Goal: Transaction & Acquisition: Purchase product/service

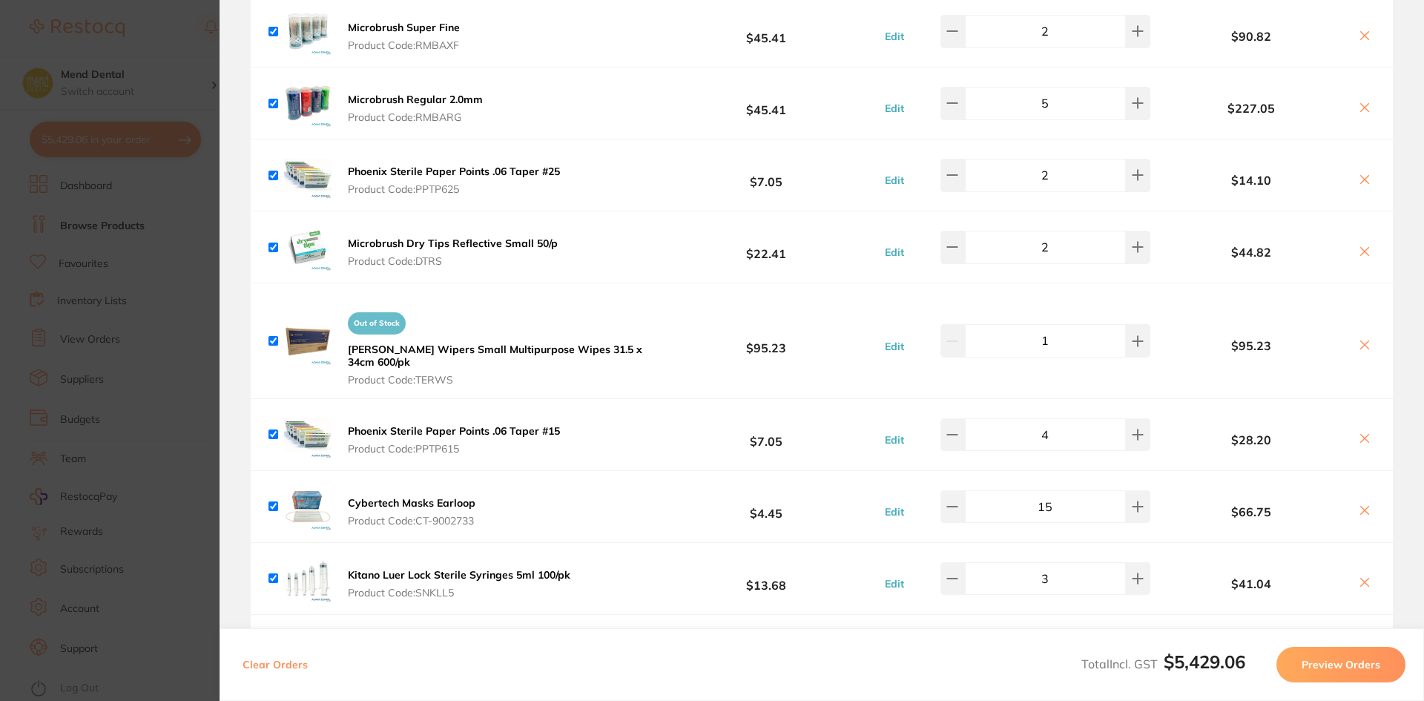
scroll to position [4677, 0]
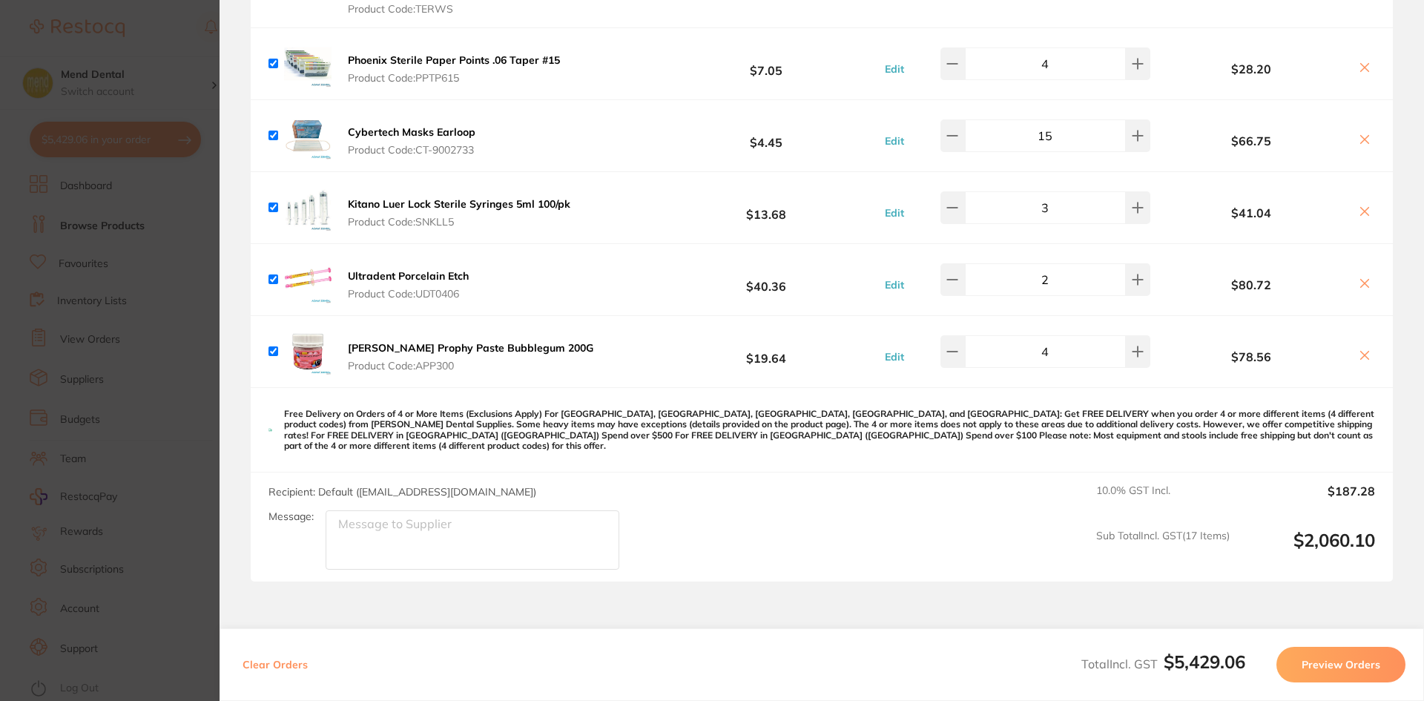
click at [148, 425] on section "Update RRP Set your pre negotiated price for this item. Item Agreed RRP (excl. …" at bounding box center [712, 350] width 1424 height 701
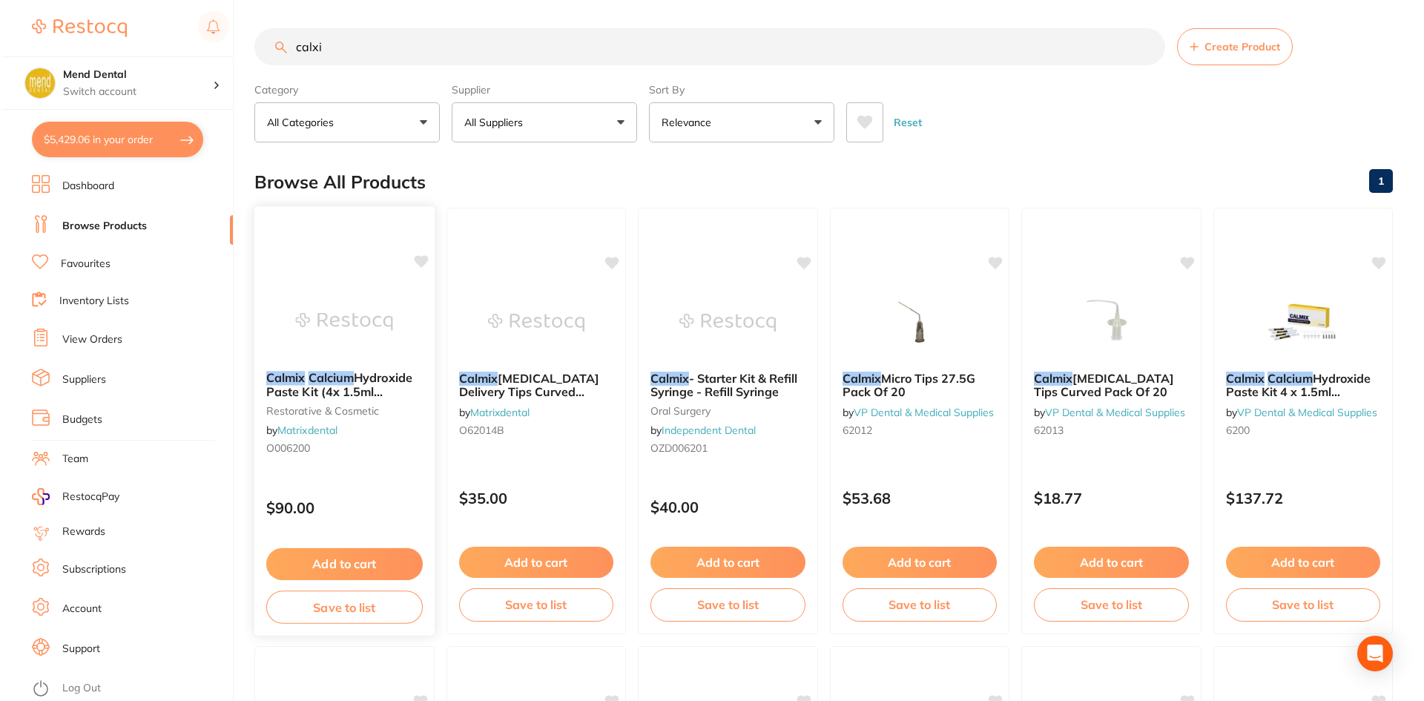
scroll to position [0, 0]
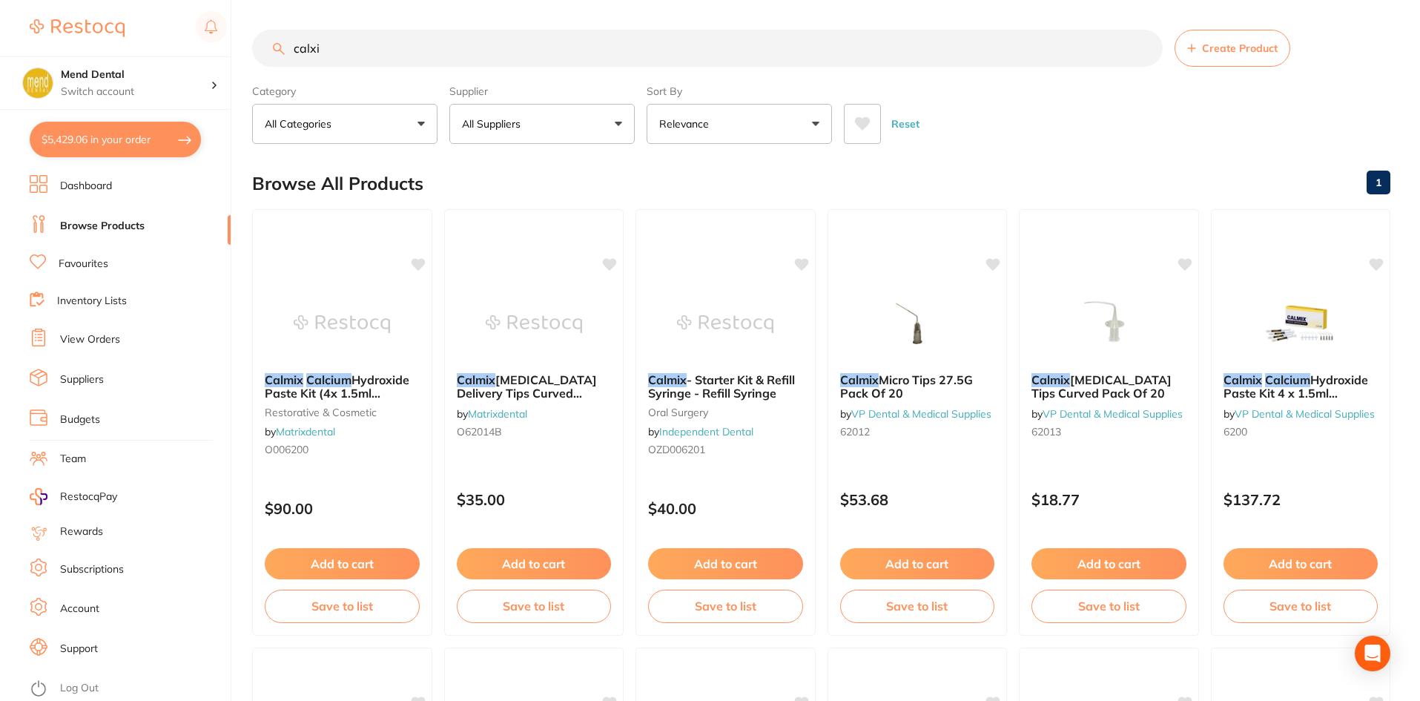
drag, startPoint x: 354, startPoint y: 57, endPoint x: 29, endPoint y: 119, distance: 330.8
click at [29, 119] on div "$5,429.06 Mend Dental Switch account Mend Dental $5,429.06 in your order Dashbo…" at bounding box center [710, 350] width 1420 height 701
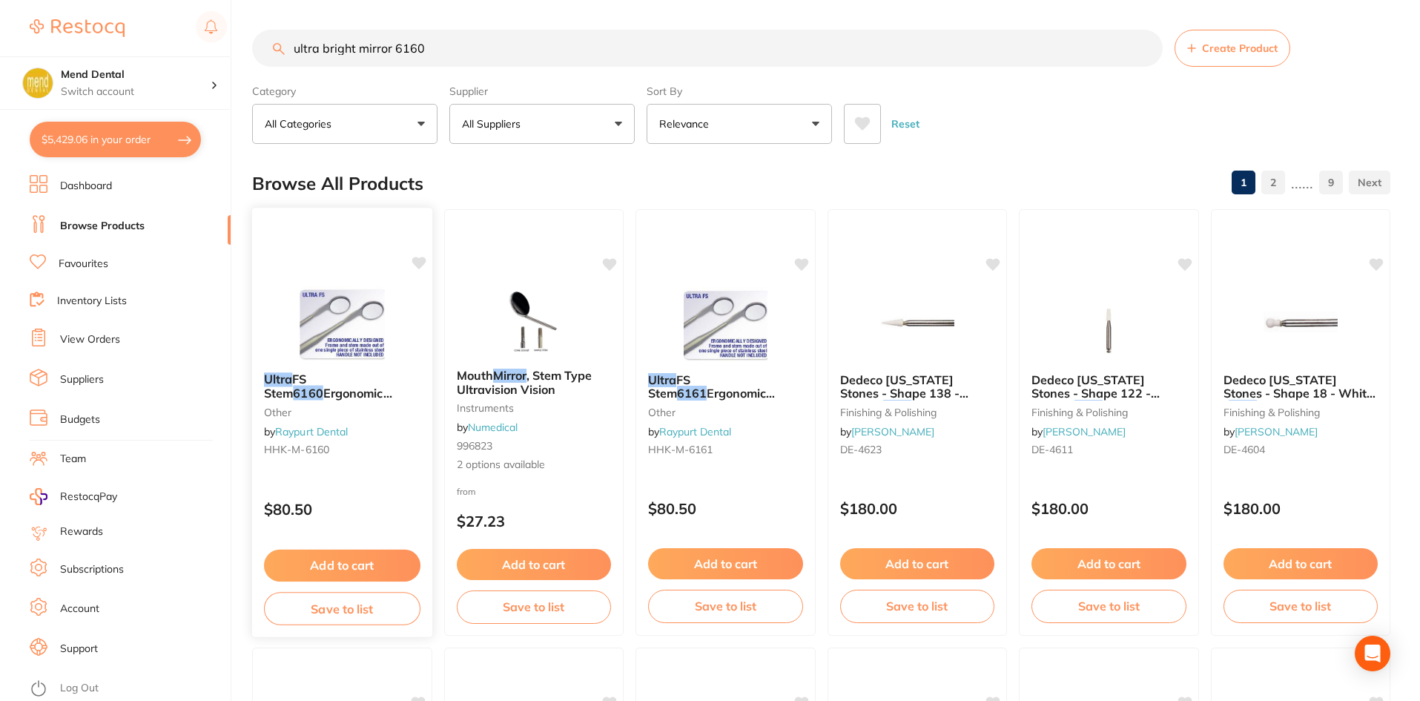
click at [370, 480] on div "Ultra FS Stem 6160 Ergonomic Design other by Raypurt Dental HHK-M-6160 $80.50 A…" at bounding box center [342, 422] width 182 height 431
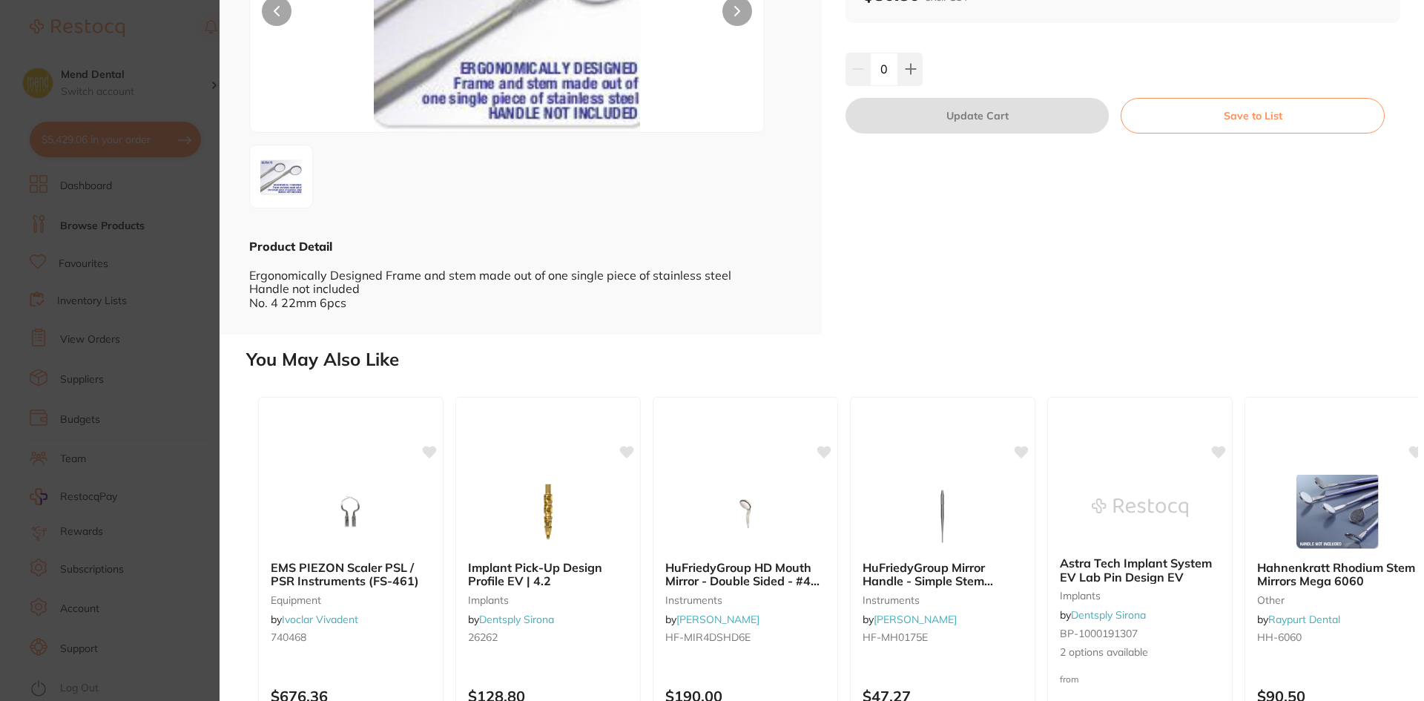
scroll to position [335, 0]
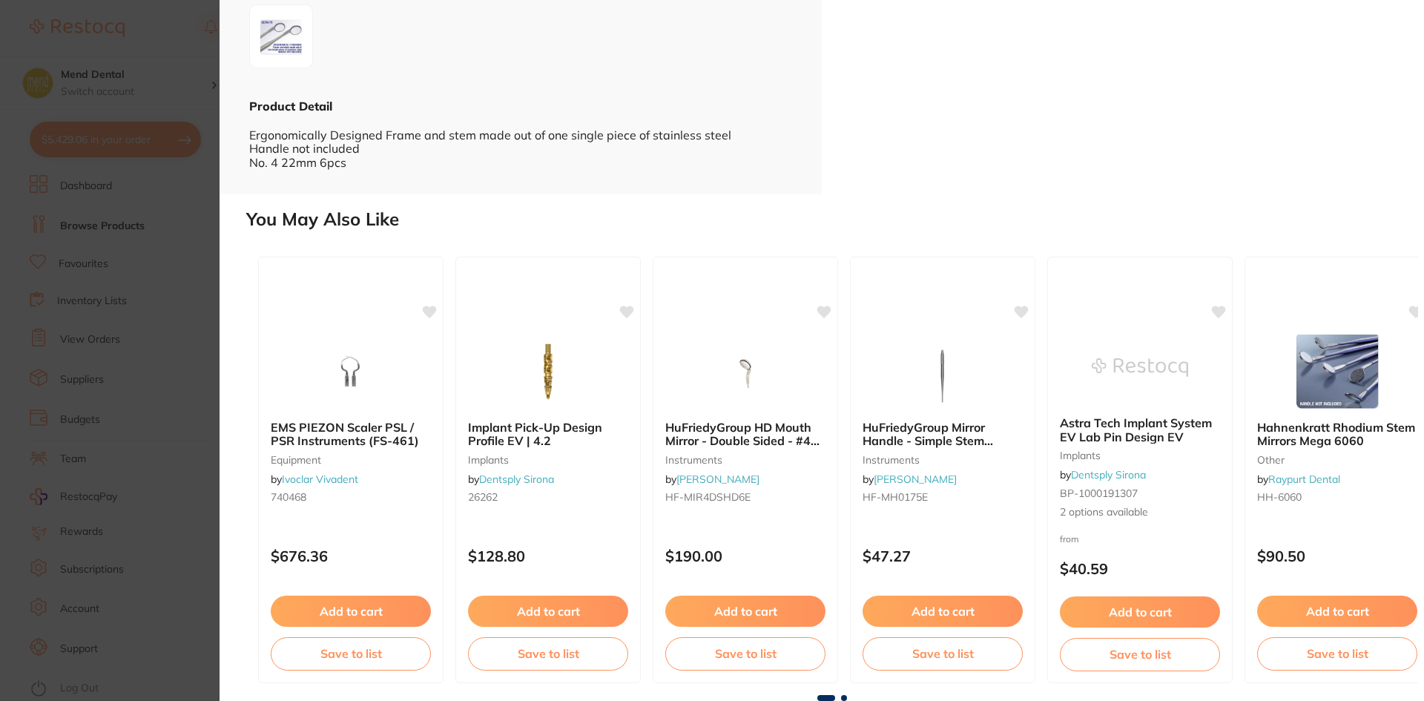
click at [85, 505] on section "Ultra FS Stem 6160 Ergonomic Design other by Raypurt Dental Product Code: HHK-M…" at bounding box center [712, 350] width 1424 height 701
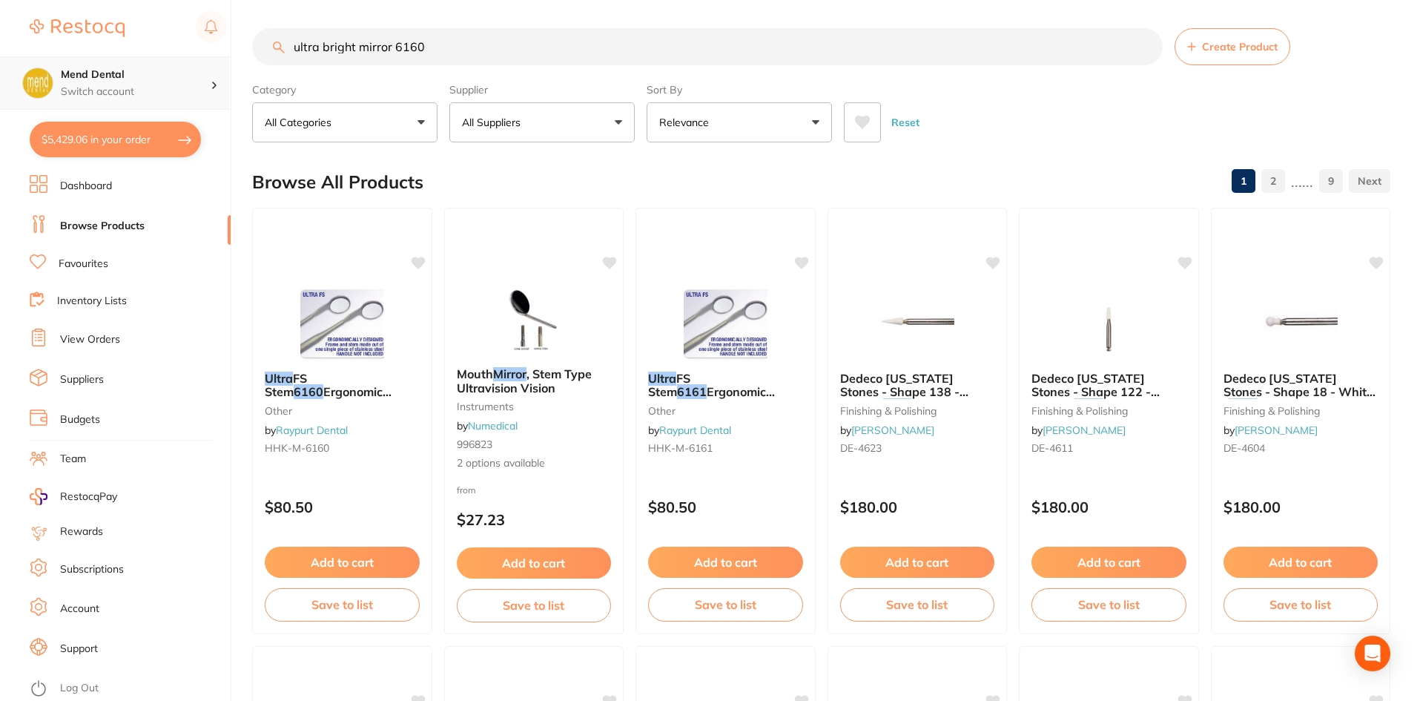
scroll to position [1, 0]
drag, startPoint x: 352, startPoint y: 45, endPoint x: 116, endPoint y: 66, distance: 236.1
click at [116, 66] on div "$5,429.06 Mend Dental Switch account Mend Dental $5,429.06 in your order Dashbo…" at bounding box center [710, 349] width 1420 height 701
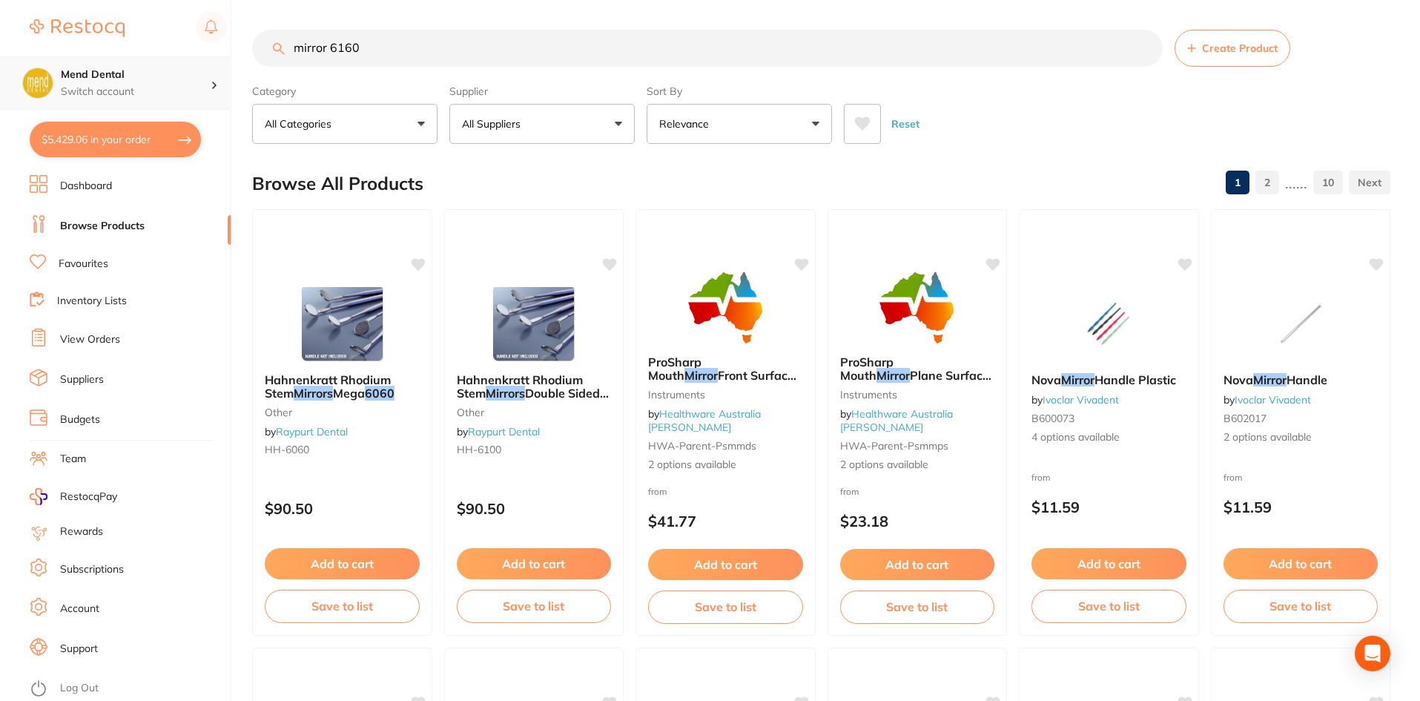
drag, startPoint x: 330, startPoint y: 45, endPoint x: 164, endPoint y: 77, distance: 169.2
click at [164, 77] on div "$5,429.06 Mend Dental Switch account Mend Dental $5,429.06 in your order Dashbo…" at bounding box center [710, 350] width 1420 height 701
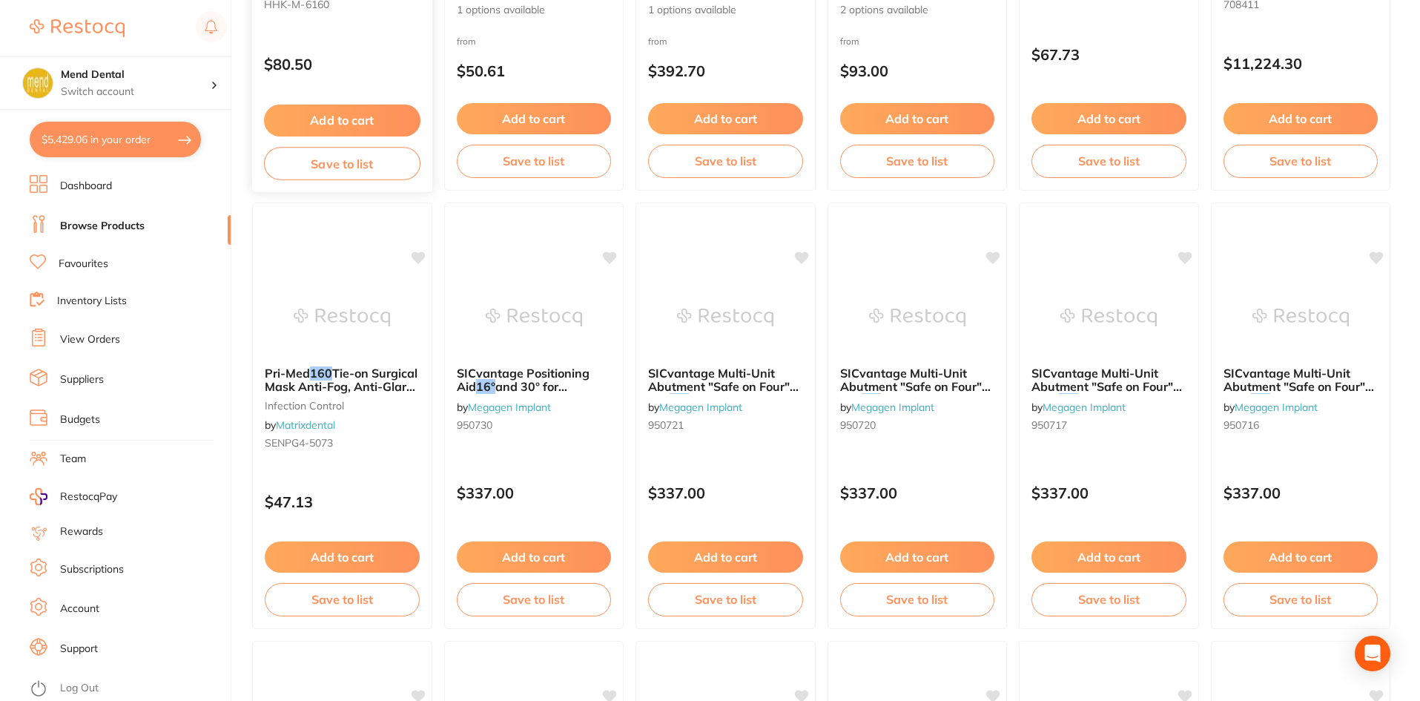
scroll to position [74, 0]
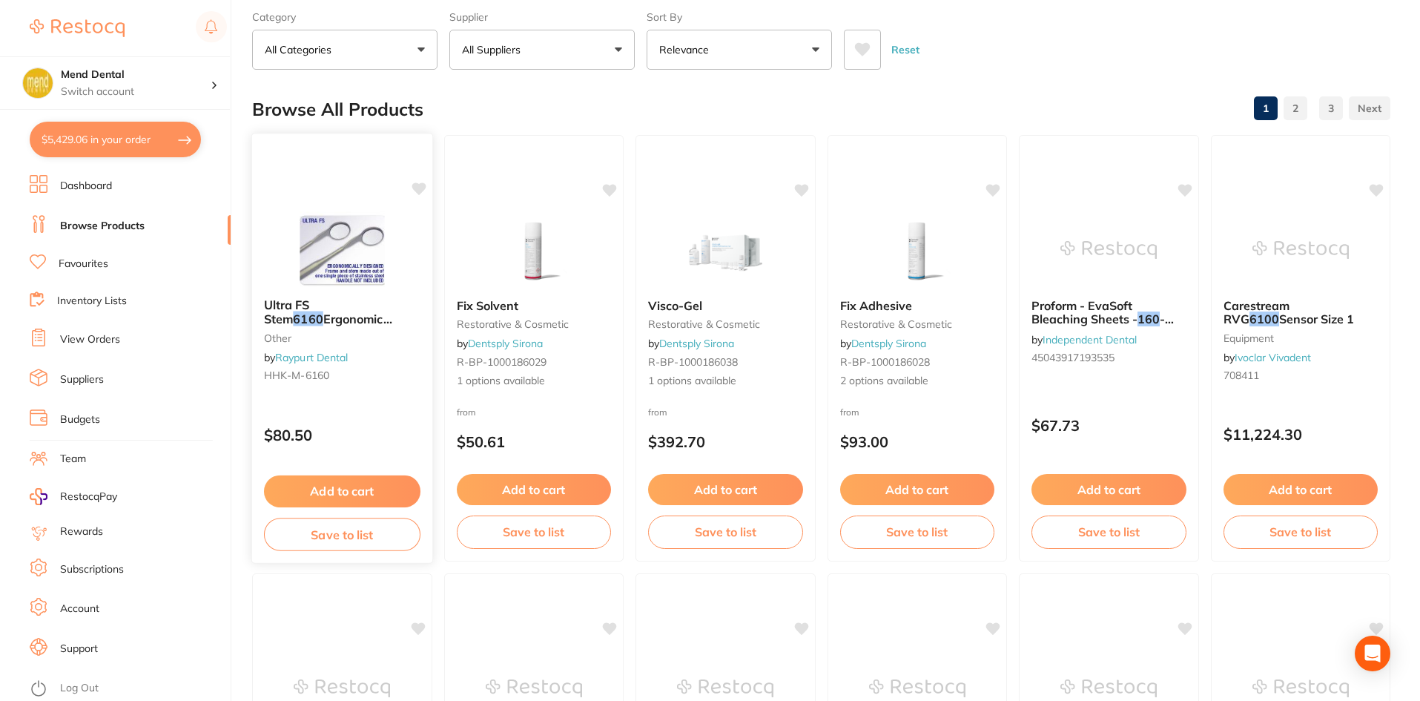
type input "6160"
click at [375, 391] on div "Ultra FS Stem 6160 Ergonomic Design other by Raypurt Dental HHK-M-6160" at bounding box center [342, 342] width 180 height 113
click at [298, 321] on section at bounding box center [710, 350] width 1420 height 701
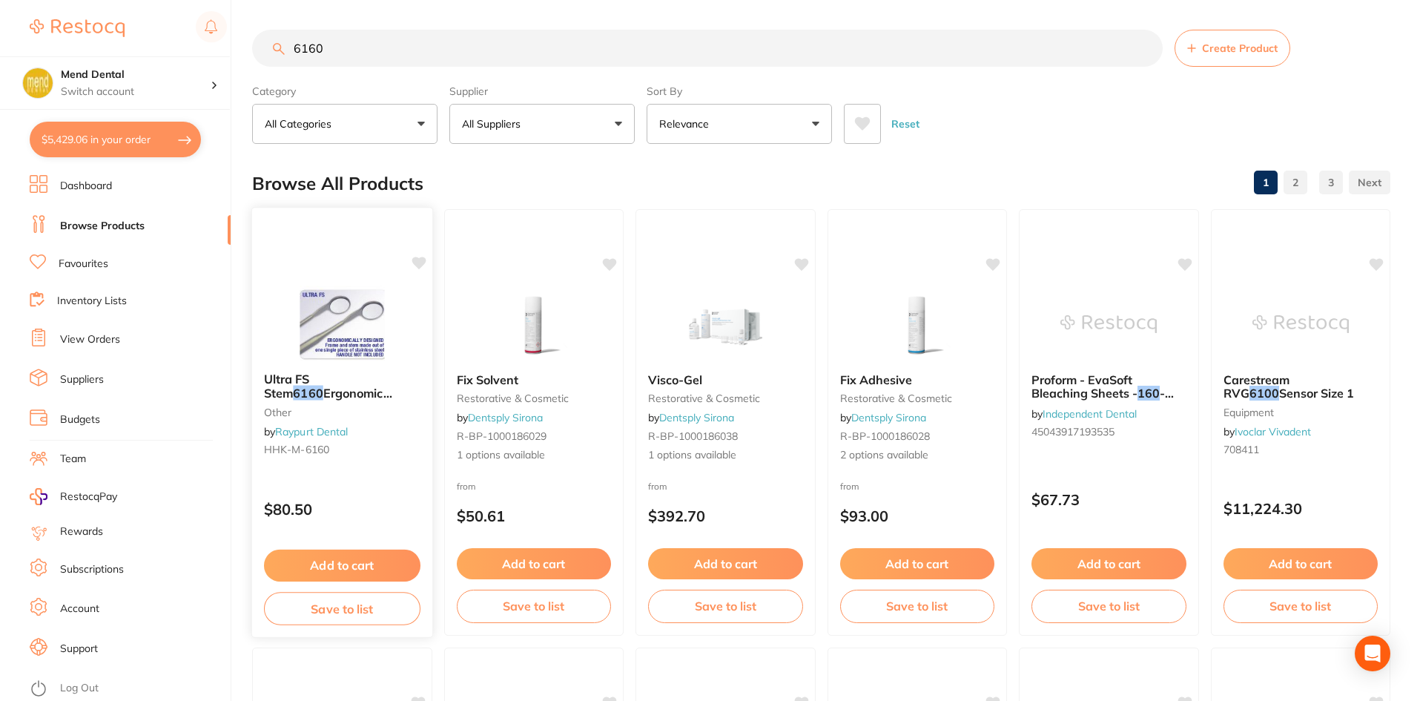
click at [274, 400] on span "Ergonomic Design" at bounding box center [328, 400] width 128 height 29
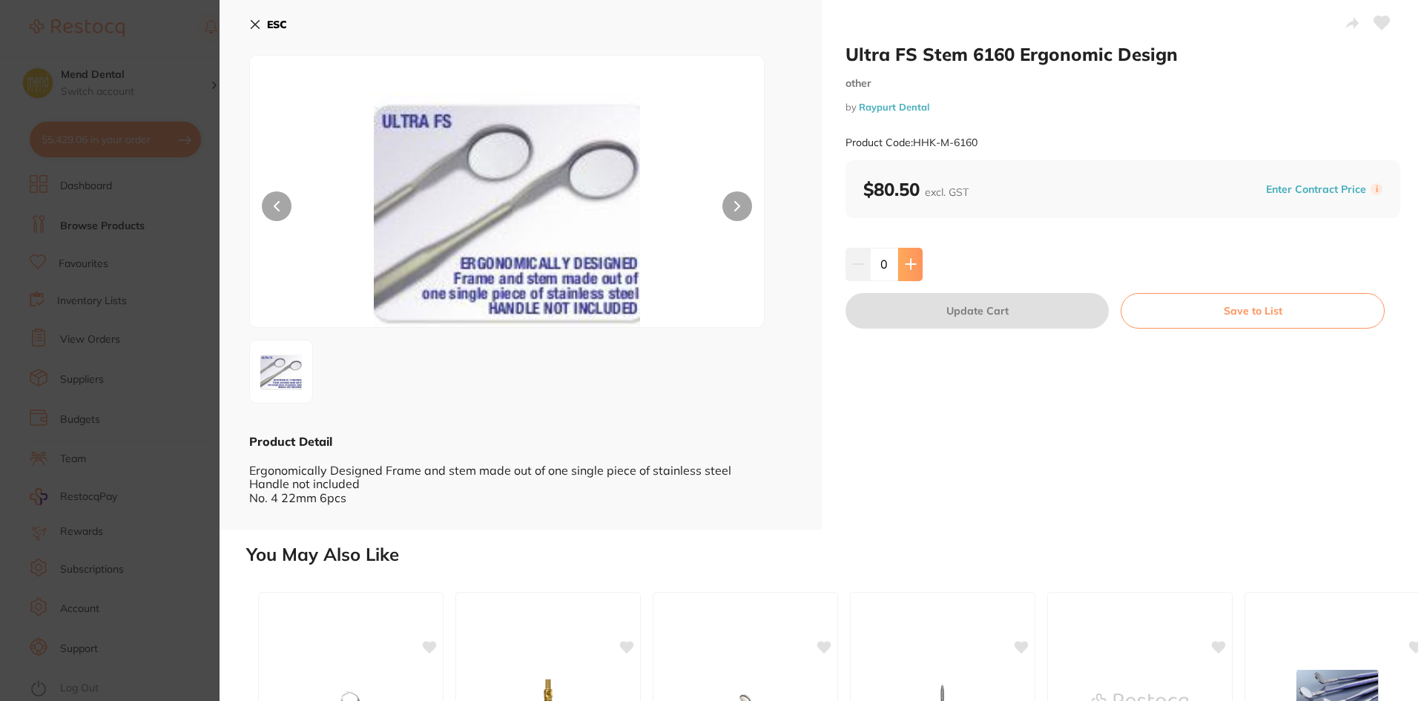
click at [917, 269] on button at bounding box center [910, 264] width 24 height 33
type input "1"
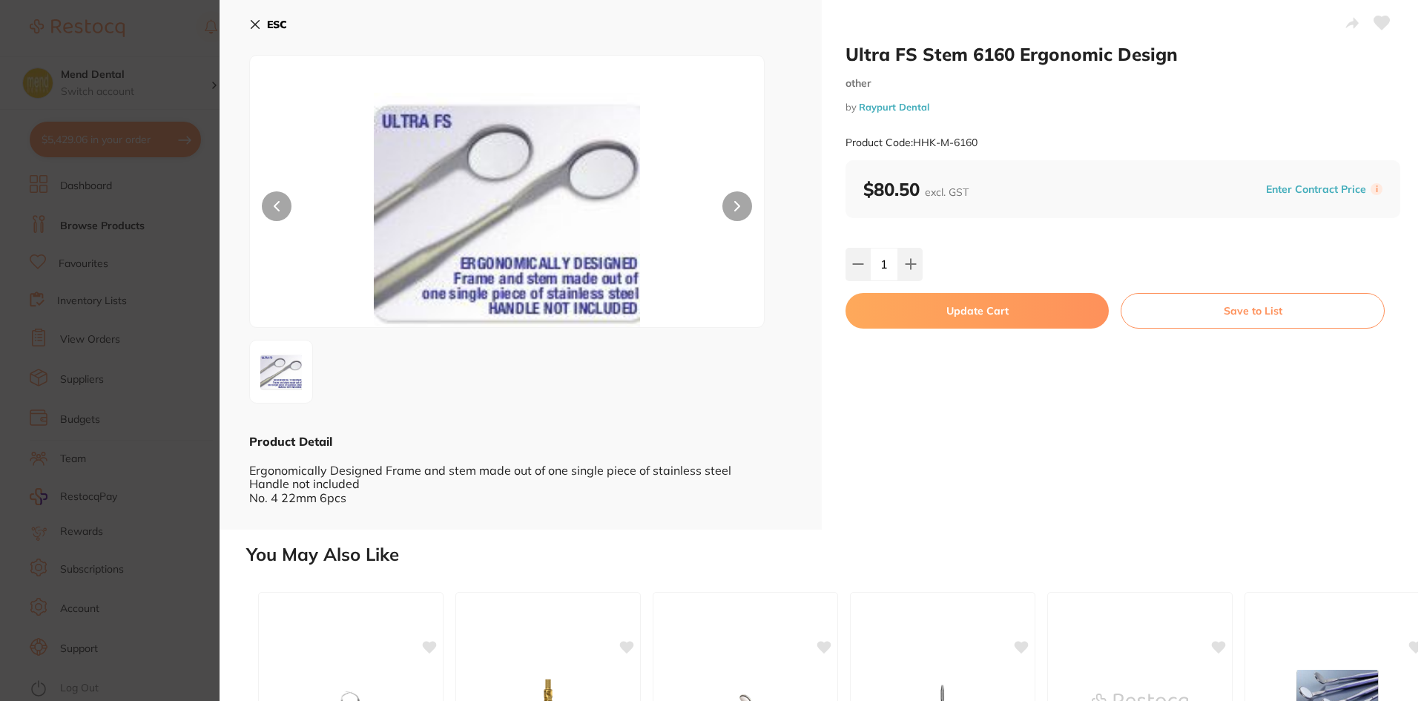
click at [937, 315] on button "Update Cart" at bounding box center [977, 311] width 263 height 36
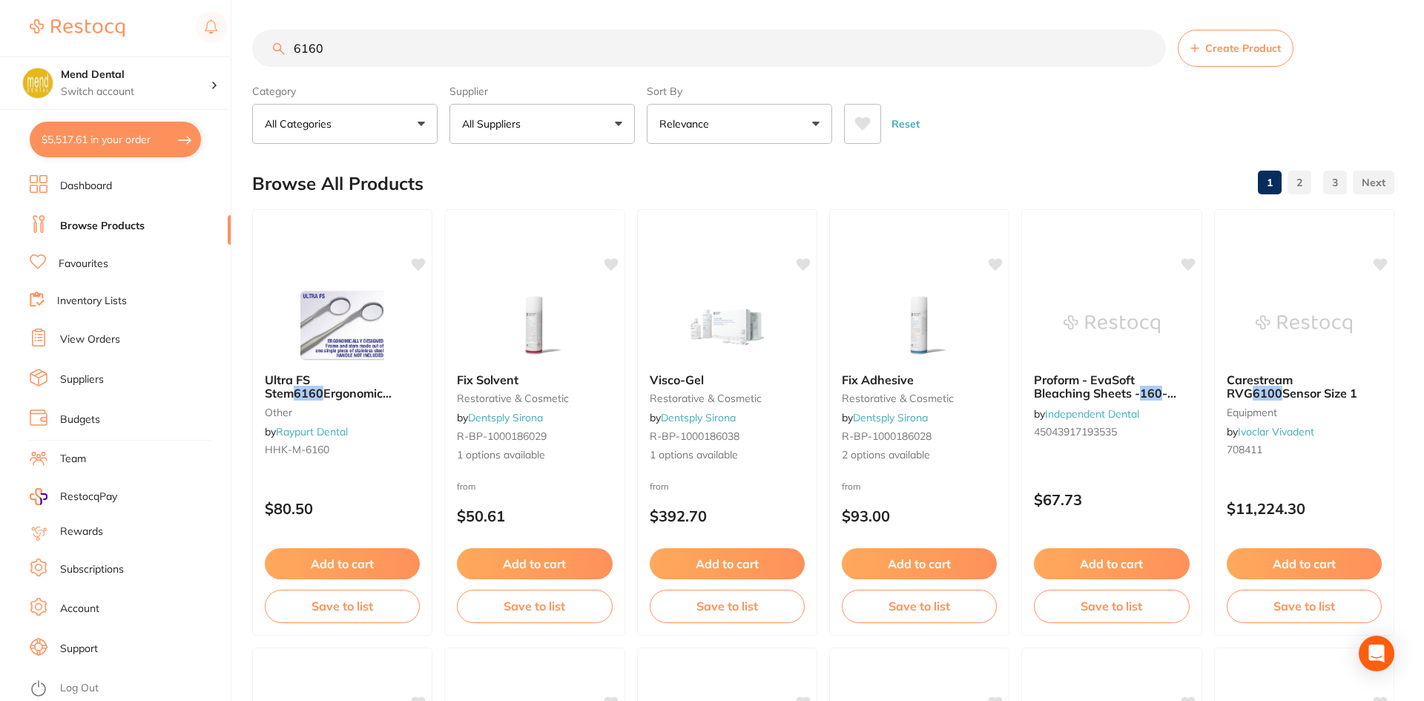
checkbox input "false"
drag, startPoint x: 303, startPoint y: 47, endPoint x: 59, endPoint y: 84, distance: 246.0
click at [59, 84] on div "$5,517.61 Mend Dental Switch account Mend Dental $5,517.61 in your order Dashbo…" at bounding box center [710, 350] width 1420 height 701
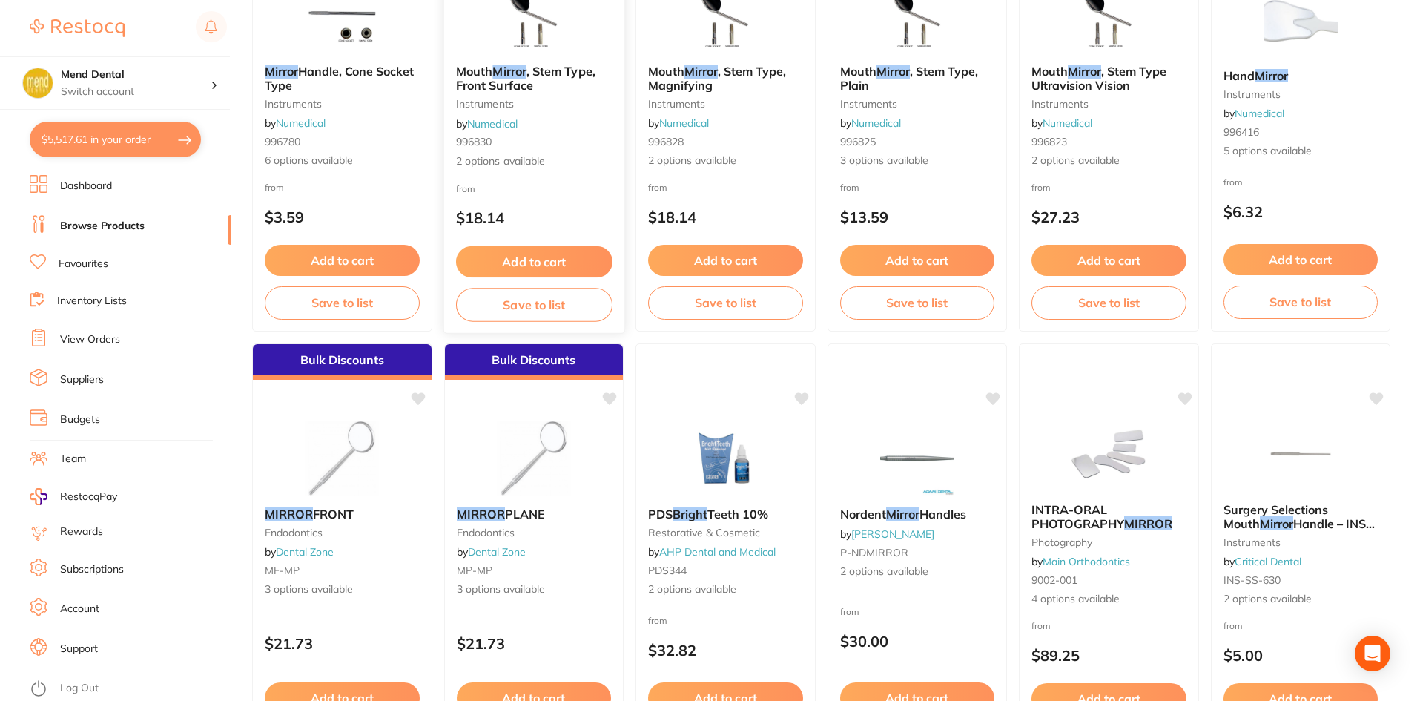
scroll to position [816, 0]
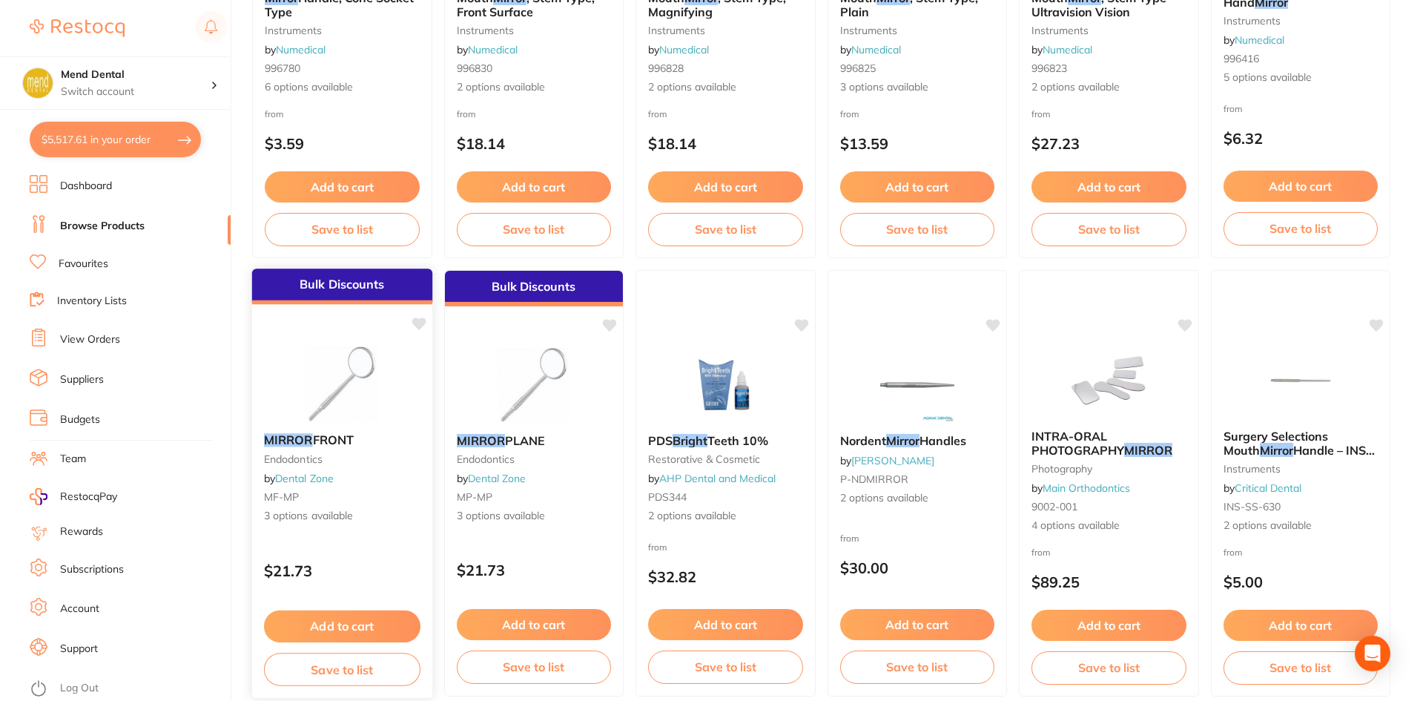
click at [343, 529] on div "MIRROR FRONT Endodontics by Dental Zone MF-MP 3 options available" at bounding box center [342, 478] width 180 height 114
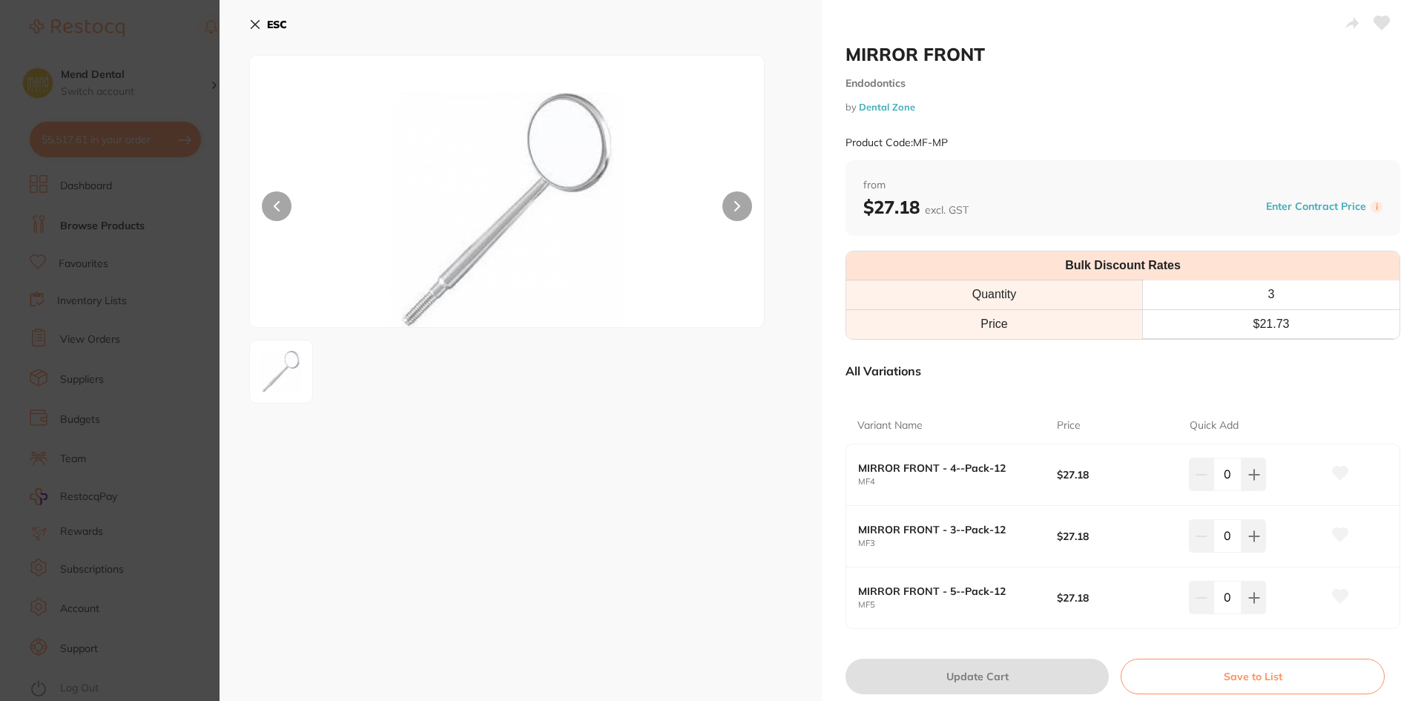
click at [148, 595] on section "MIRROR FRONT Endodontics by Dental Zone Product Code: MF-MP ESC MIRROR FRONT En…" at bounding box center [712, 350] width 1424 height 701
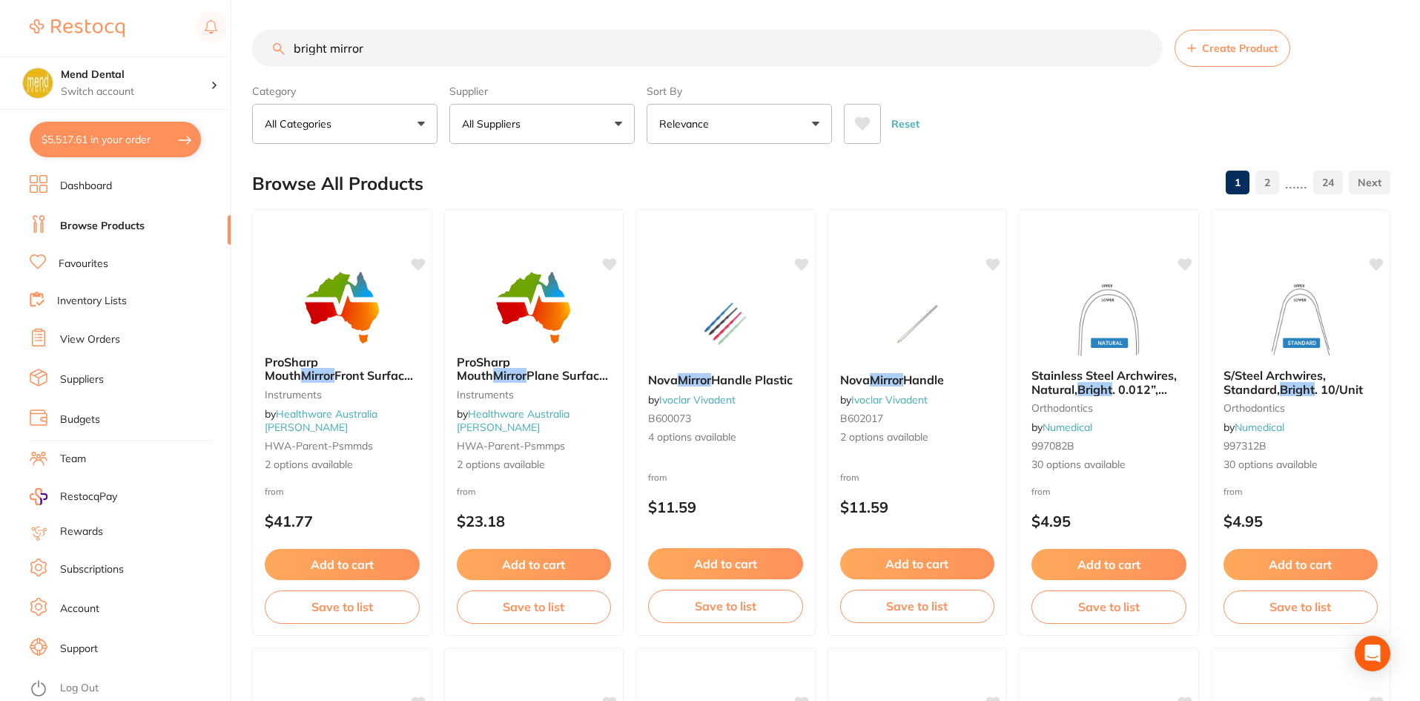
scroll to position [1, 0]
drag, startPoint x: 383, startPoint y: 47, endPoint x: 0, endPoint y: 131, distance: 391.8
click at [0, 131] on div "$5,517.61 Mend Dental Switch account Mend Dental $5,517.61 in your order Dashbo…" at bounding box center [710, 350] width 1420 height 701
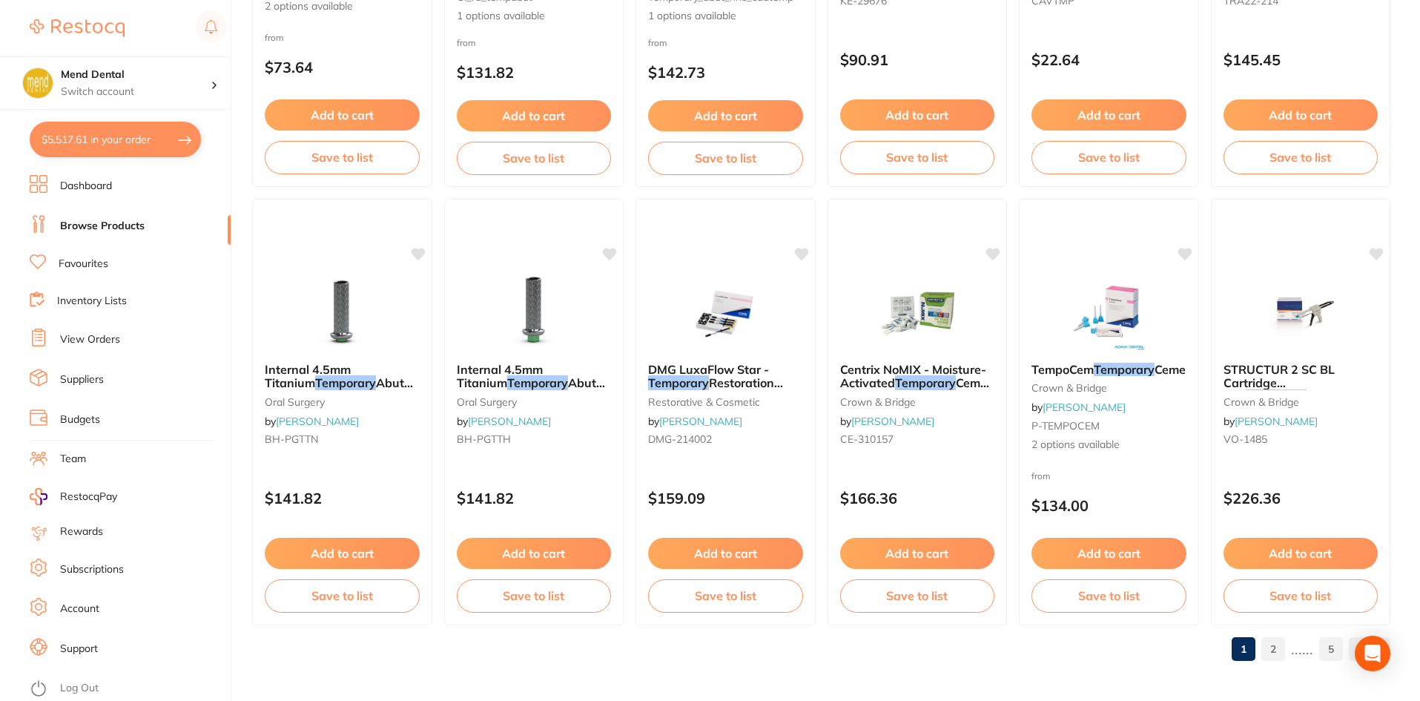
scroll to position [3519, 0]
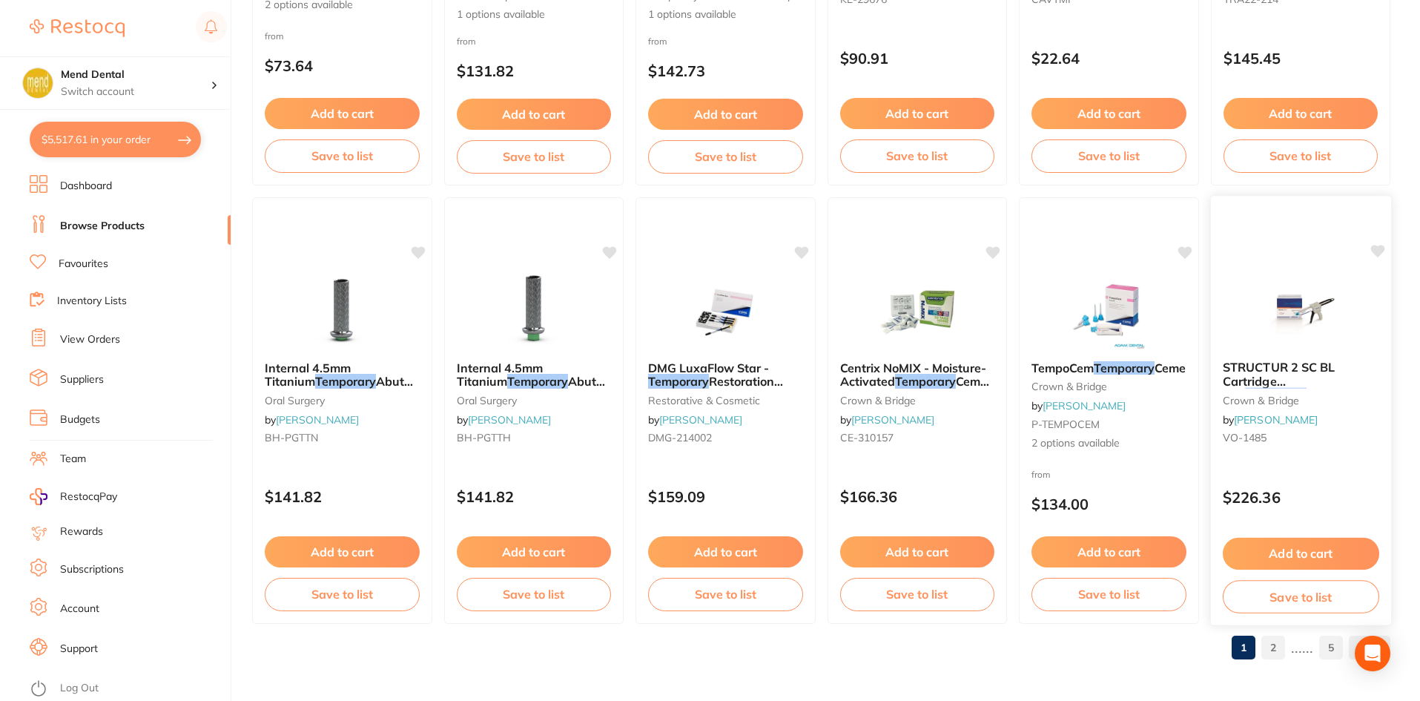
type input "temporary resub"
click at [1257, 400] on small "crown & bridge" at bounding box center [1300, 400] width 157 height 12
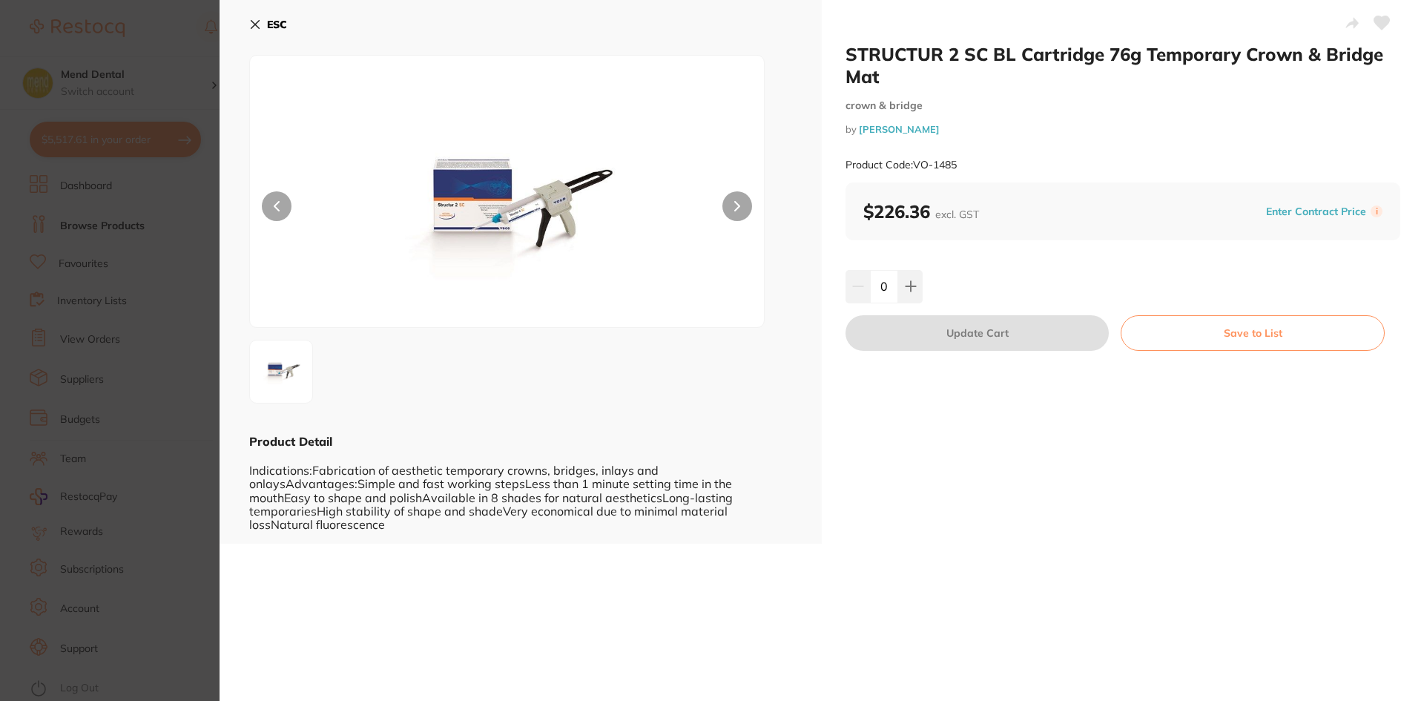
click at [145, 478] on section "STRUCTUR 2 SC BL Cartridge 76g Temporary Crown & Bridge Mat crown & bridge by H…" at bounding box center [712, 350] width 1424 height 701
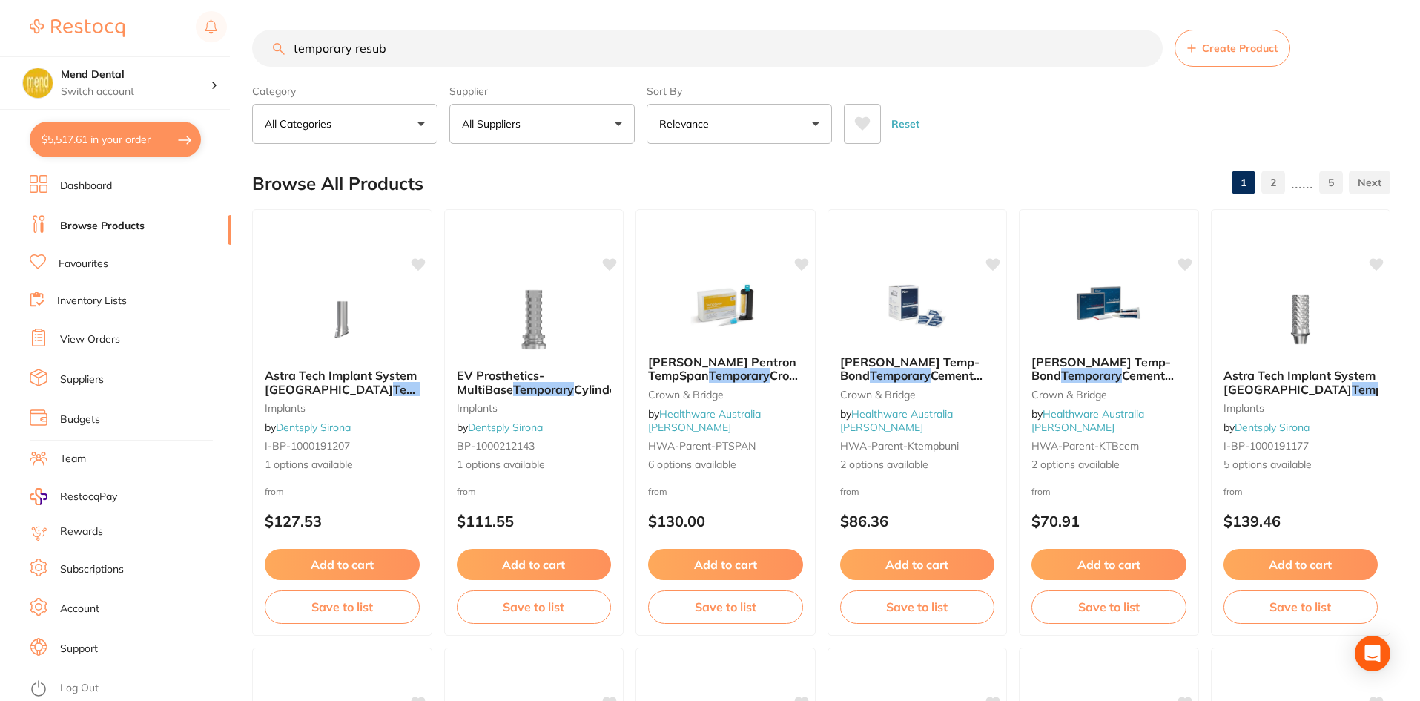
click at [593, 129] on button "All Suppliers" at bounding box center [542, 124] width 185 height 40
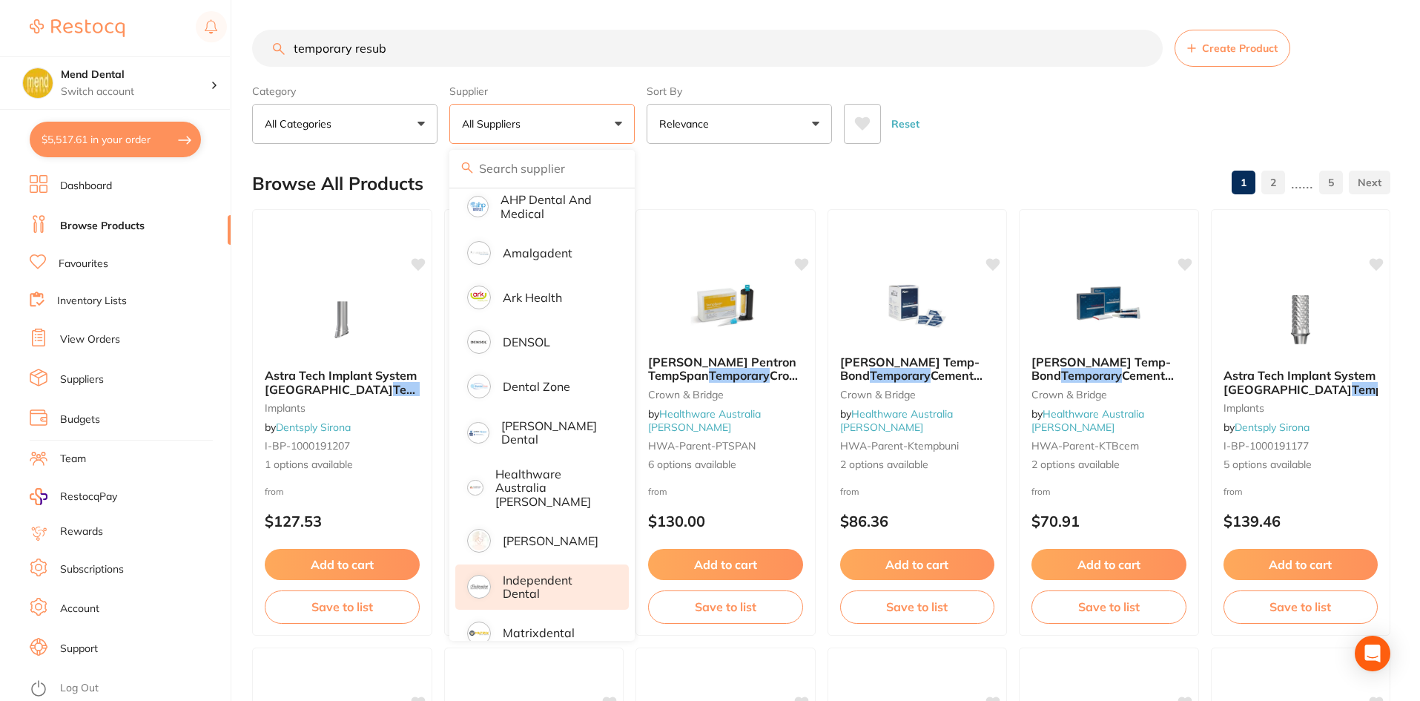
scroll to position [148, 0]
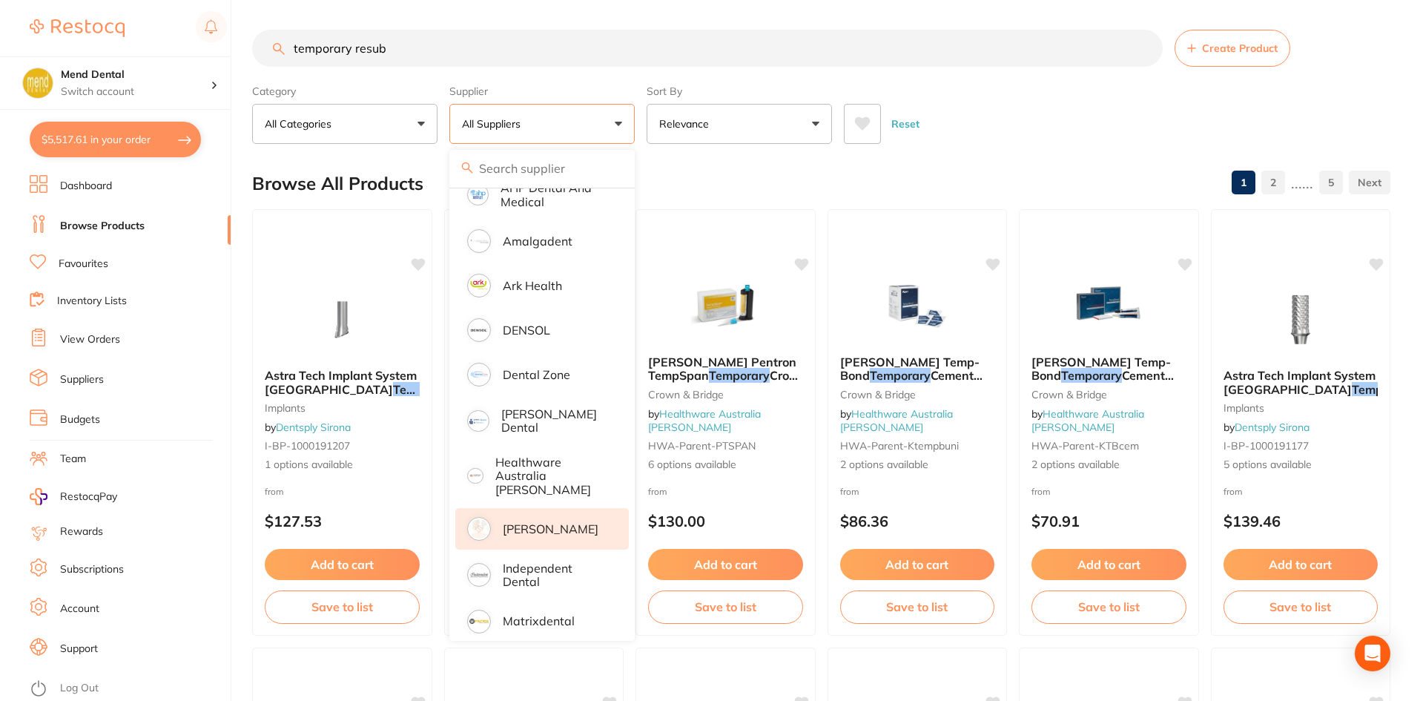
click at [567, 522] on p "[PERSON_NAME]" at bounding box center [551, 528] width 96 height 13
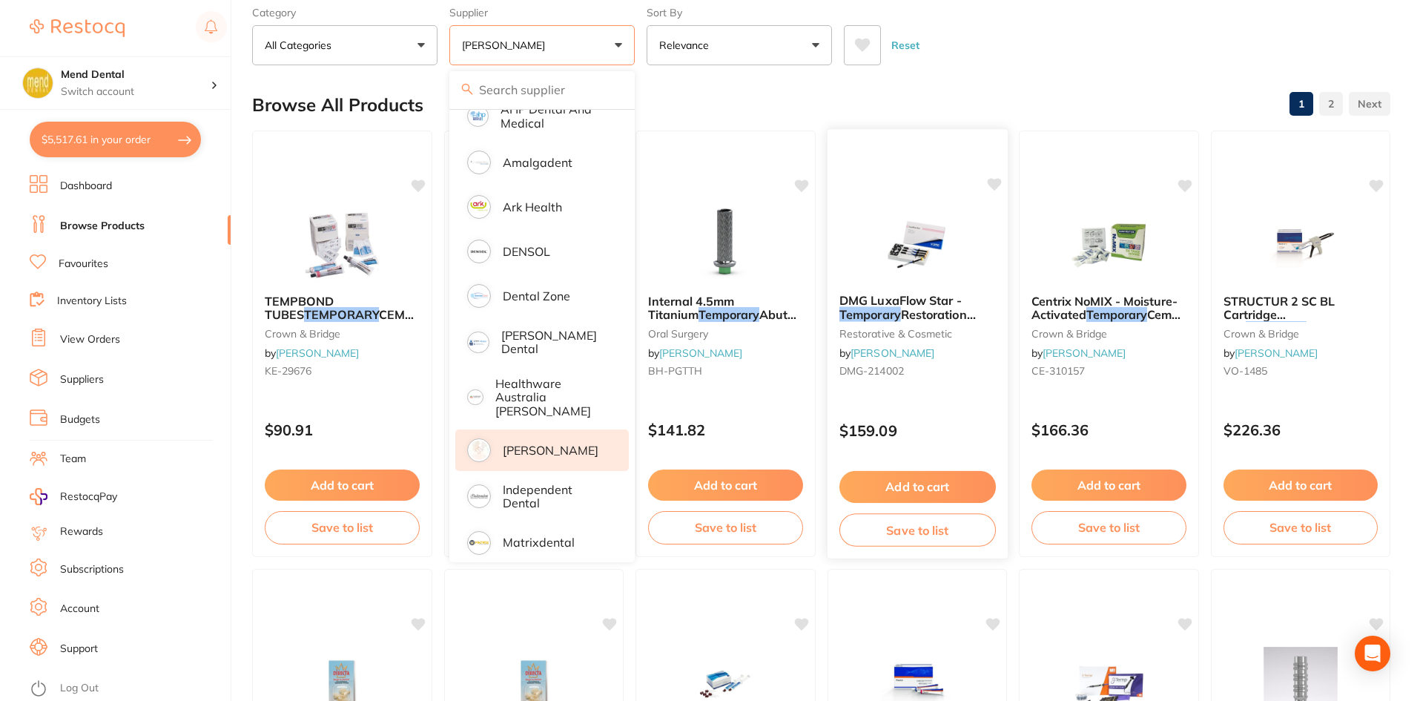
scroll to position [74, 0]
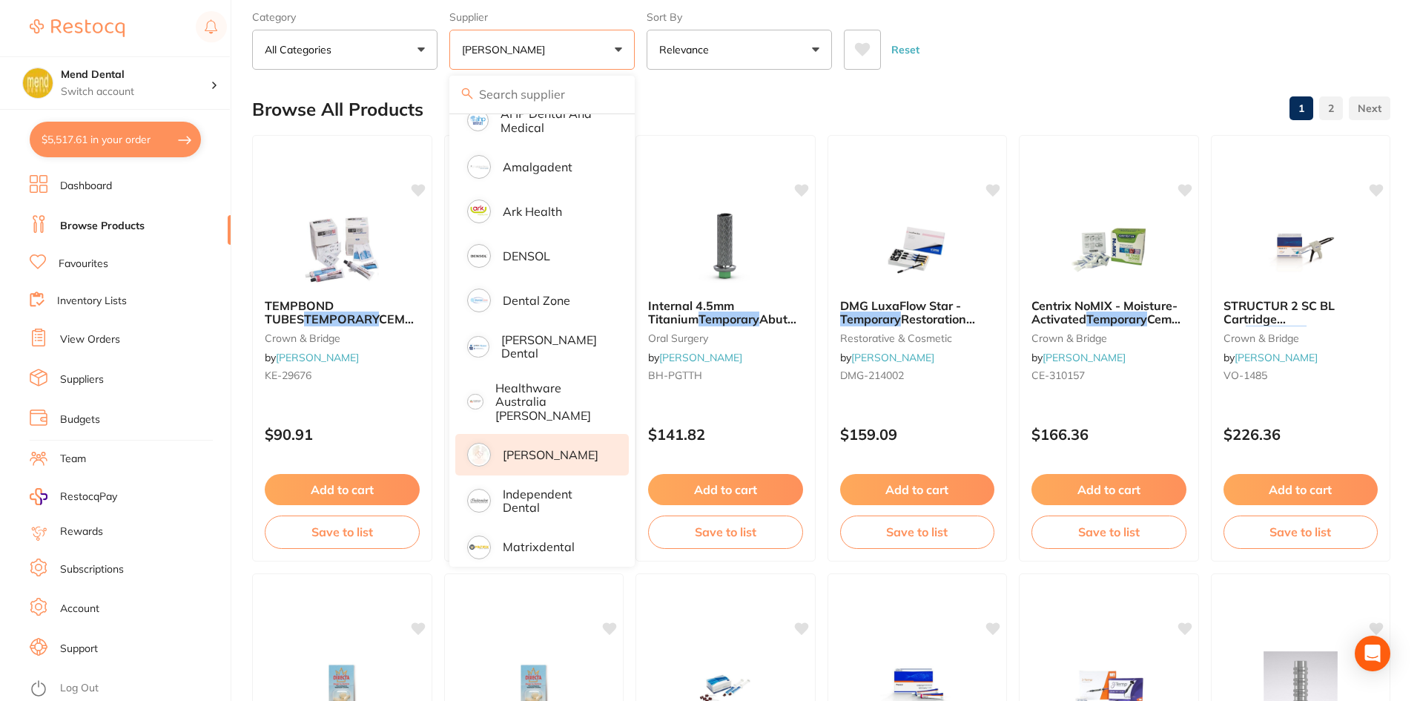
click at [227, 386] on li "Suppliers" at bounding box center [130, 380] width 201 height 22
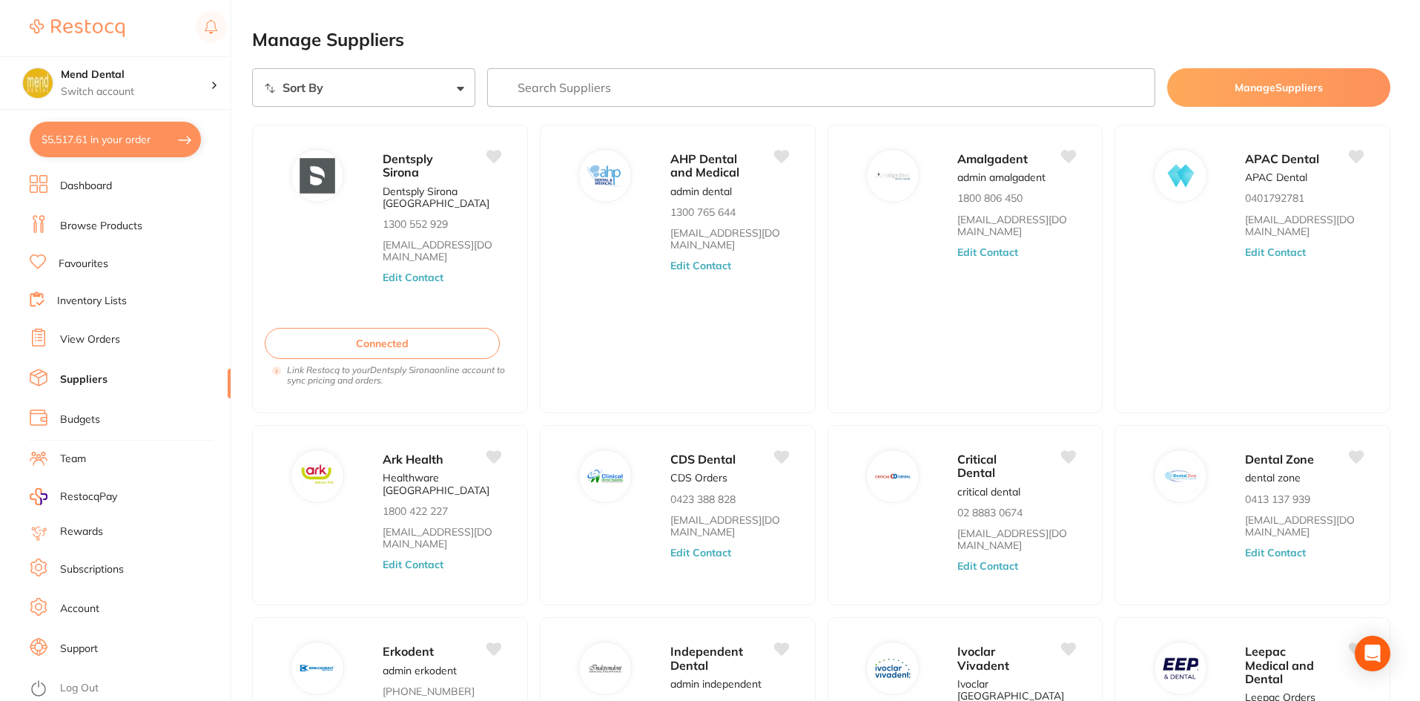
click at [458, 32] on h2 "Manage Suppliers" at bounding box center [821, 40] width 1139 height 21
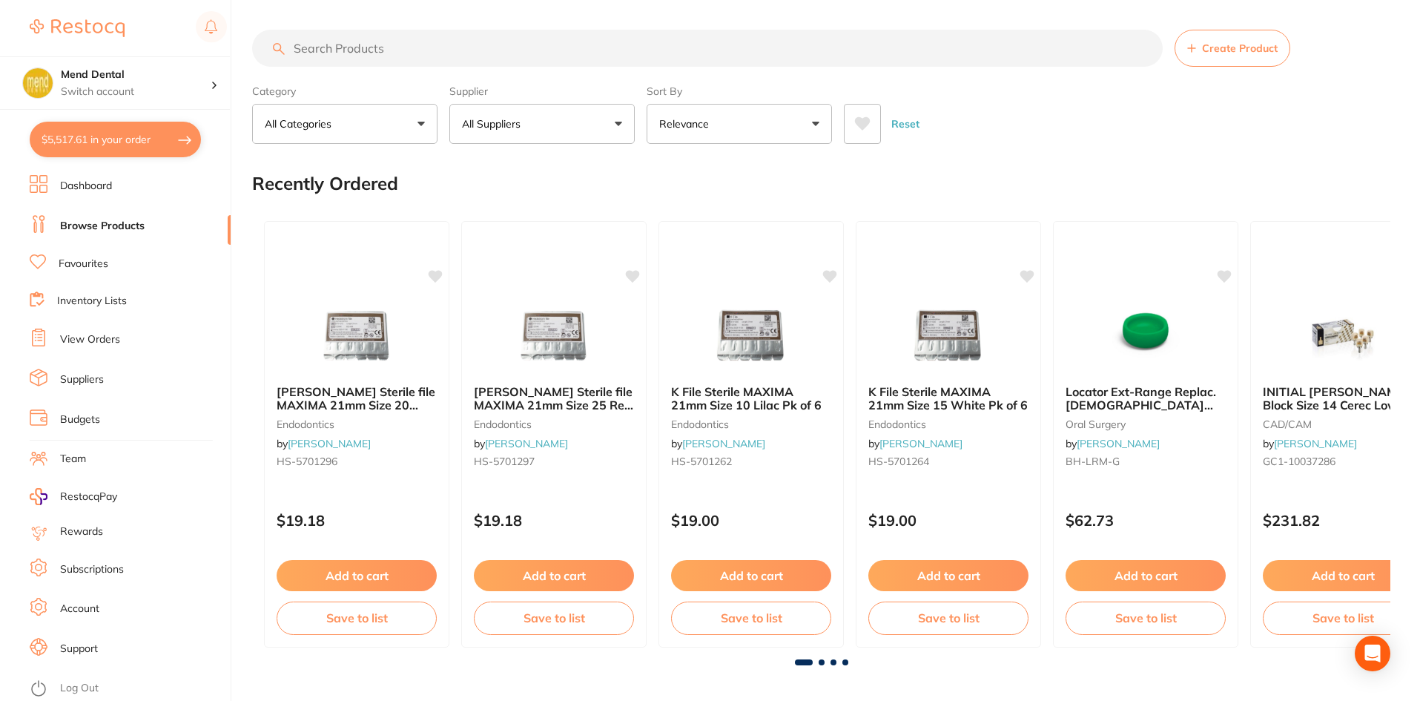
click at [352, 79] on div "Category All Categories All Categories No categories found Clear" at bounding box center [344, 111] width 185 height 65
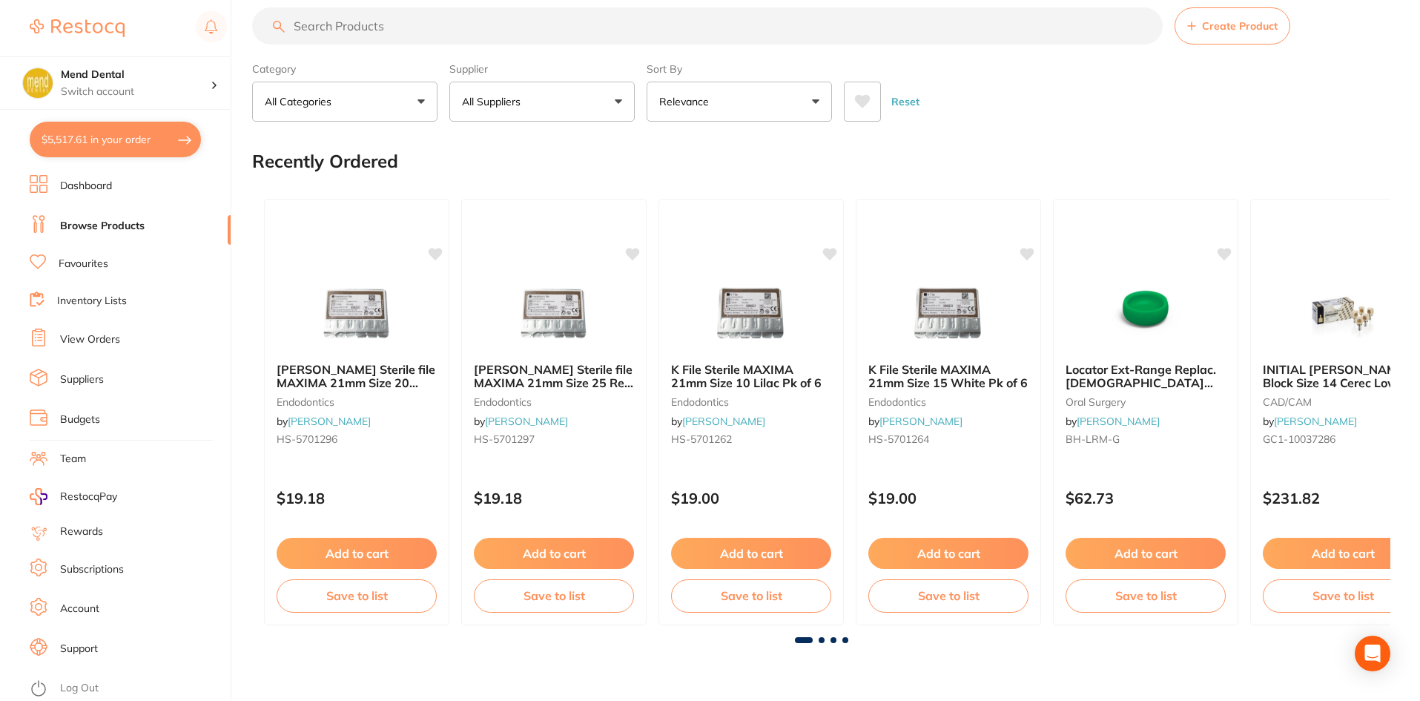
click at [352, 28] on input "search" at bounding box center [707, 25] width 911 height 37
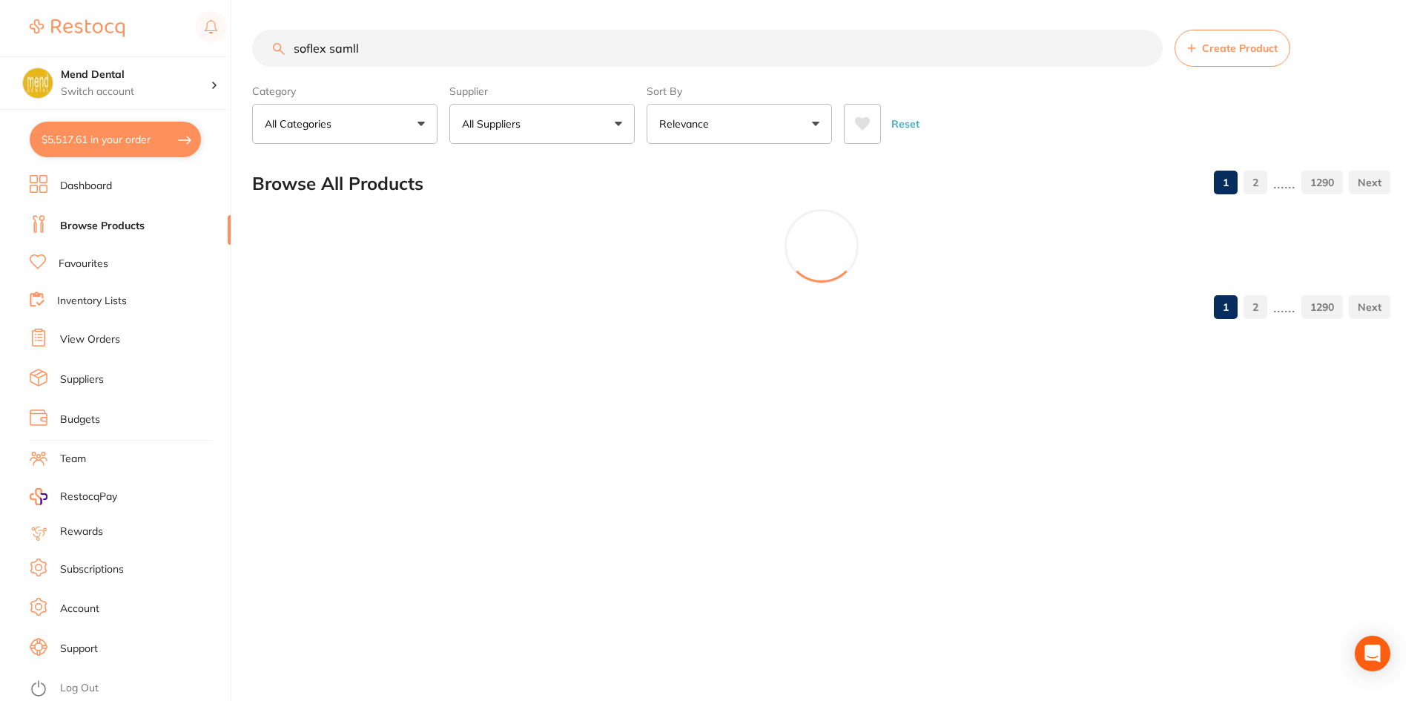
scroll to position [0, 0]
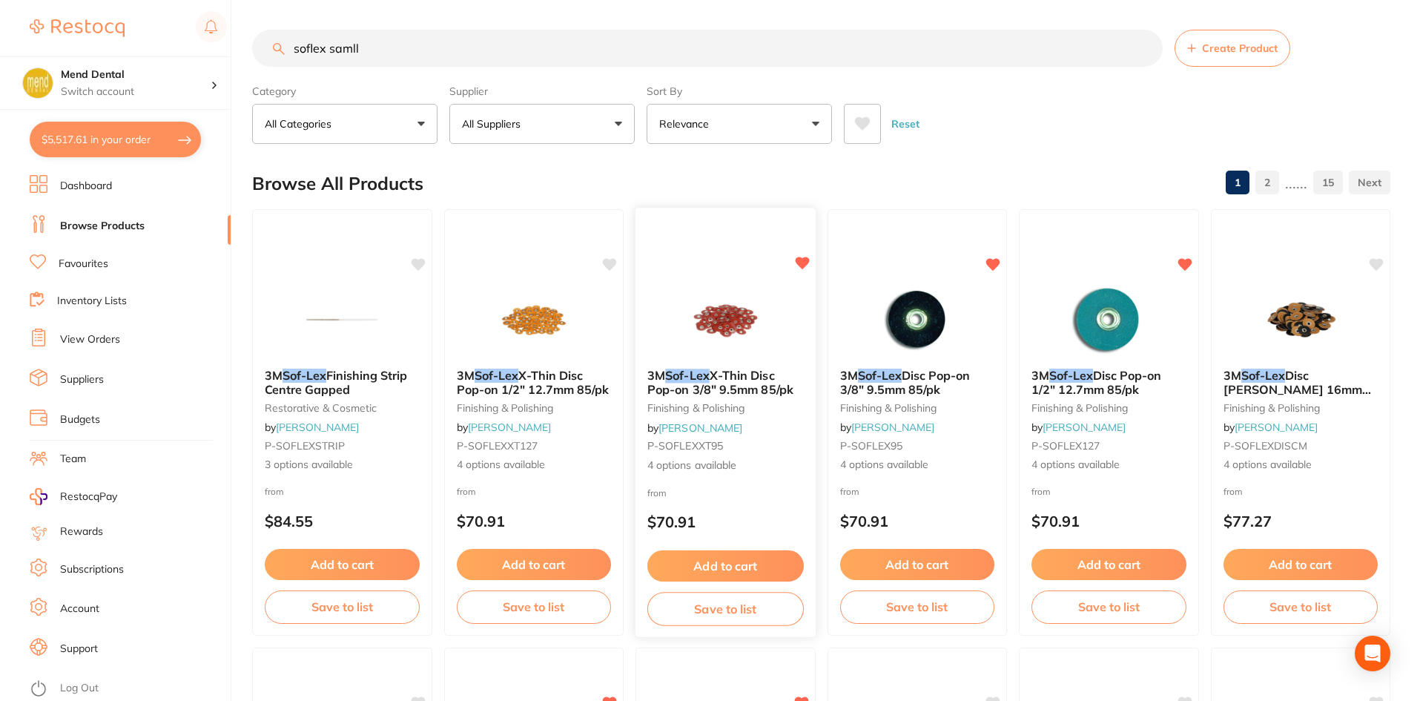
click at [712, 567] on button "Add to cart" at bounding box center [726, 566] width 157 height 32
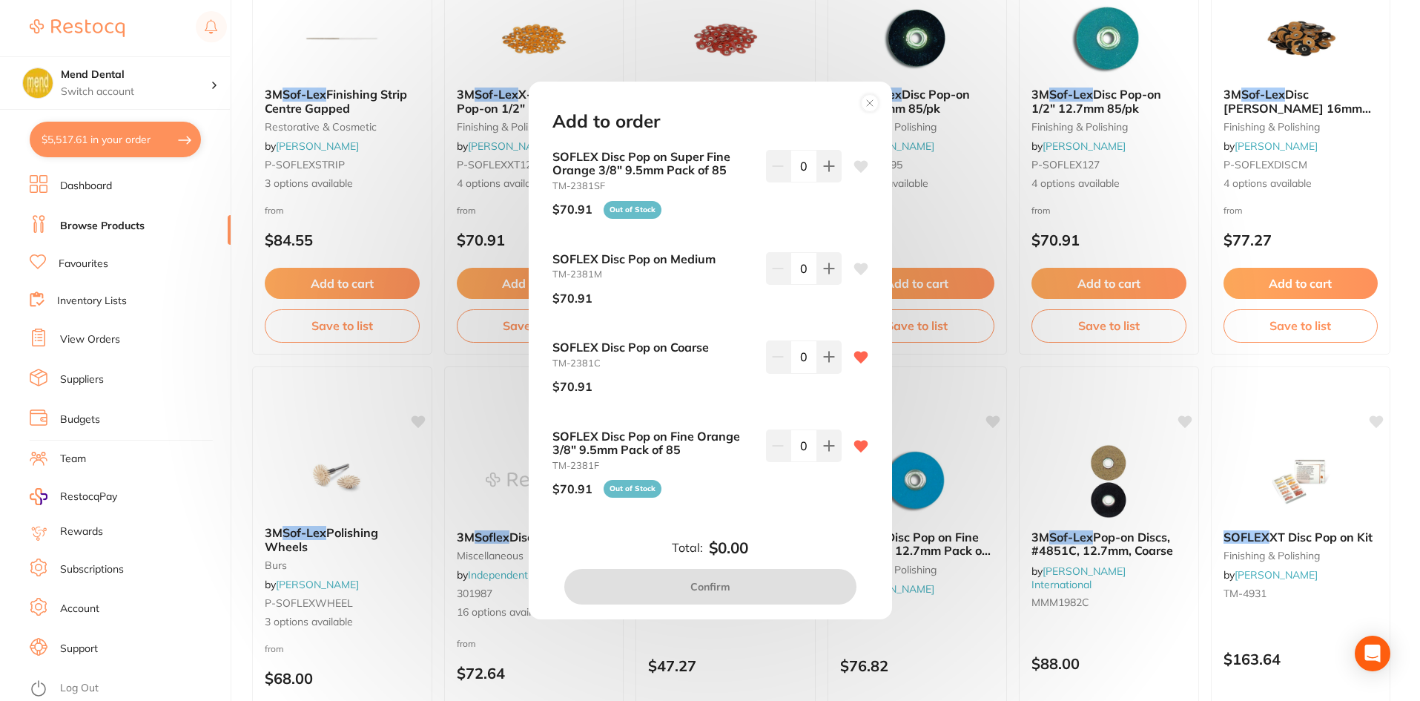
scroll to position [297, 0]
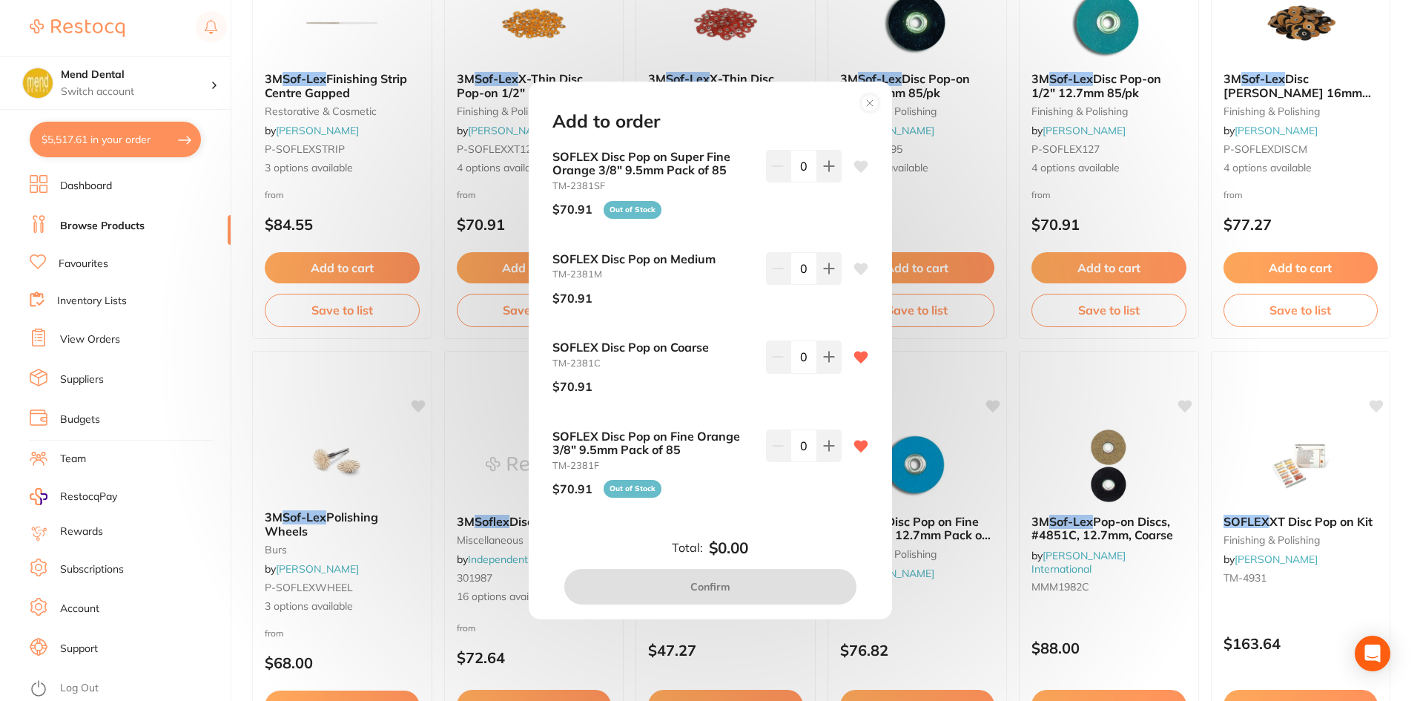
click at [455, 369] on div "Add to order SOFLEX Disc Pop on Super Fine Orange 3/8" 9.5mm Pack of 85 TM-2381…" at bounding box center [710, 350] width 1420 height 701
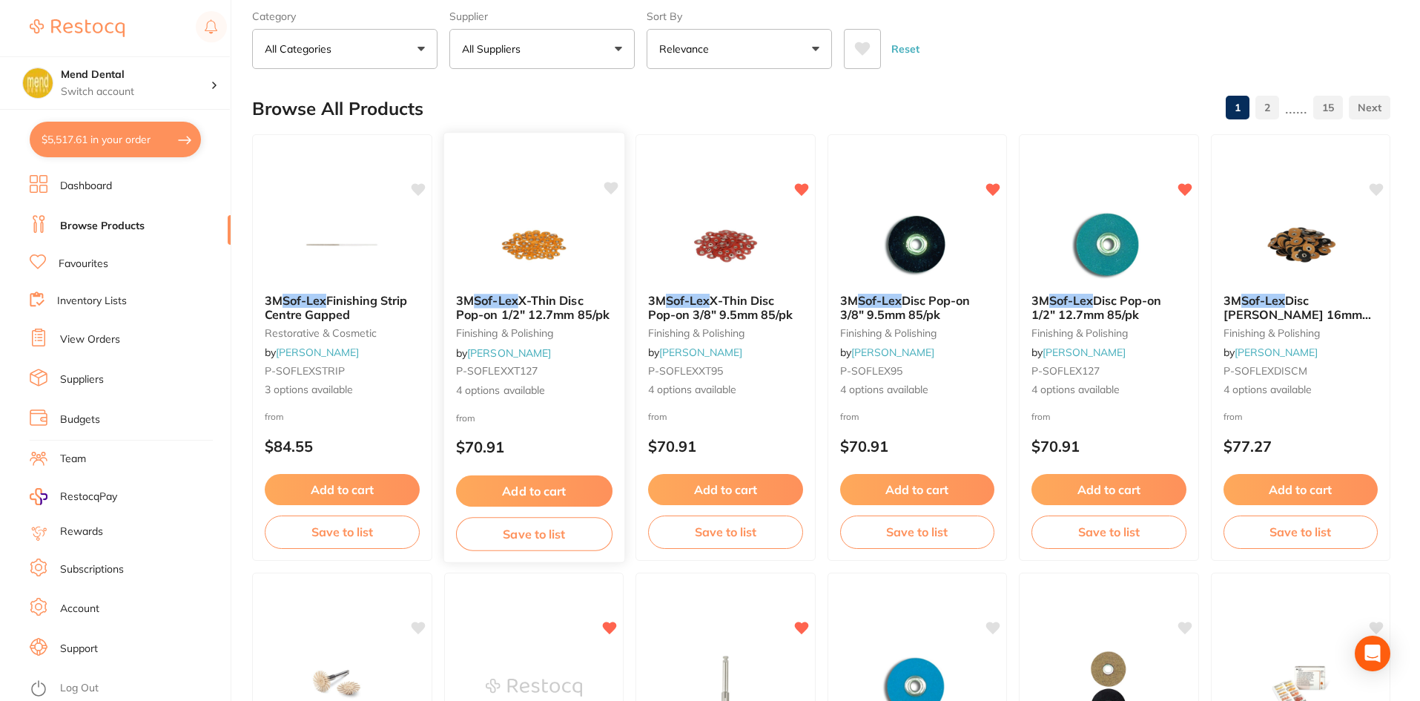
scroll to position [74, 0]
click at [576, 54] on button "All Suppliers" at bounding box center [542, 50] width 185 height 40
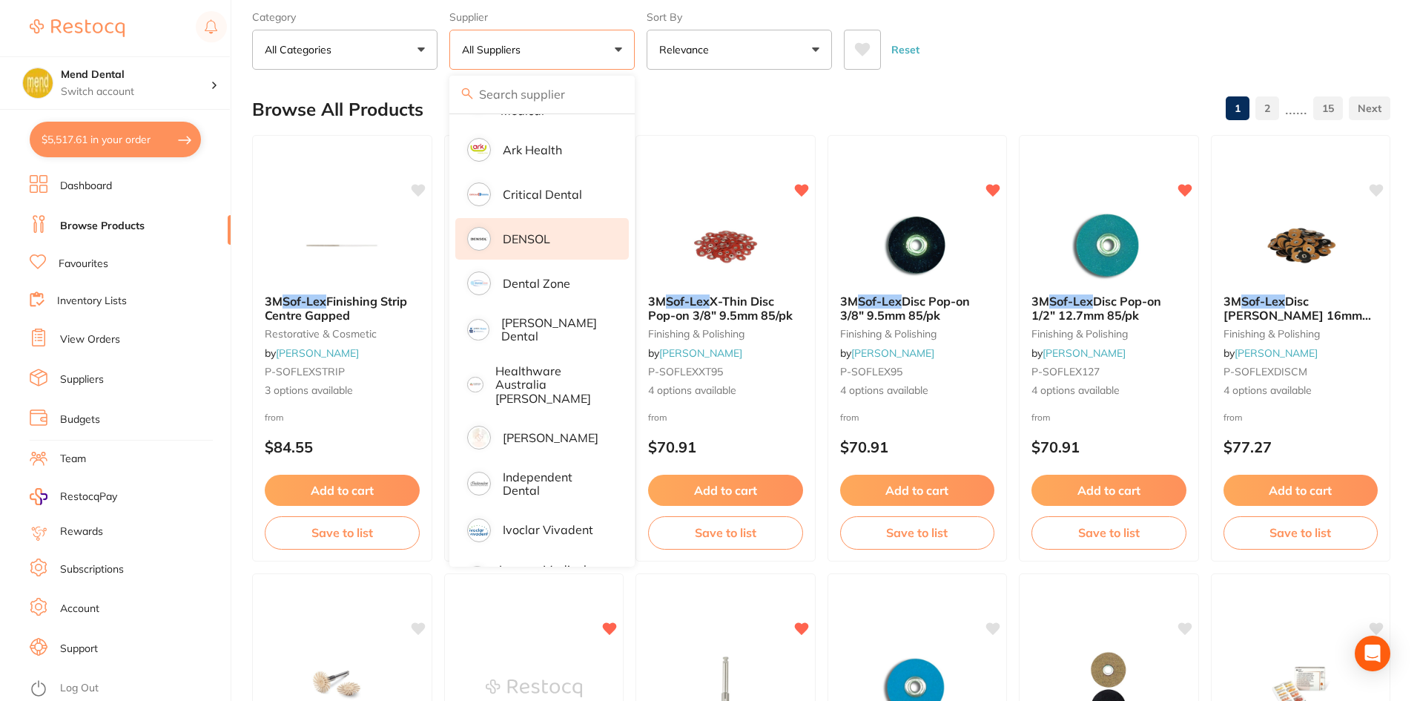
scroll to position [223, 0]
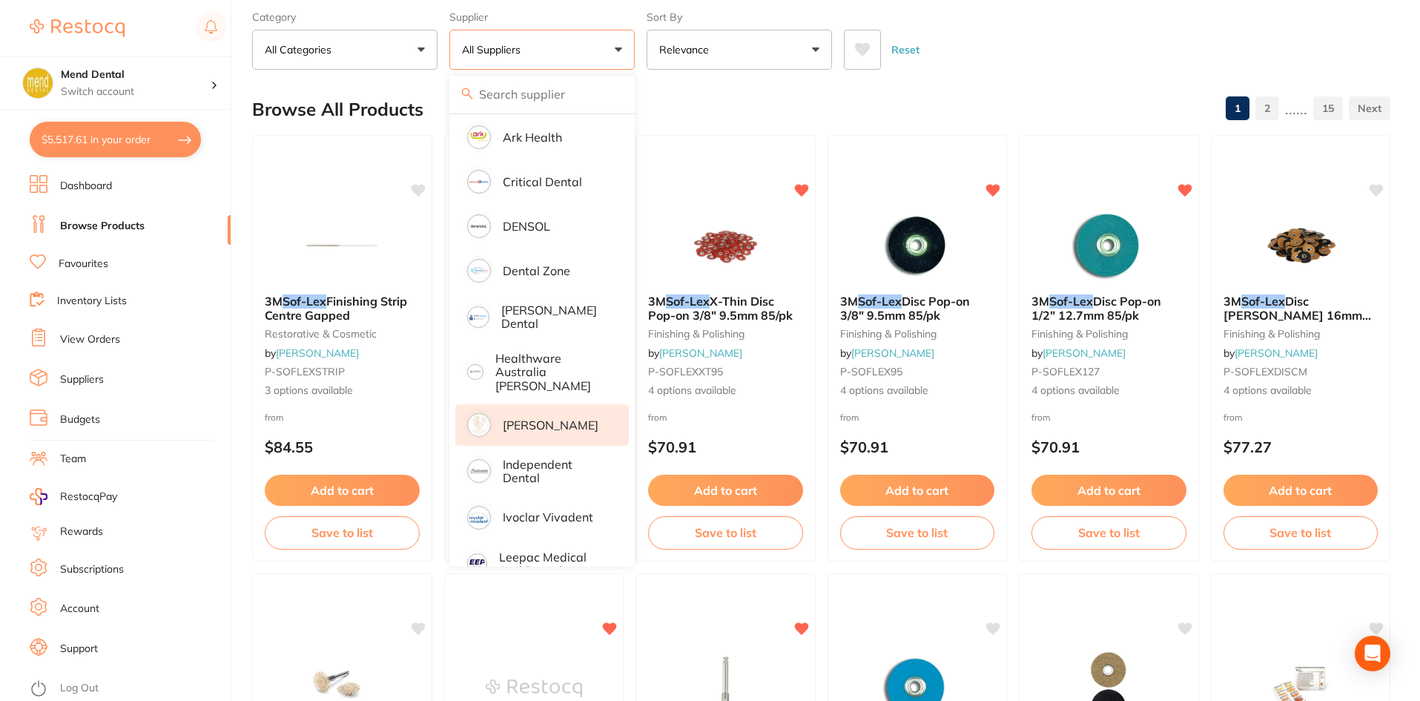
click at [539, 418] on p "[PERSON_NAME]" at bounding box center [551, 424] width 96 height 13
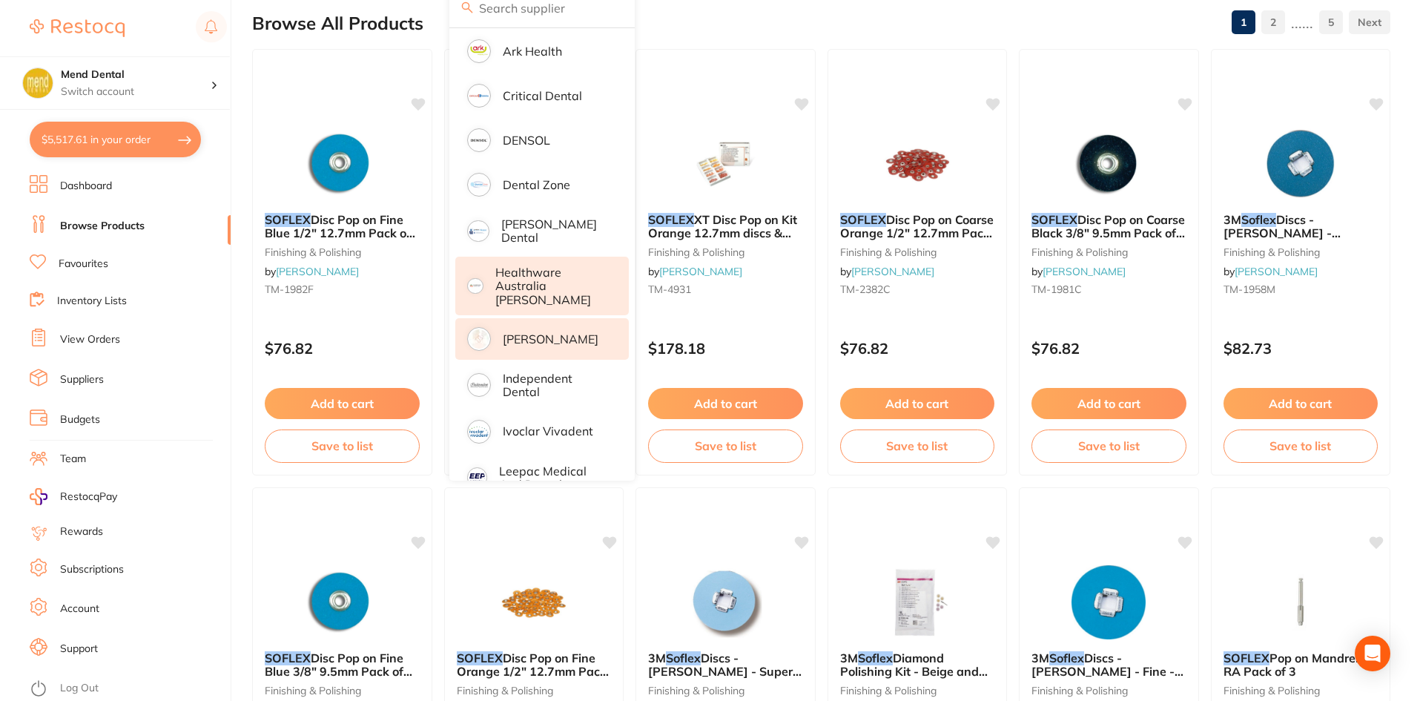
scroll to position [74, 0]
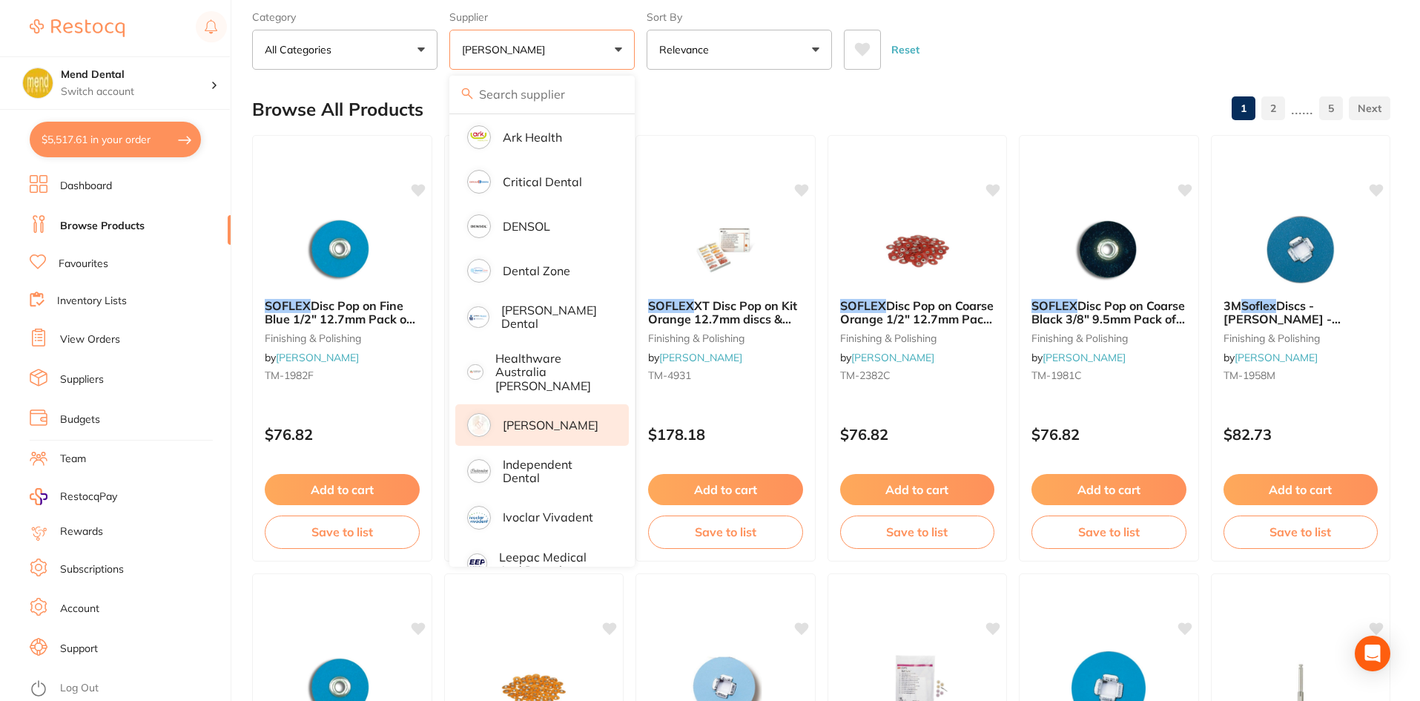
click at [508, 418] on p "[PERSON_NAME]" at bounding box center [551, 424] width 96 height 13
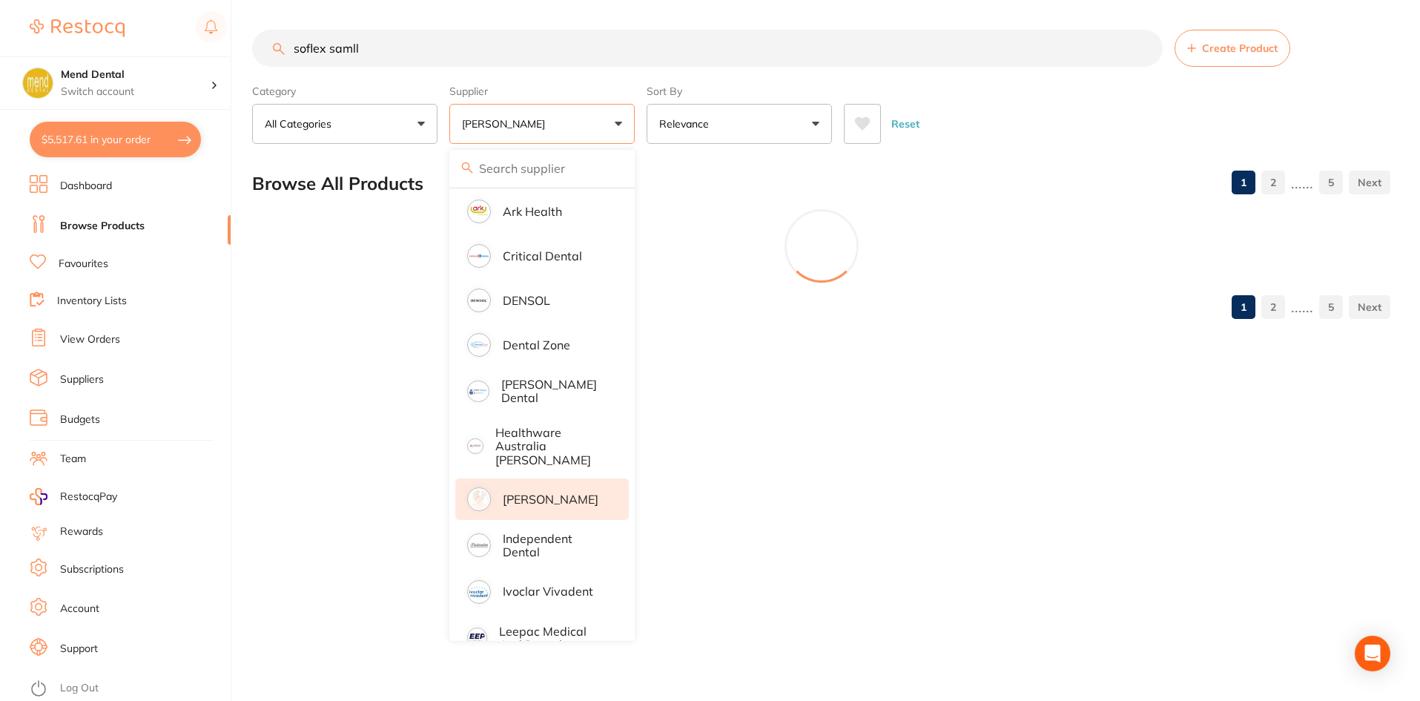
scroll to position [0, 0]
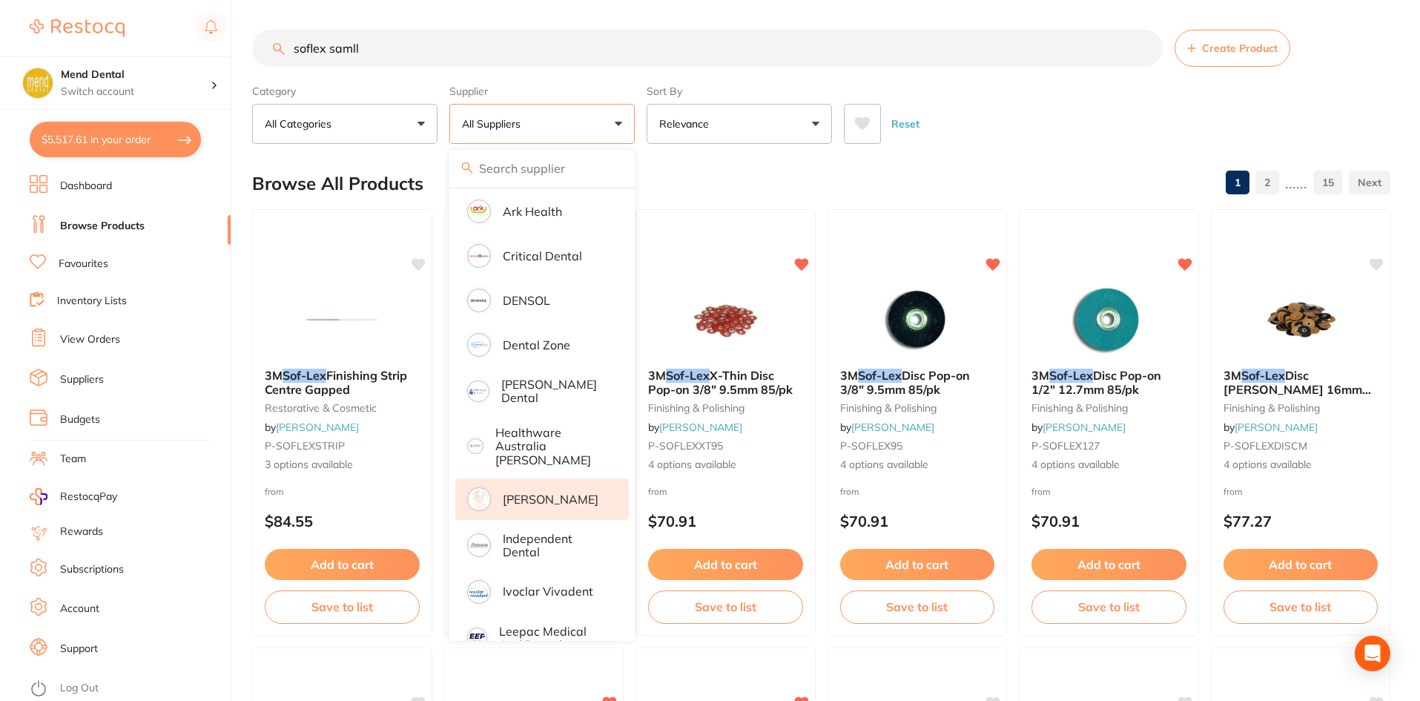
click at [541, 493] on p "[PERSON_NAME]" at bounding box center [551, 499] width 96 height 13
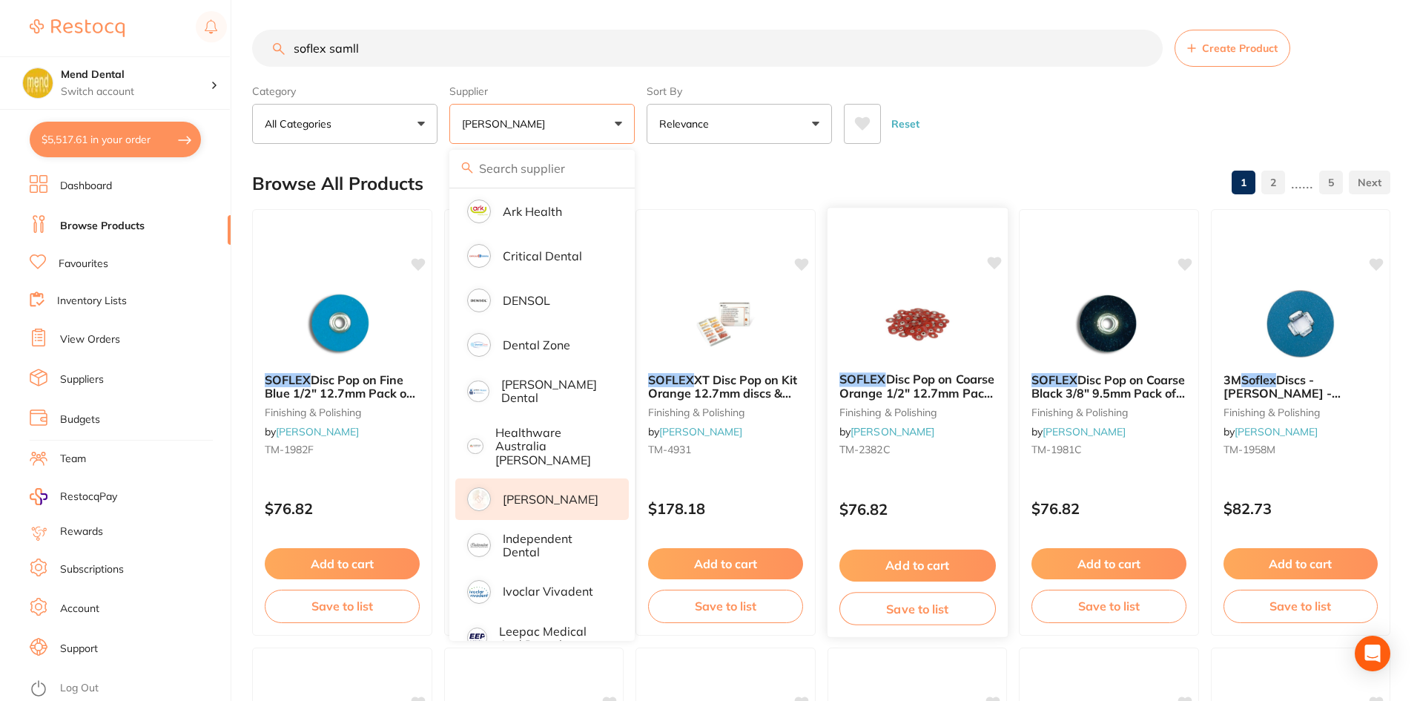
click at [898, 553] on button "Add to cart" at bounding box center [917, 566] width 157 height 32
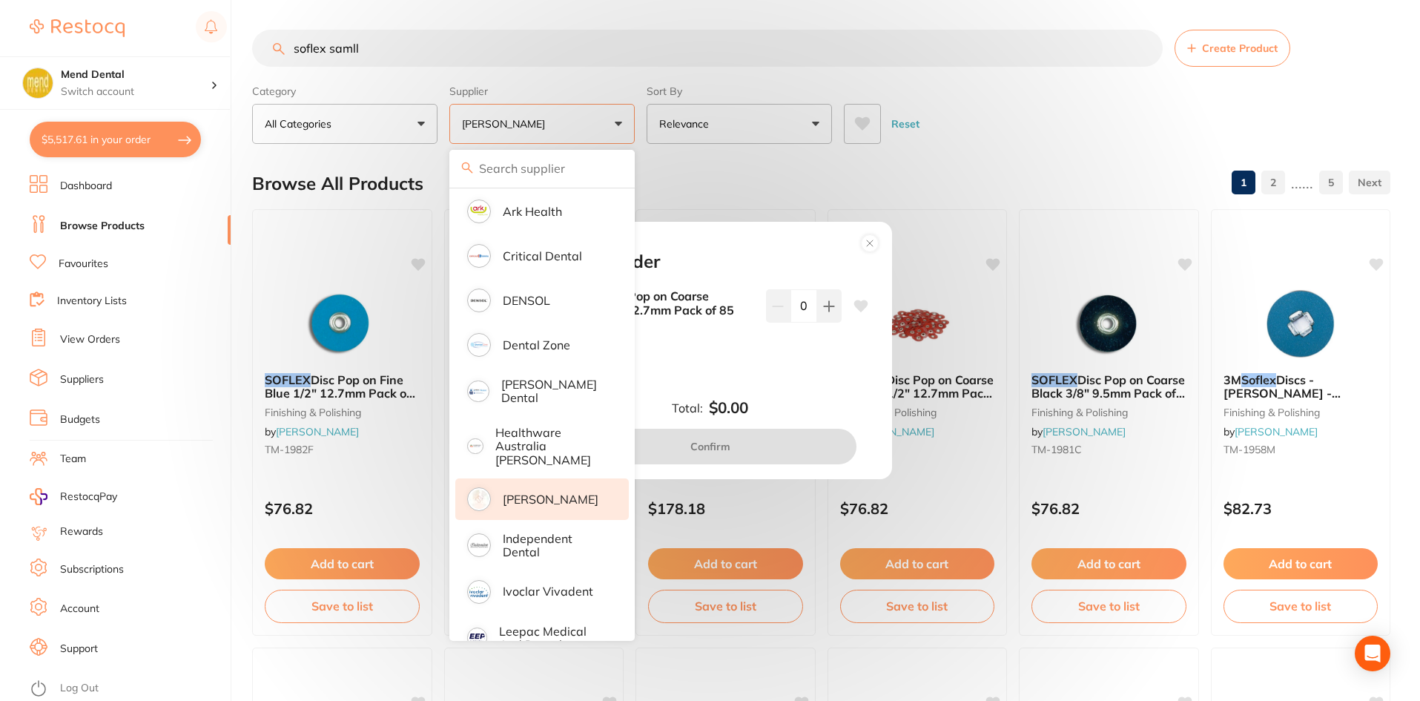
click at [870, 240] on circle at bounding box center [869, 242] width 17 height 17
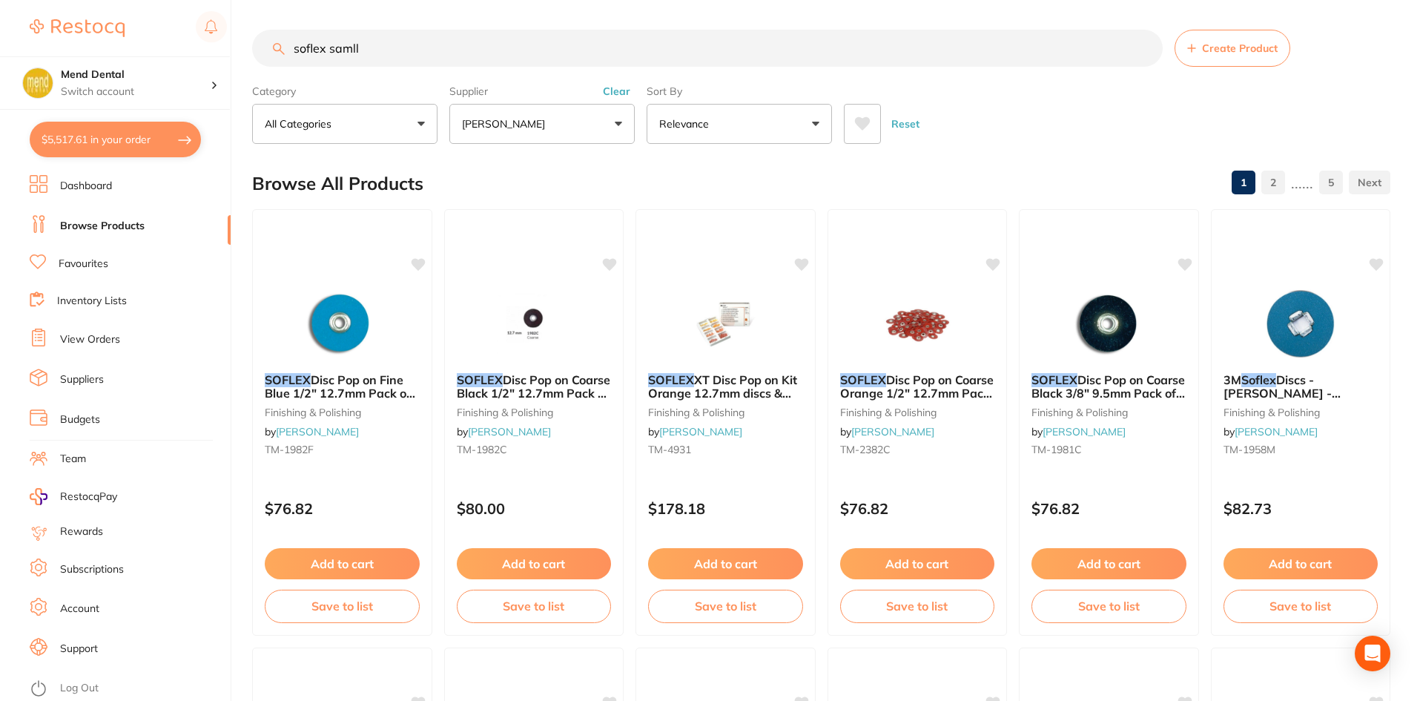
drag, startPoint x: 422, startPoint y: 50, endPoint x: 329, endPoint y: 53, distance: 92.8
click at [329, 53] on input "soflex samll" at bounding box center [707, 48] width 911 height 37
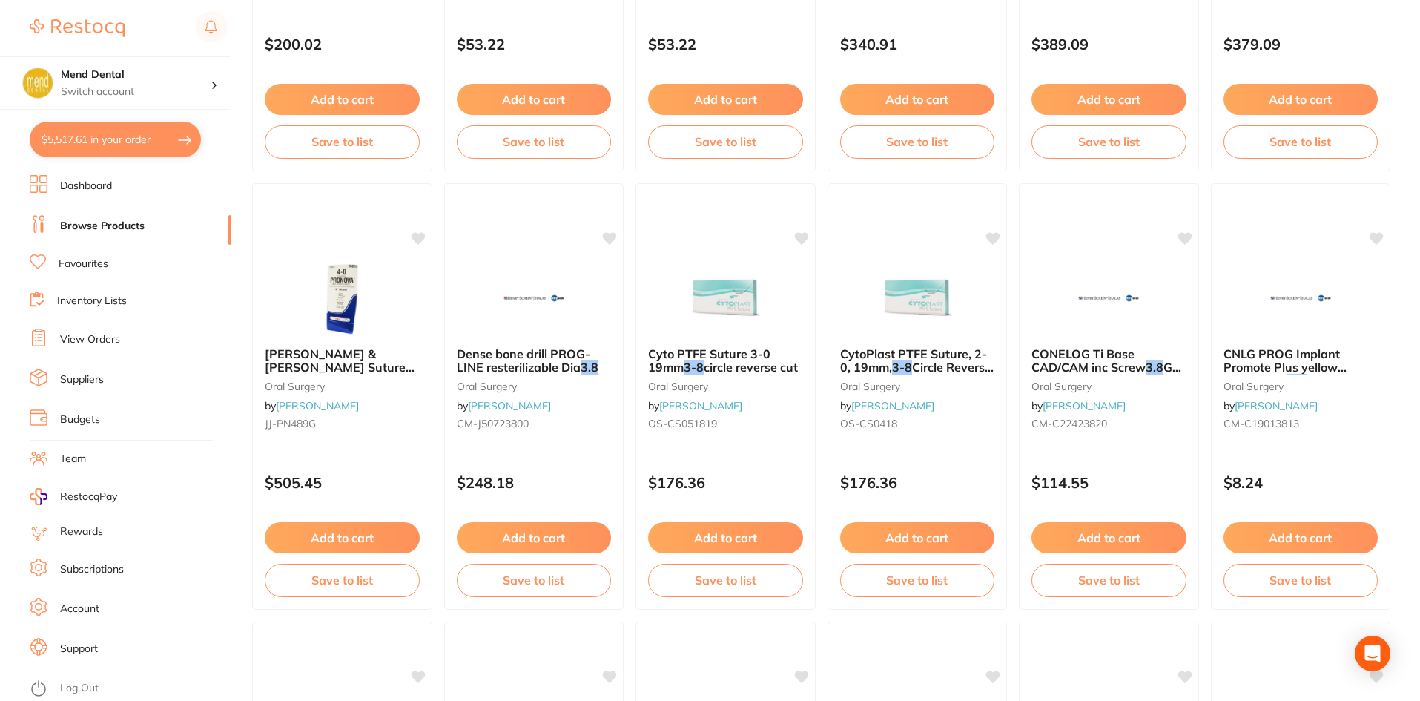
scroll to position [1558, 0]
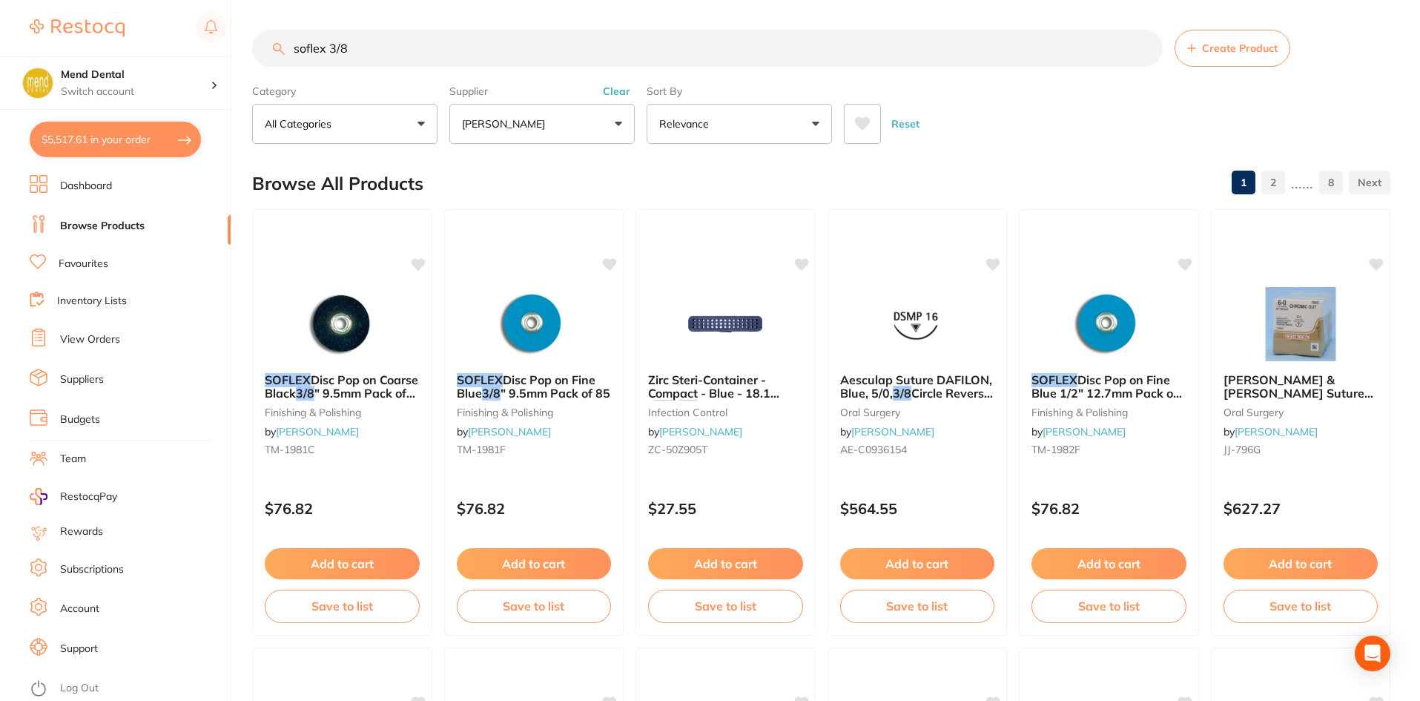
click at [369, 49] on input "soflex 3/8" at bounding box center [707, 48] width 911 height 37
type input "soflex"
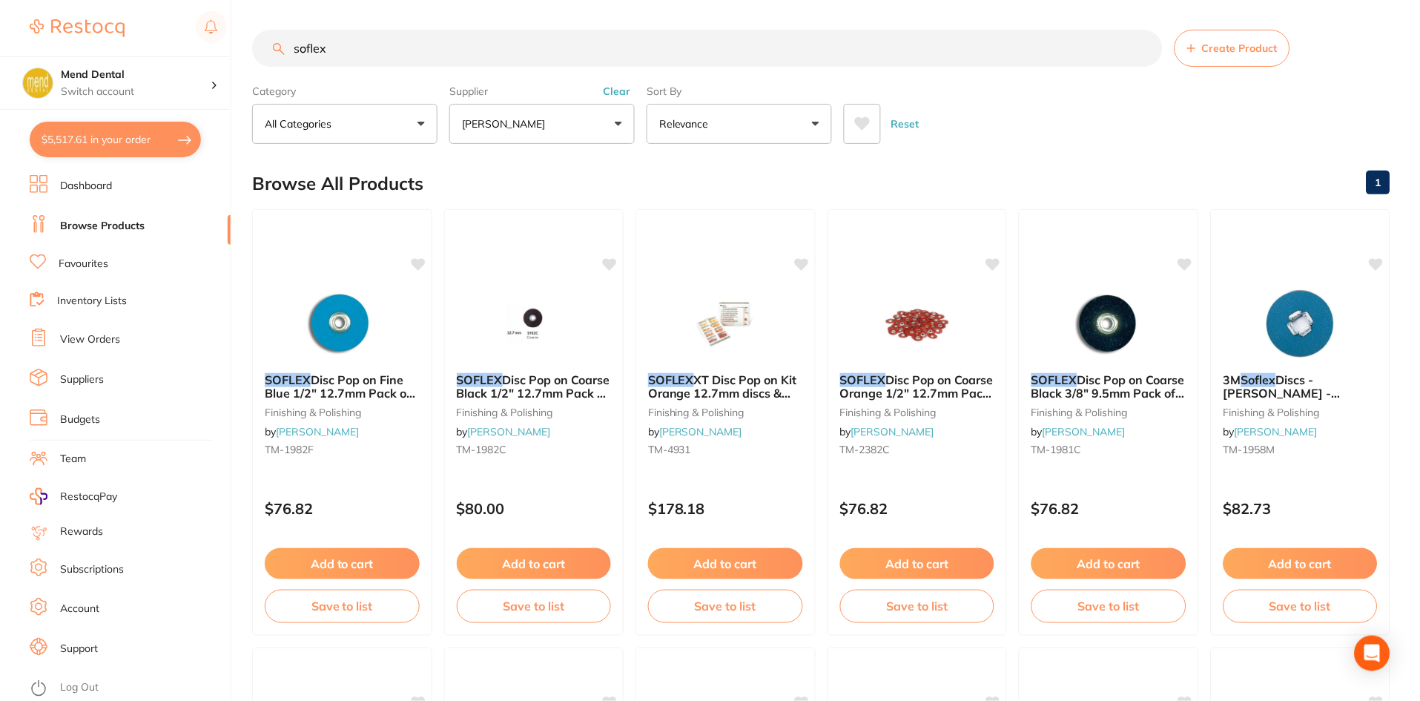
click at [629, 90] on button "Clear" at bounding box center [617, 91] width 36 height 13
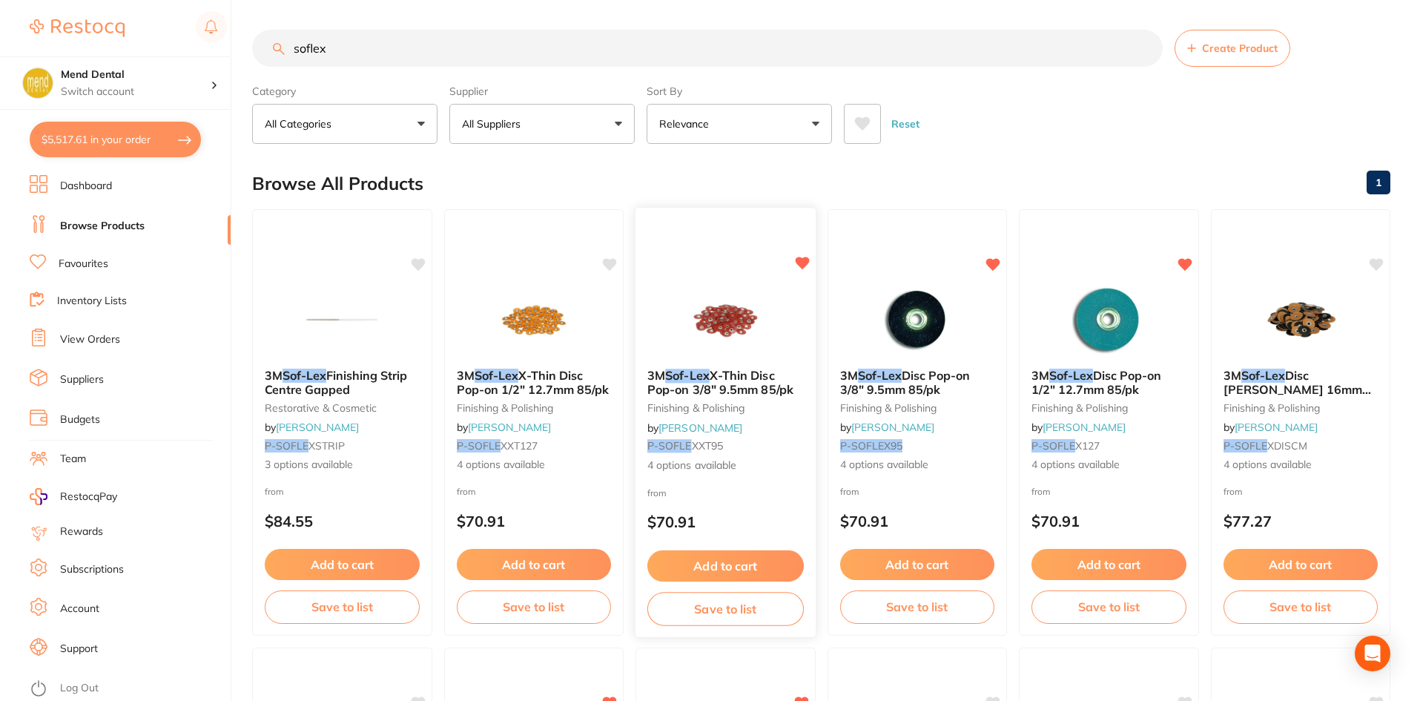
click at [749, 562] on button "Add to cart" at bounding box center [726, 566] width 157 height 32
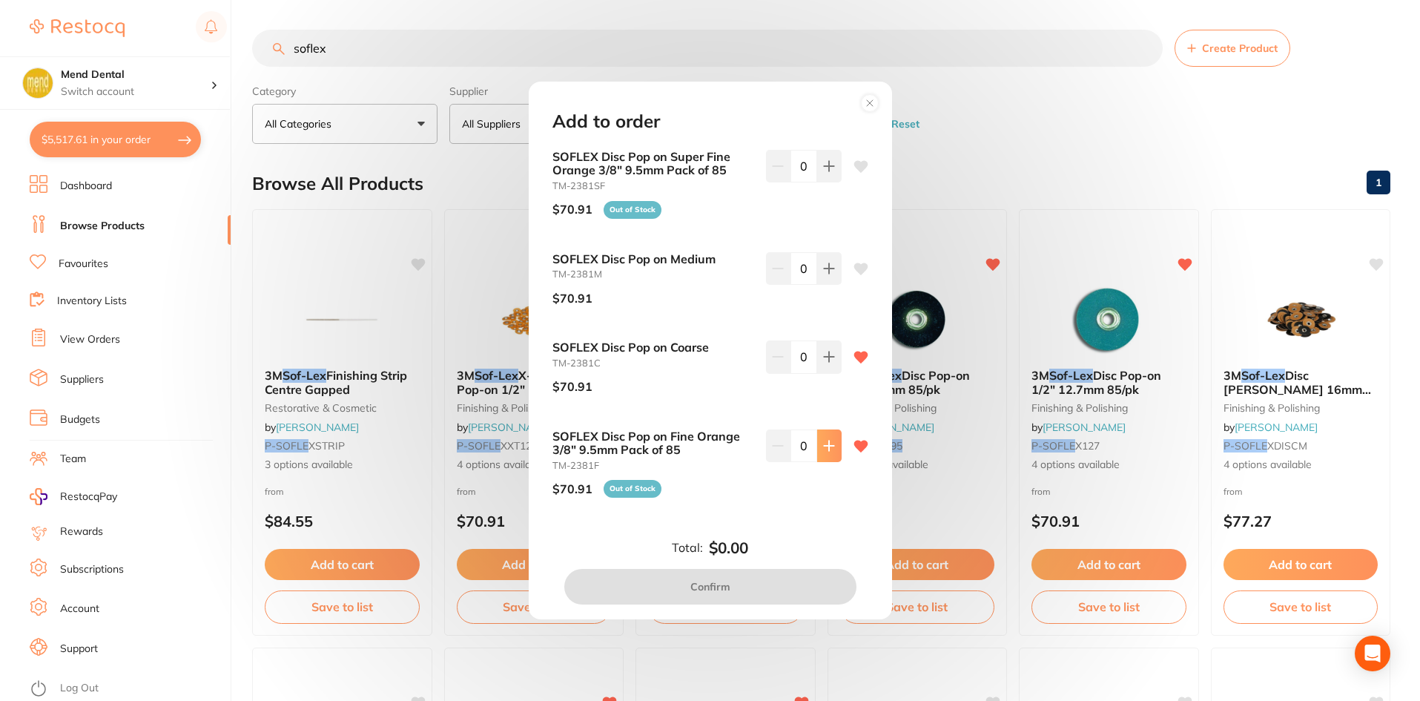
click at [823, 172] on icon at bounding box center [829, 166] width 12 height 12
type input "1"
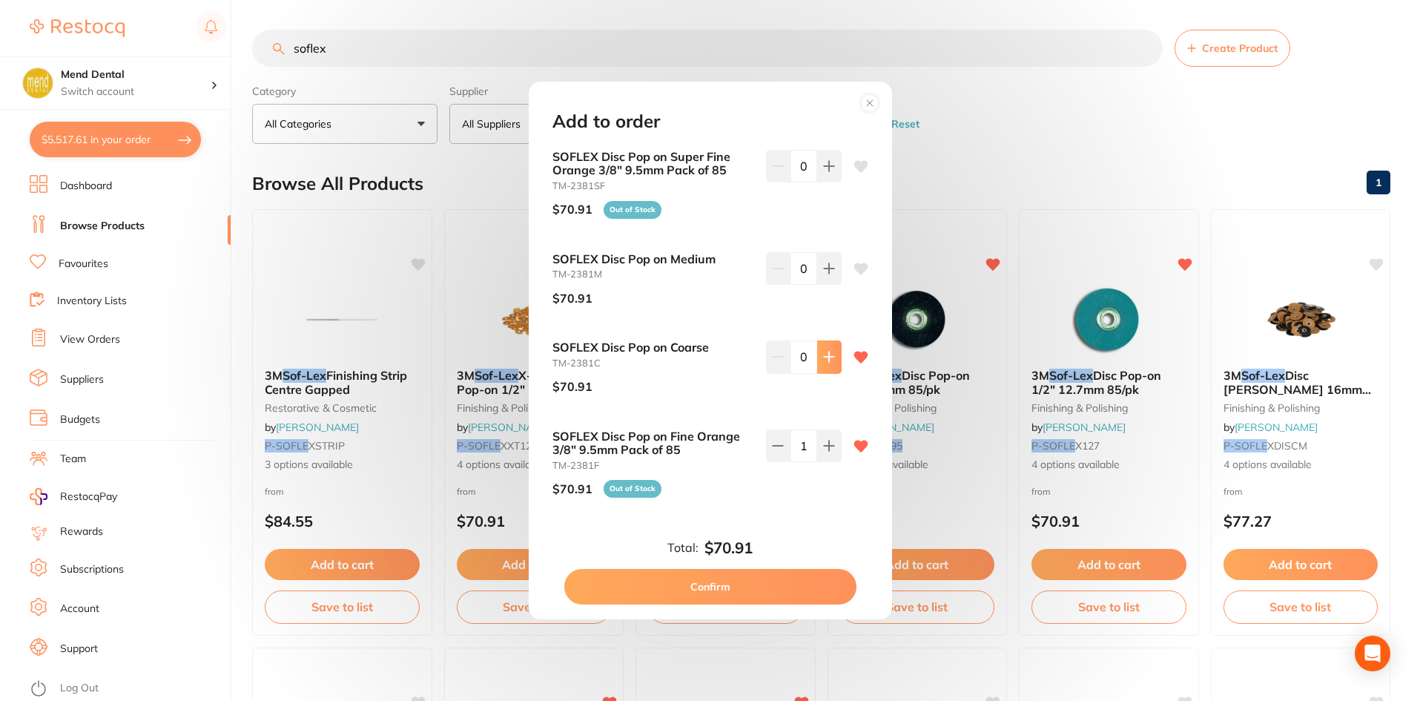
click at [836, 182] on button at bounding box center [829, 166] width 24 height 33
type input "1"
click at [766, 182] on button at bounding box center [778, 166] width 24 height 33
type input "0"
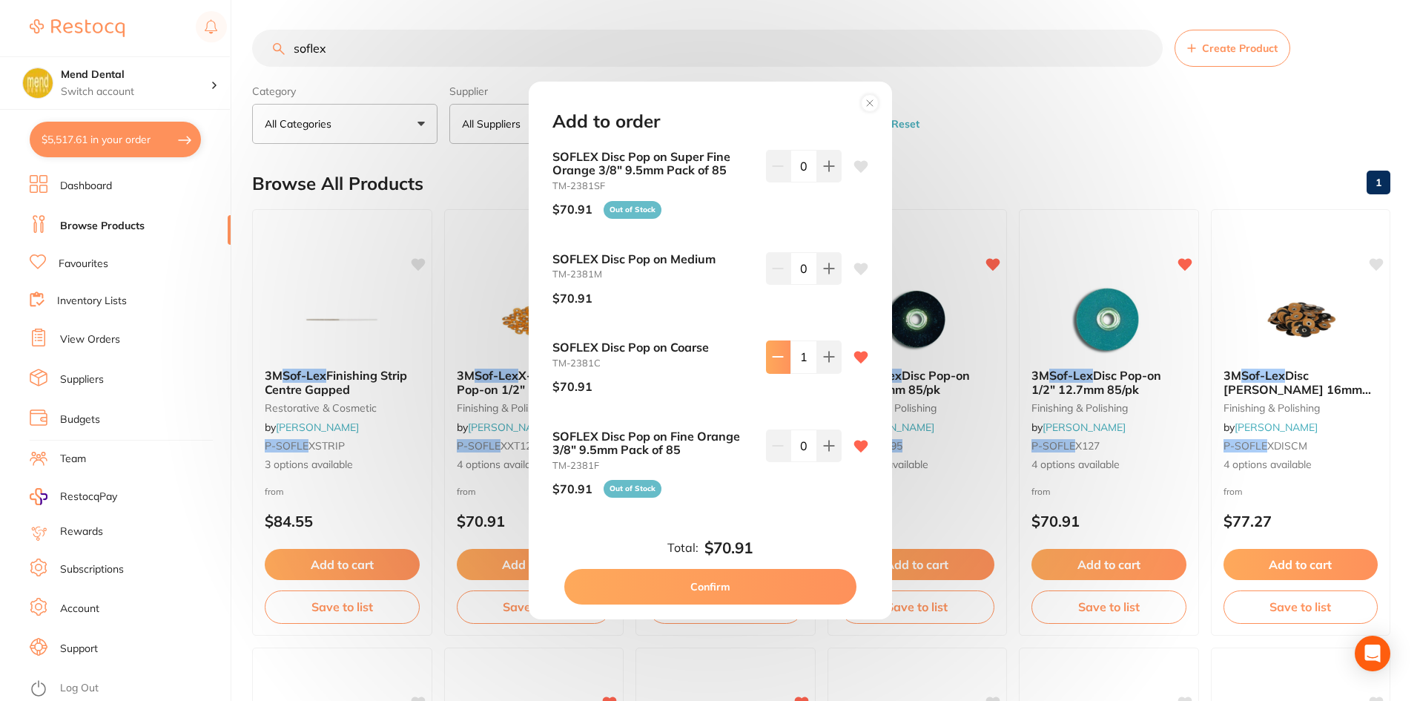
click at [783, 182] on button at bounding box center [778, 166] width 24 height 33
type input "0"
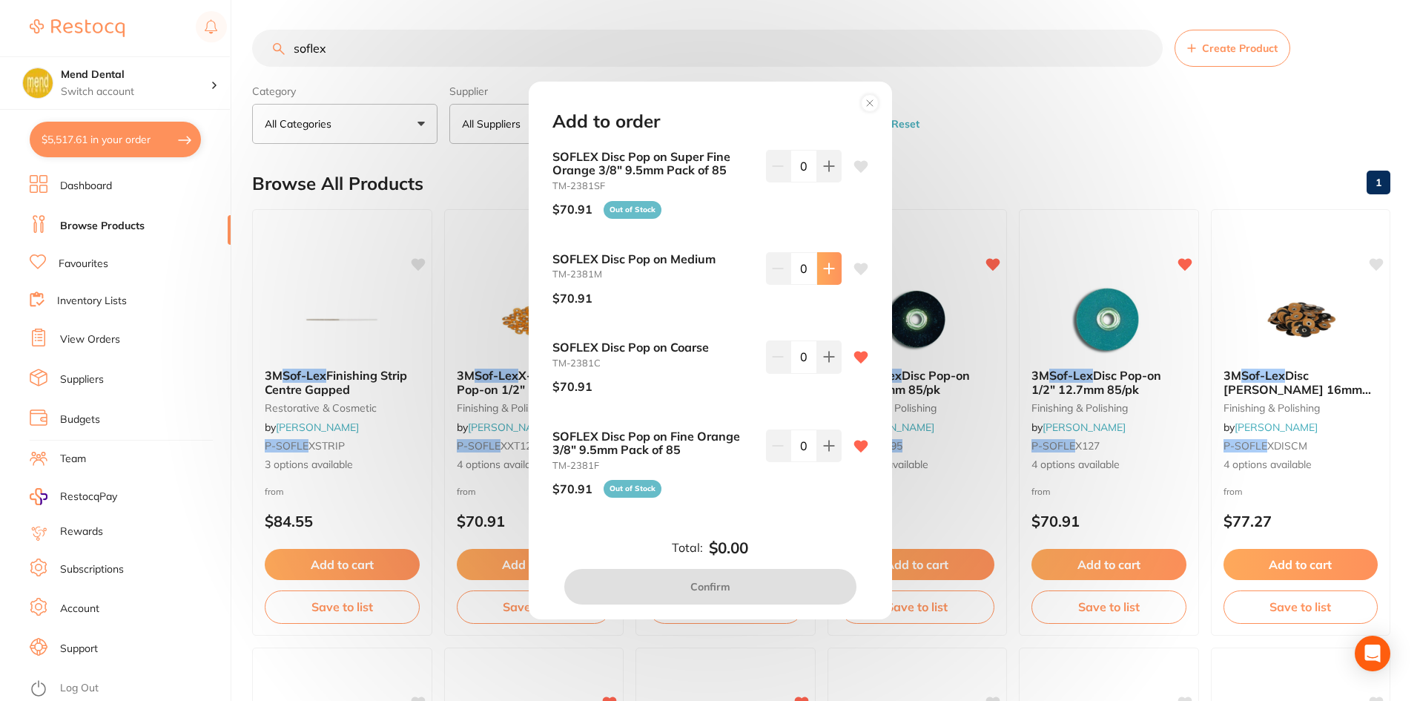
click at [835, 182] on button at bounding box center [829, 166] width 24 height 33
type input "1"
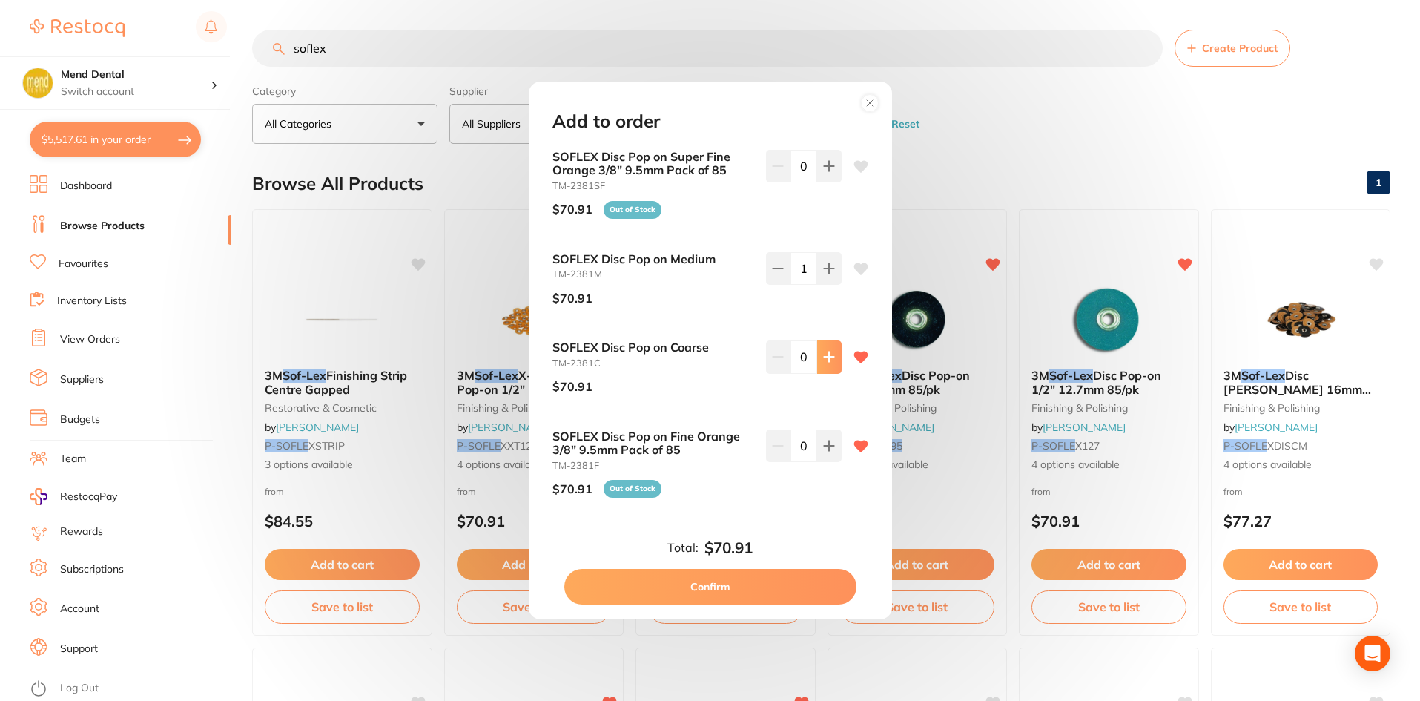
click at [817, 182] on button at bounding box center [829, 166] width 24 height 33
type input "1"
click at [819, 182] on button at bounding box center [829, 166] width 24 height 33
type input "1"
drag, startPoint x: 775, startPoint y: 585, endPoint x: 764, endPoint y: 590, distance: 12.0
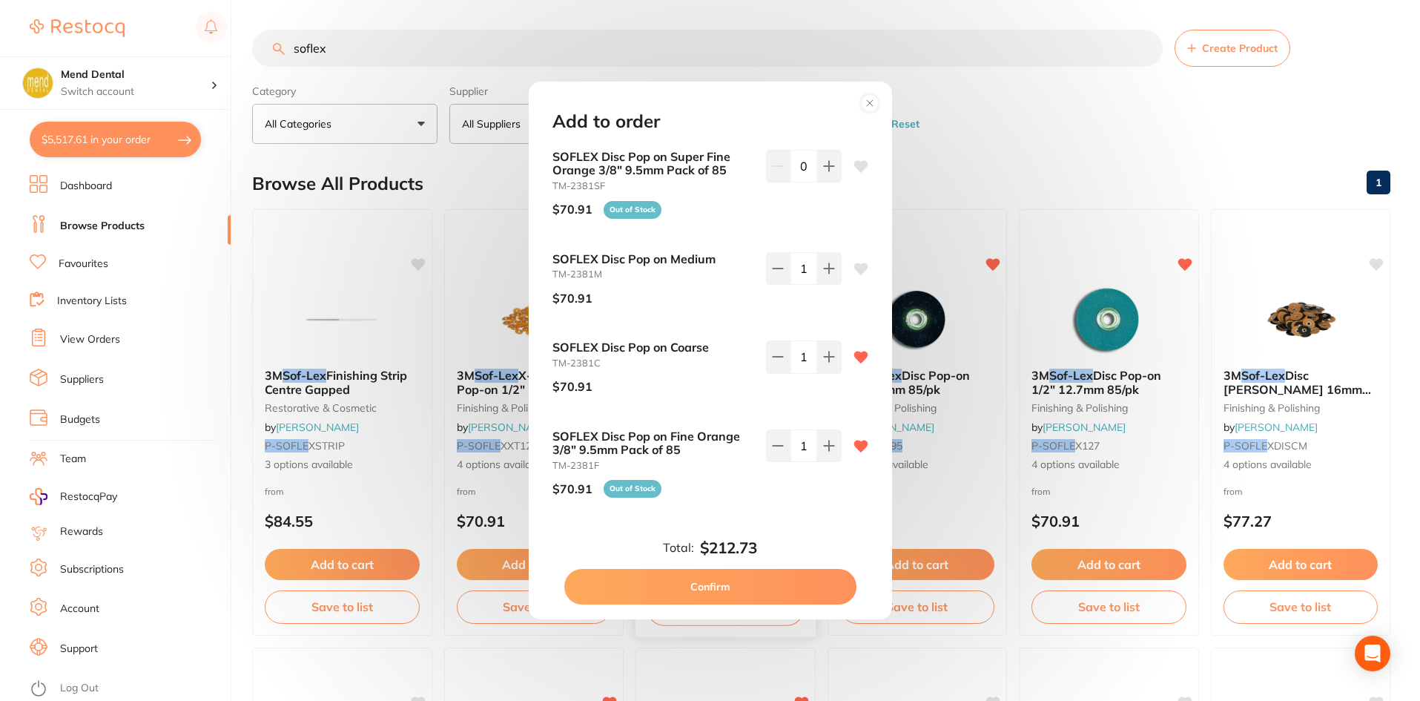
click at [776, 585] on button "Confirm" at bounding box center [710, 587] width 292 height 36
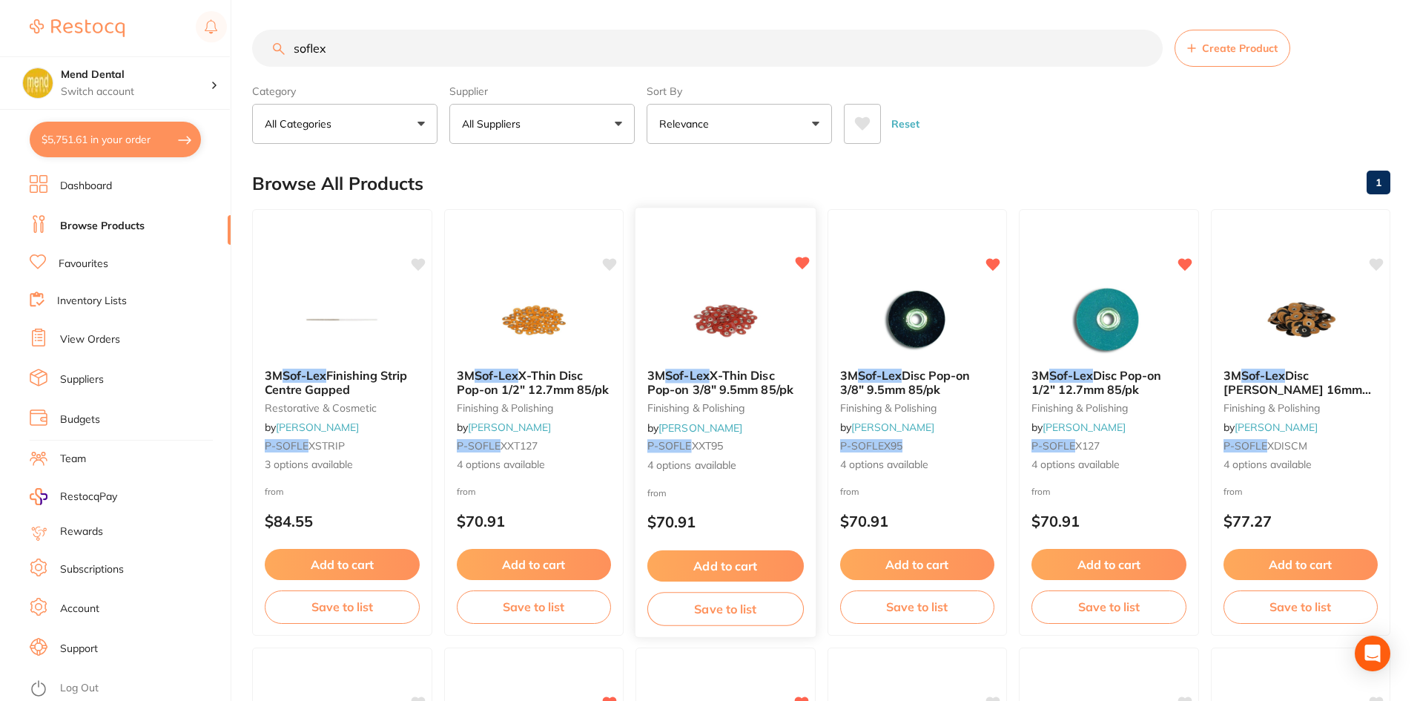
checkbox input "false"
drag, startPoint x: 363, startPoint y: 44, endPoint x: 0, endPoint y: 101, distance: 367.9
click at [0, 101] on div "$5,751.61 Mend Dental Switch account Mend Dental $5,751.61 in your order Dashbo…" at bounding box center [710, 350] width 1420 height 701
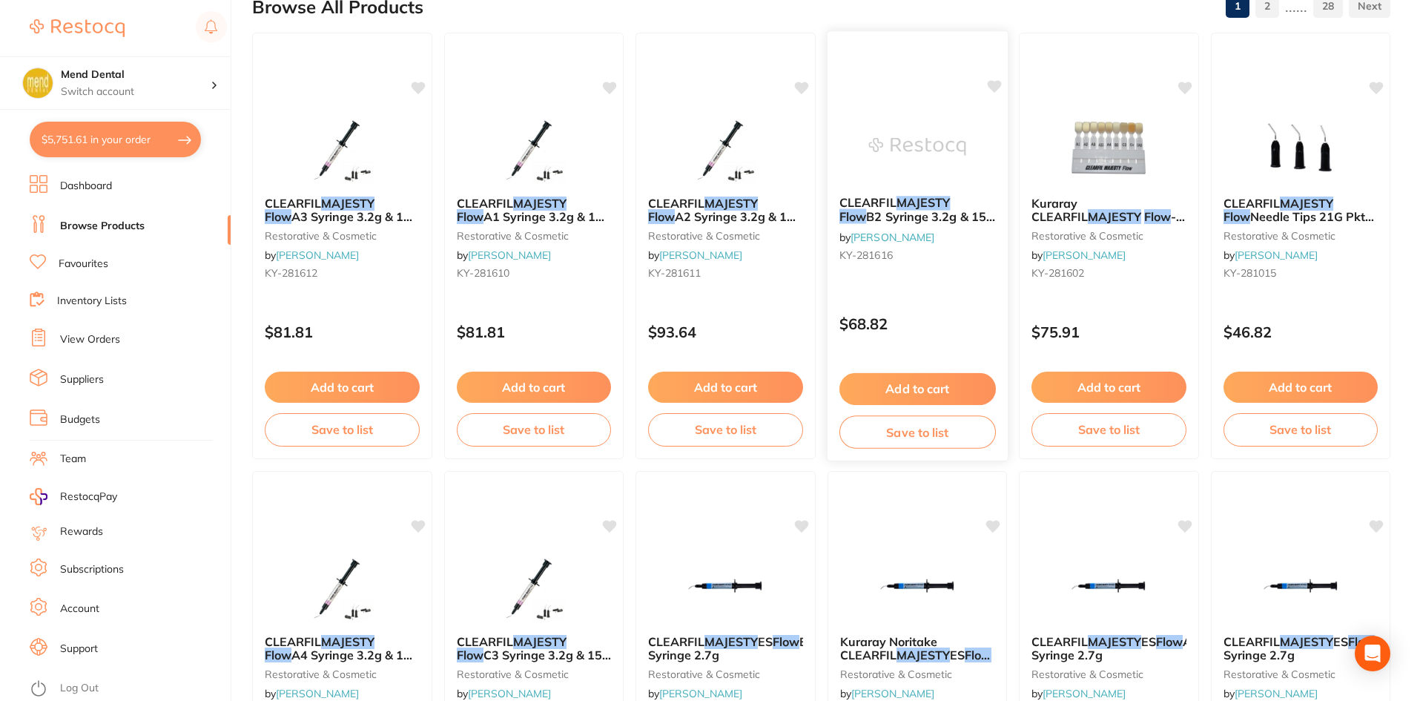
scroll to position [223, 0]
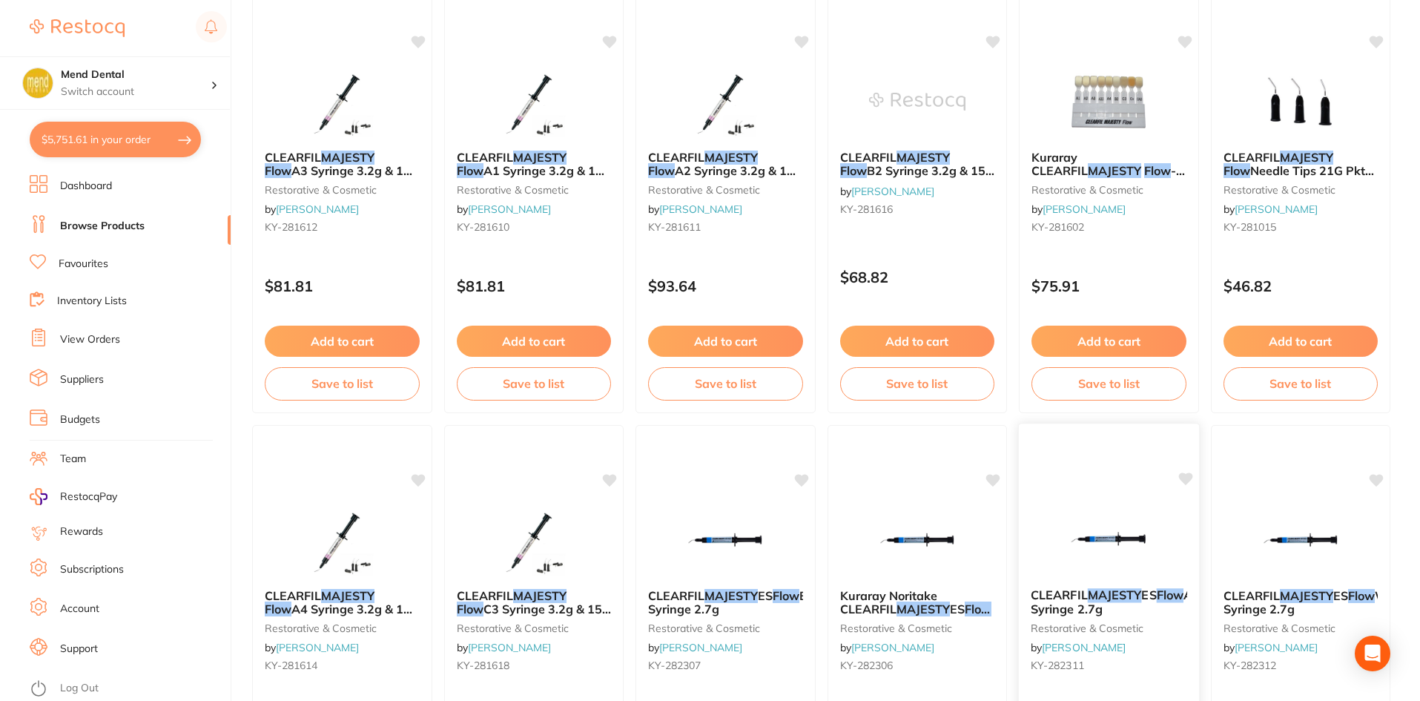
type input "majesty flow resin 3.5"
click at [1112, 590] on em "MAJESTY" at bounding box center [1115, 594] width 54 height 15
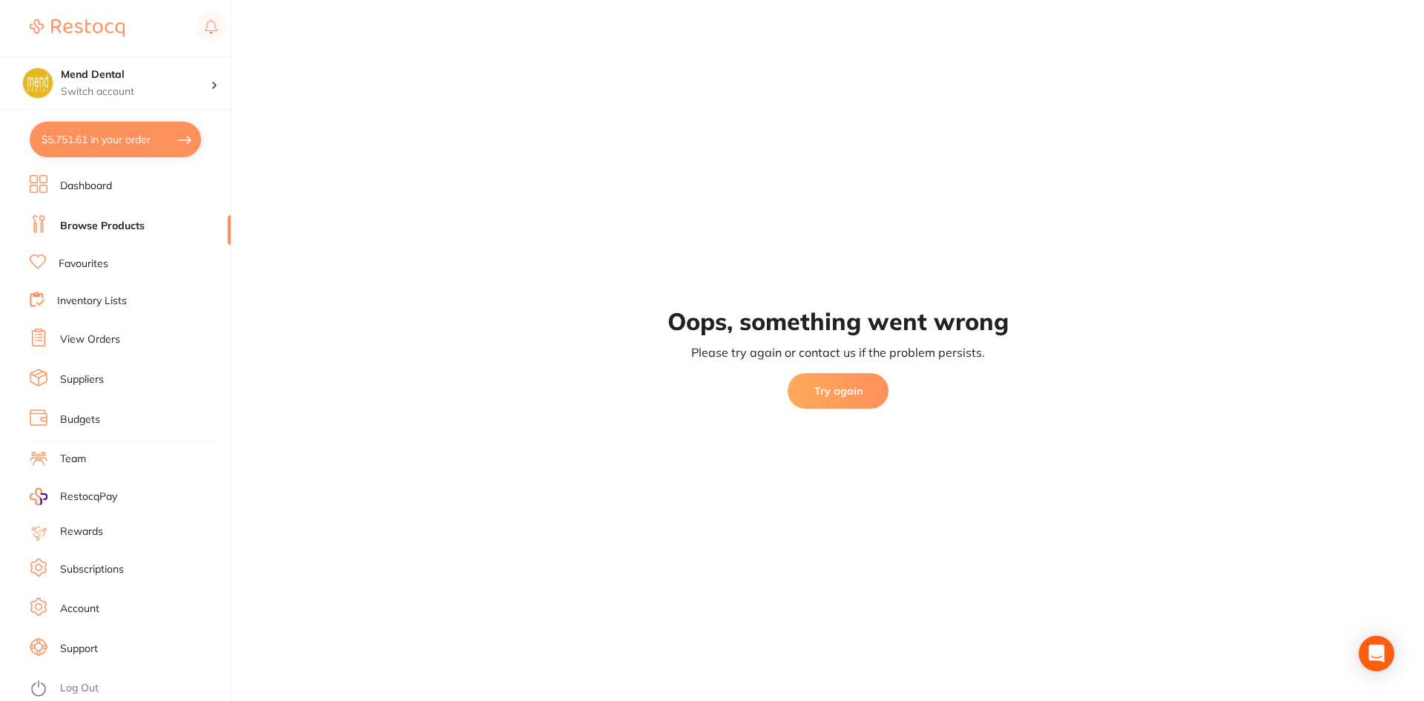
click at [82, 186] on link "Dashboard" at bounding box center [86, 186] width 52 height 15
click at [153, 151] on button "$5,751.61 in your order" at bounding box center [115, 140] width 171 height 36
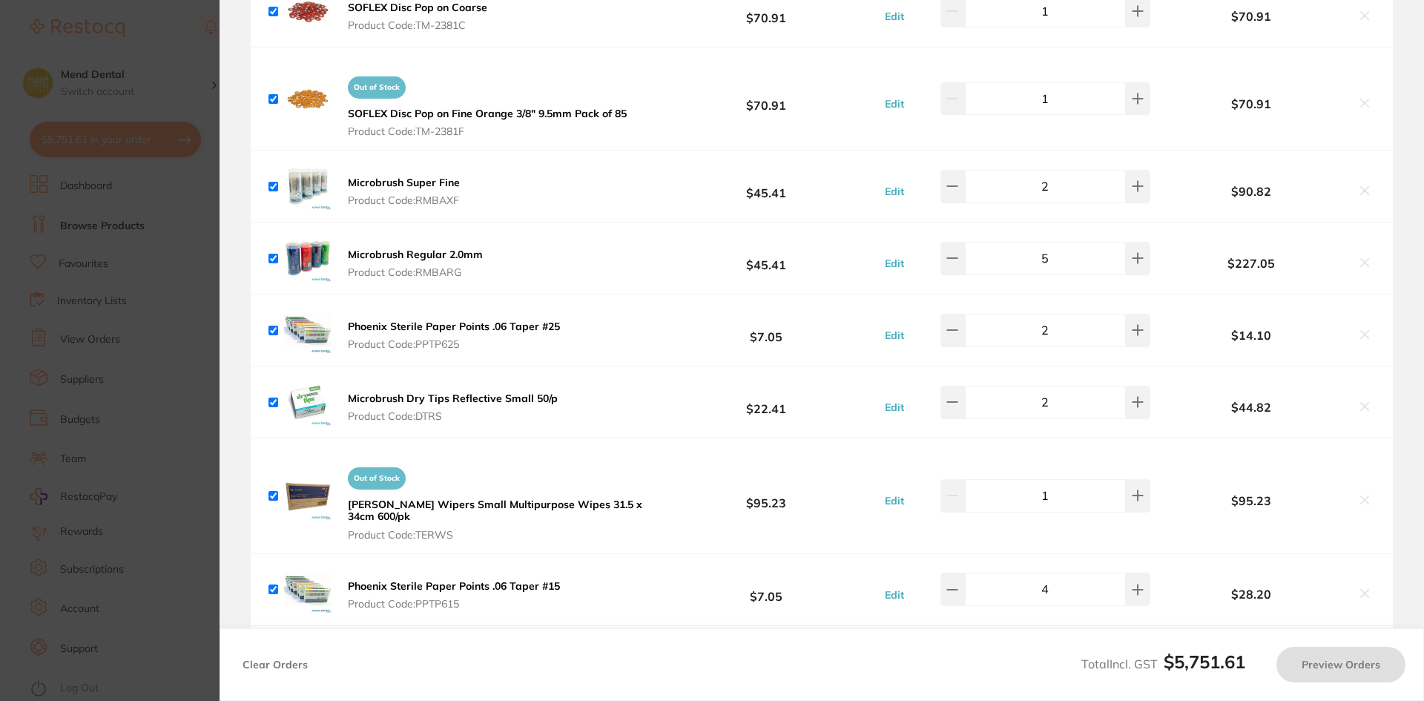
checkbox input "true"
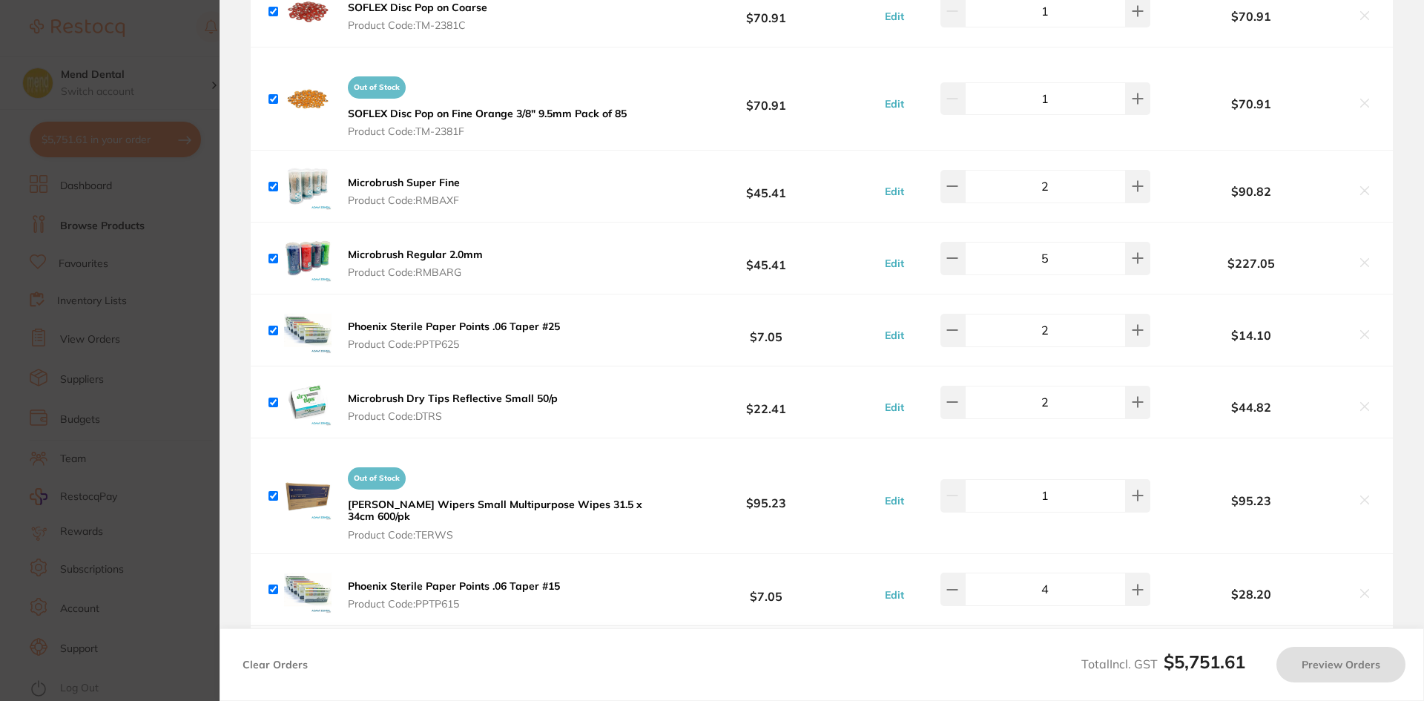
checkbox input "true"
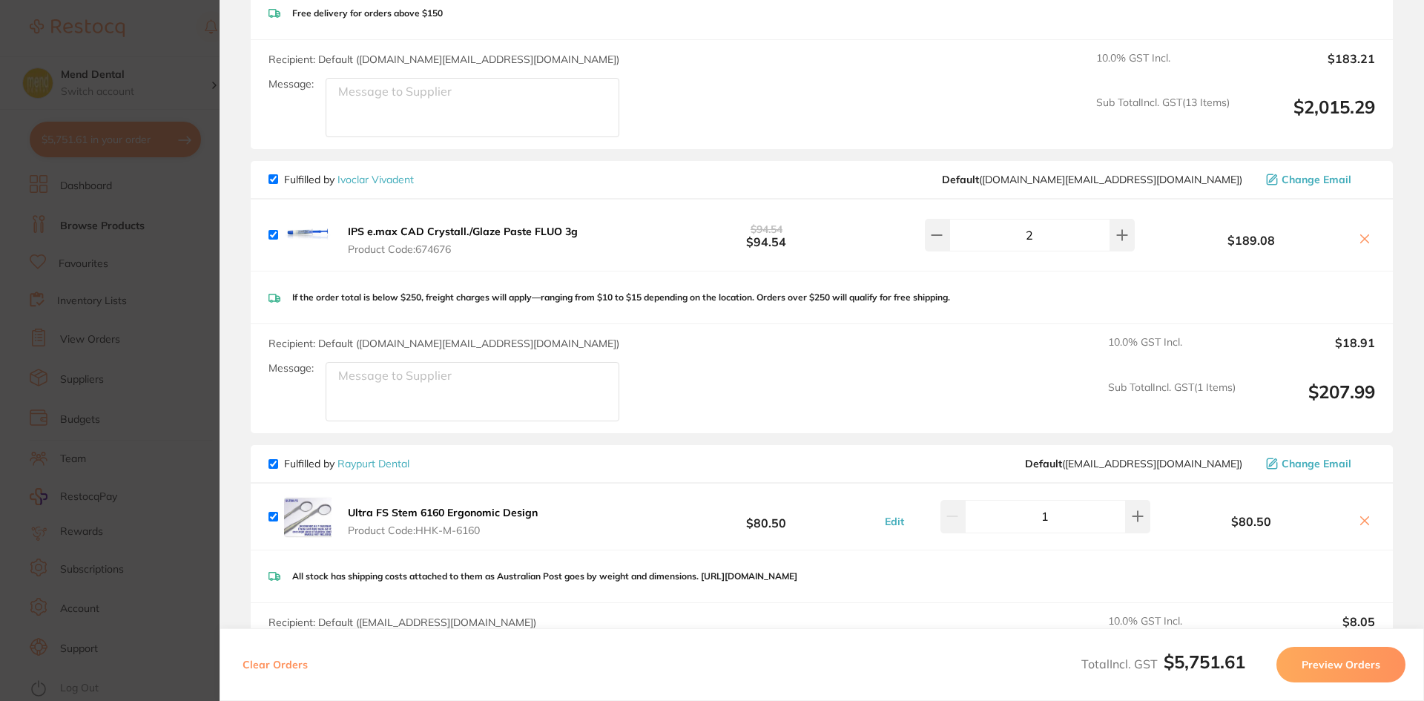
scroll to position [1873, 0]
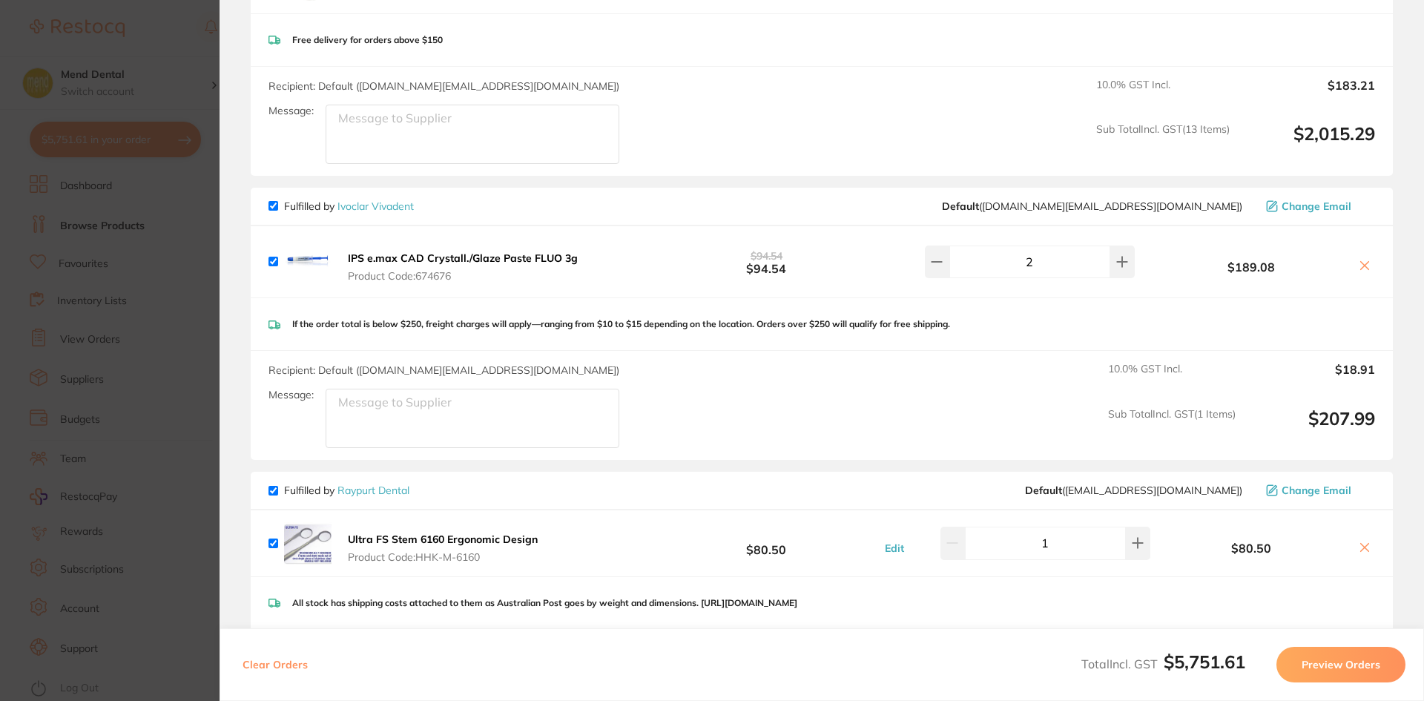
click at [96, 379] on section "Update RRP Set your pre negotiated price for this item. Item Agreed RRP (excl. …" at bounding box center [712, 350] width 1424 height 701
click at [200, 396] on ul "Dashboard Browse Products Favourites Inventory Lists View Orders Suppliers Budg…" at bounding box center [130, 438] width 201 height 526
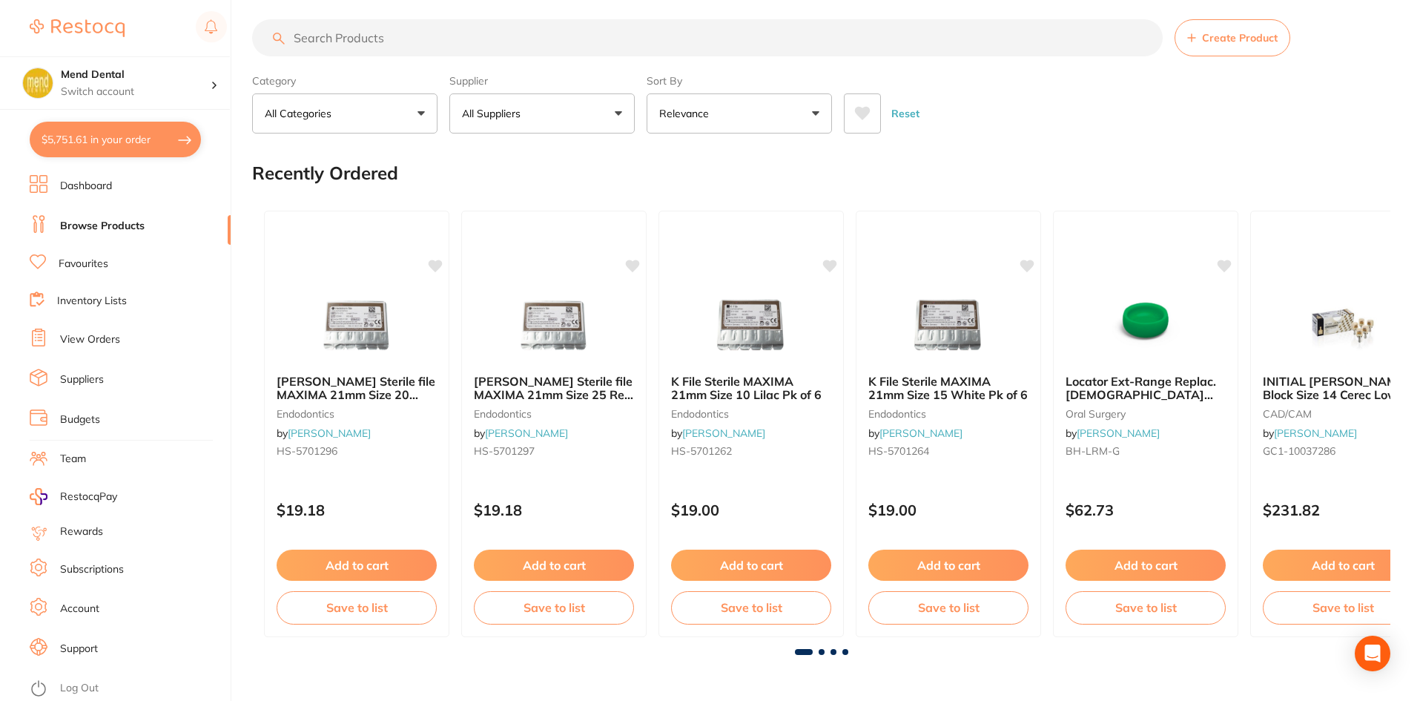
scroll to position [0, 0]
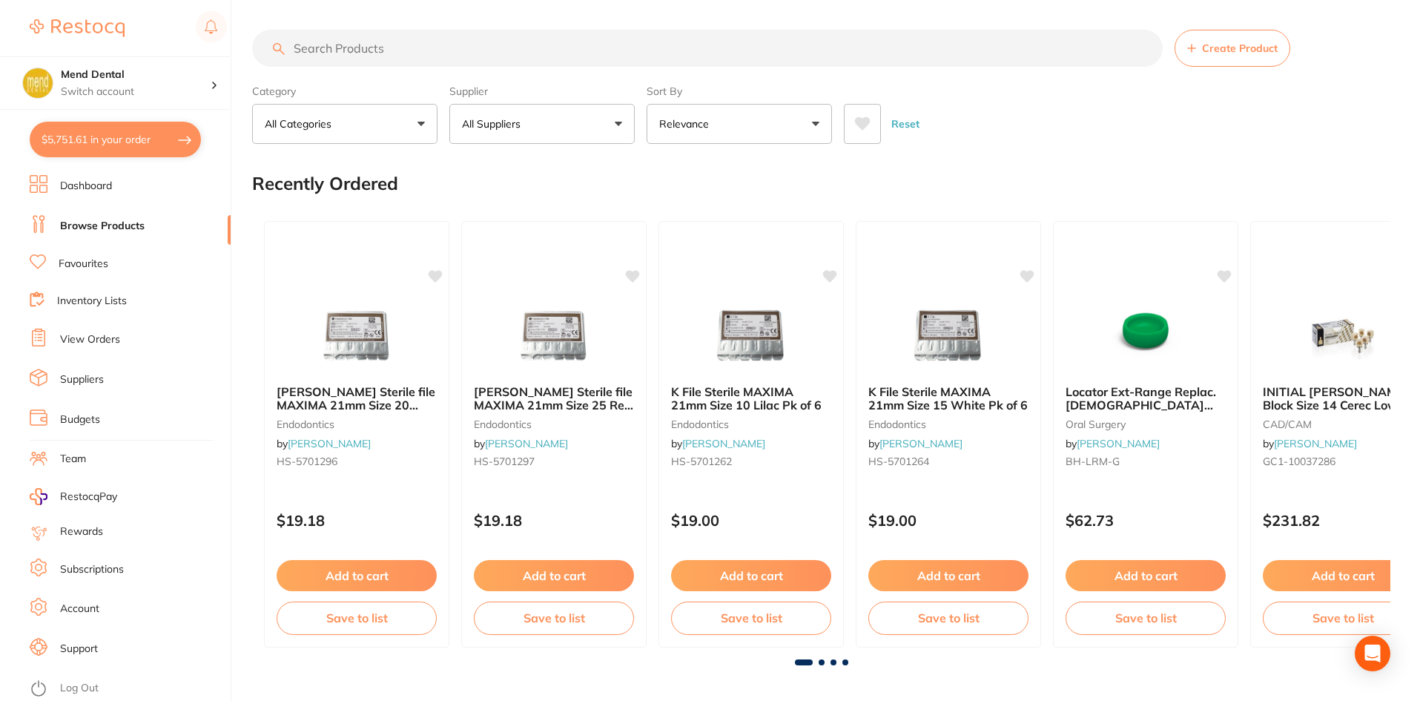
click at [411, 41] on input "search" at bounding box center [707, 48] width 911 height 37
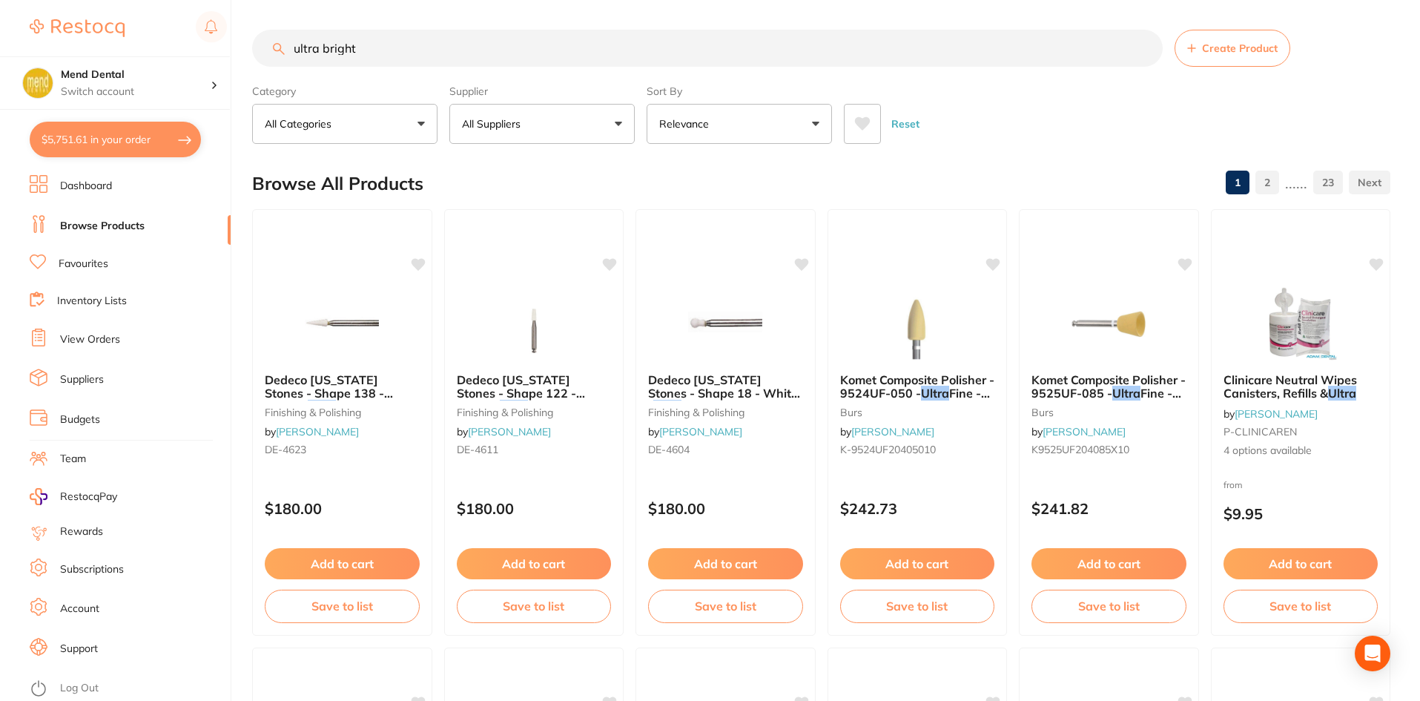
click at [504, 53] on input "ultra bright" at bounding box center [707, 48] width 911 height 37
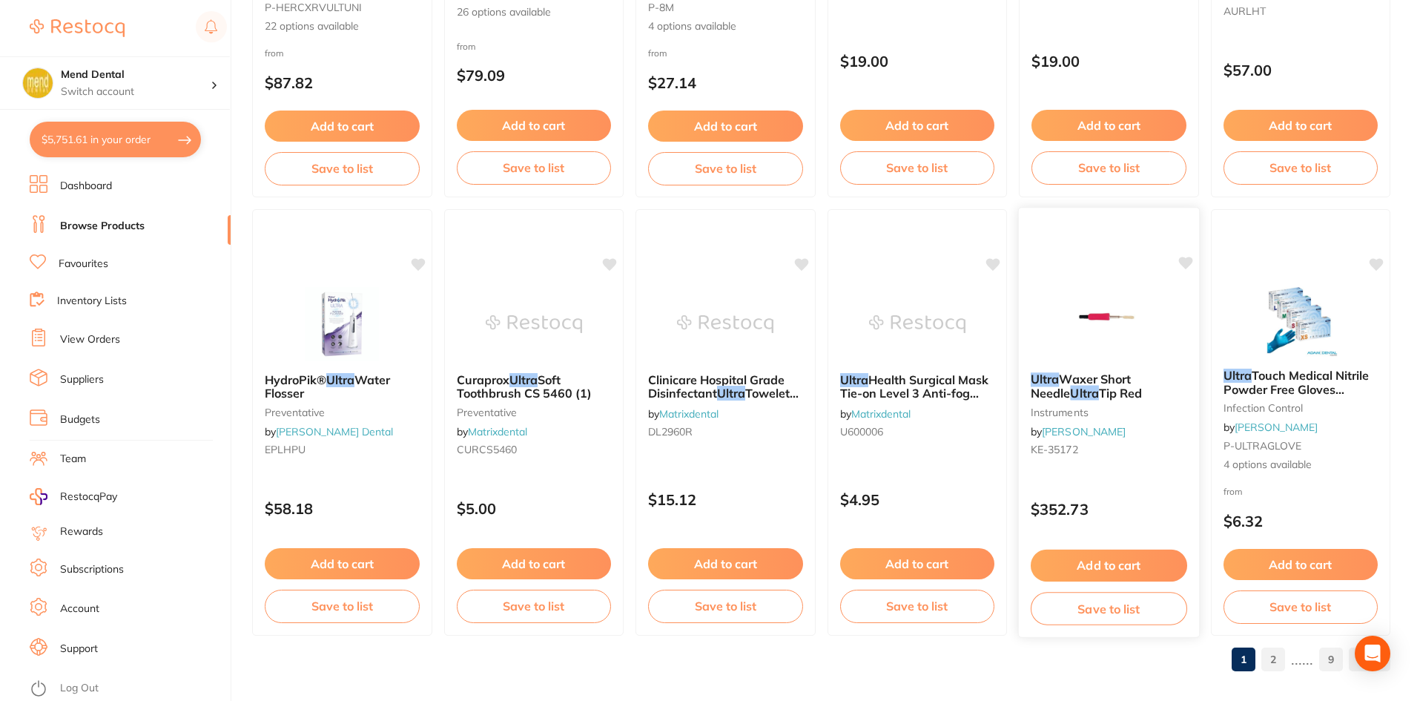
scroll to position [3519, 0]
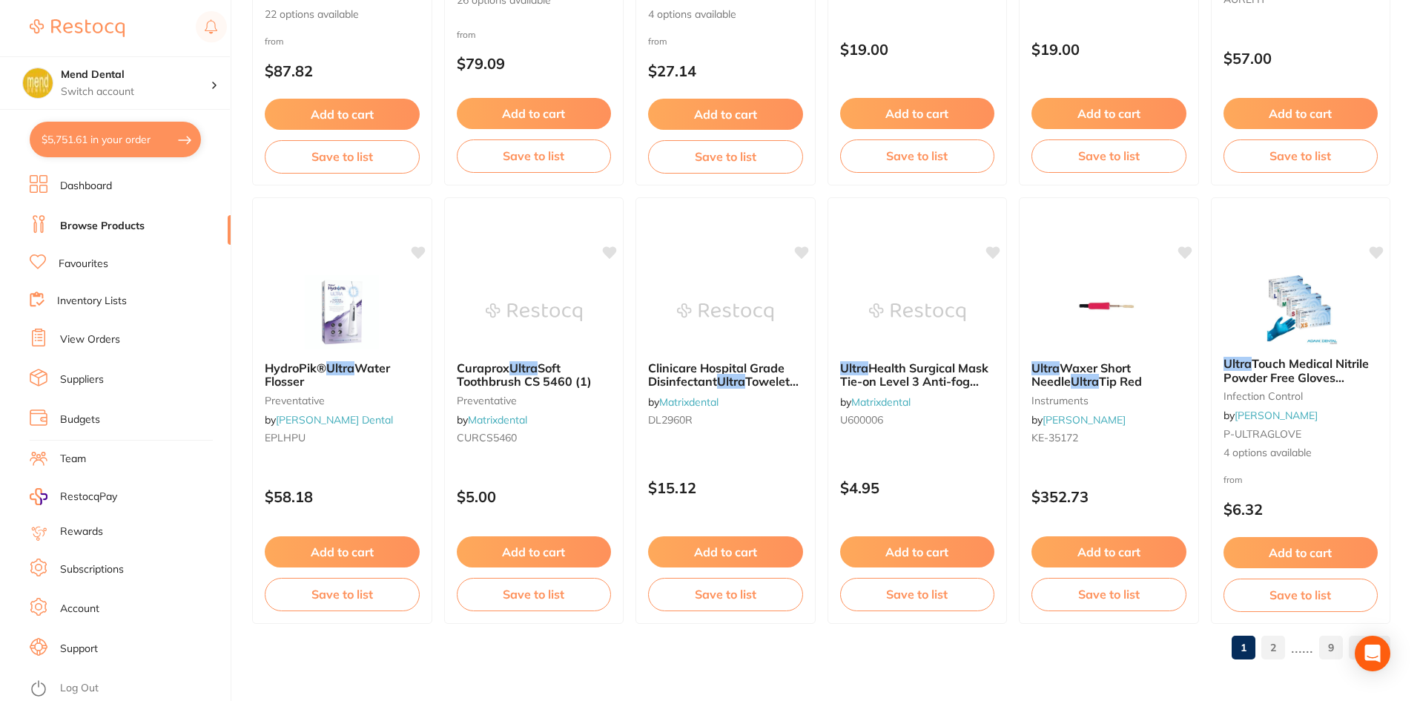
click at [1261, 656] on ul "1 2 ...... 9" at bounding box center [1308, 648] width 165 height 24
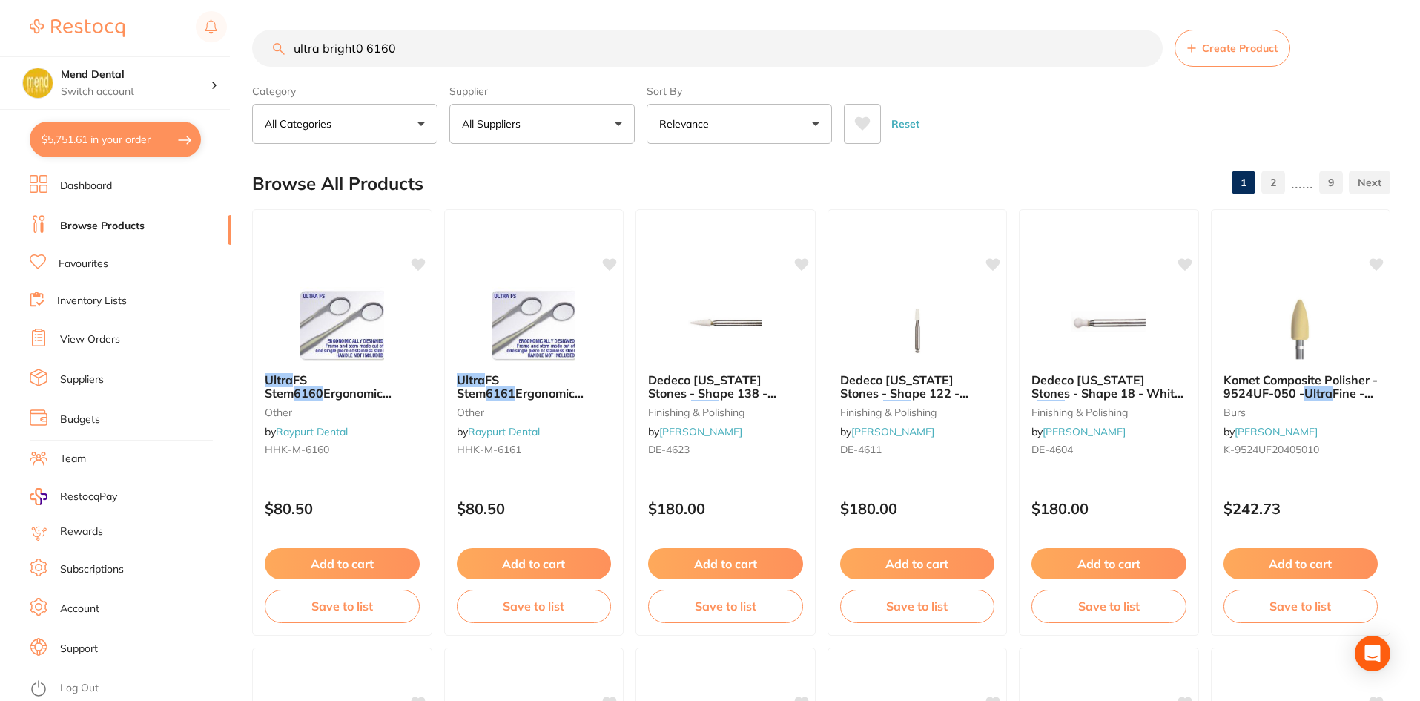
click at [1268, 188] on link "2" at bounding box center [1274, 183] width 24 height 30
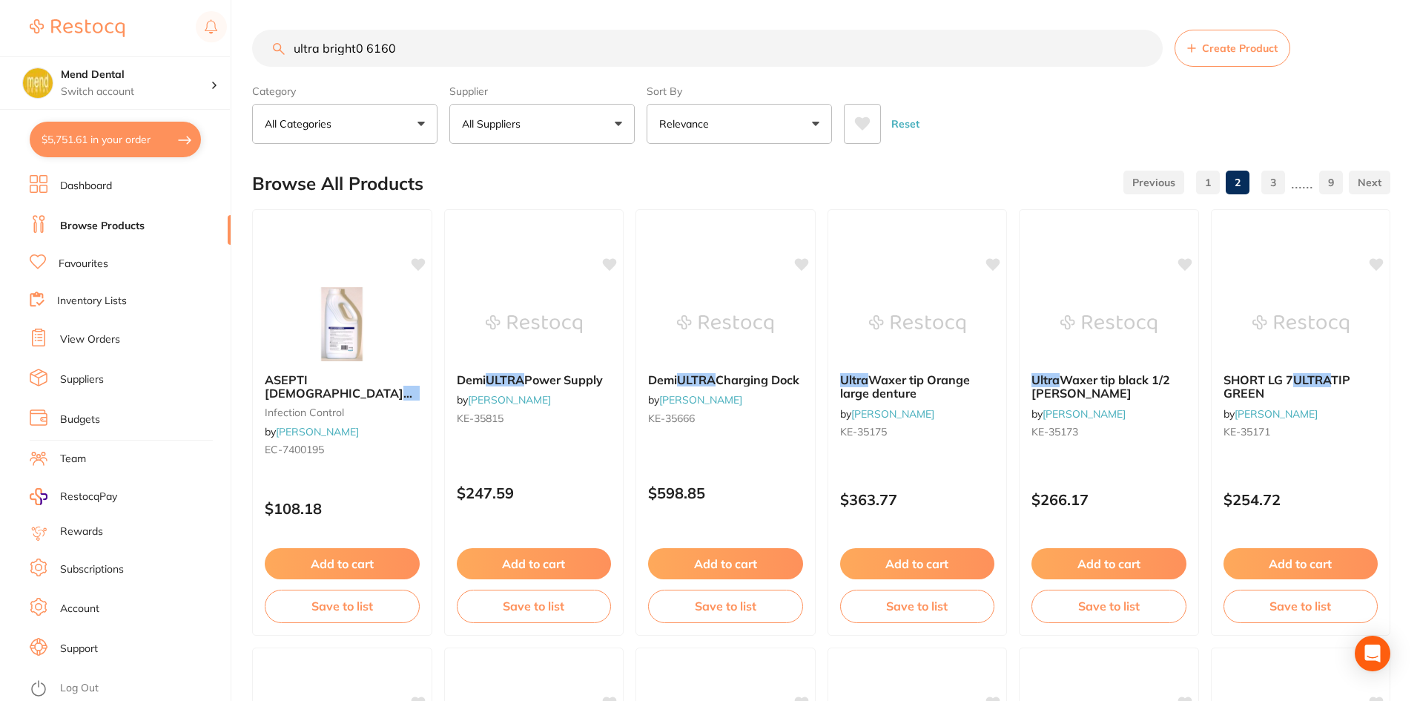
scroll to position [1, 0]
drag, startPoint x: 522, startPoint y: 36, endPoint x: 232, endPoint y: 62, distance: 291.2
click at [232, 62] on div "$5,751.61 Mend Dental Switch account Mend Dental $5,751.61 in your order Dashbo…" at bounding box center [710, 350] width 1420 height 701
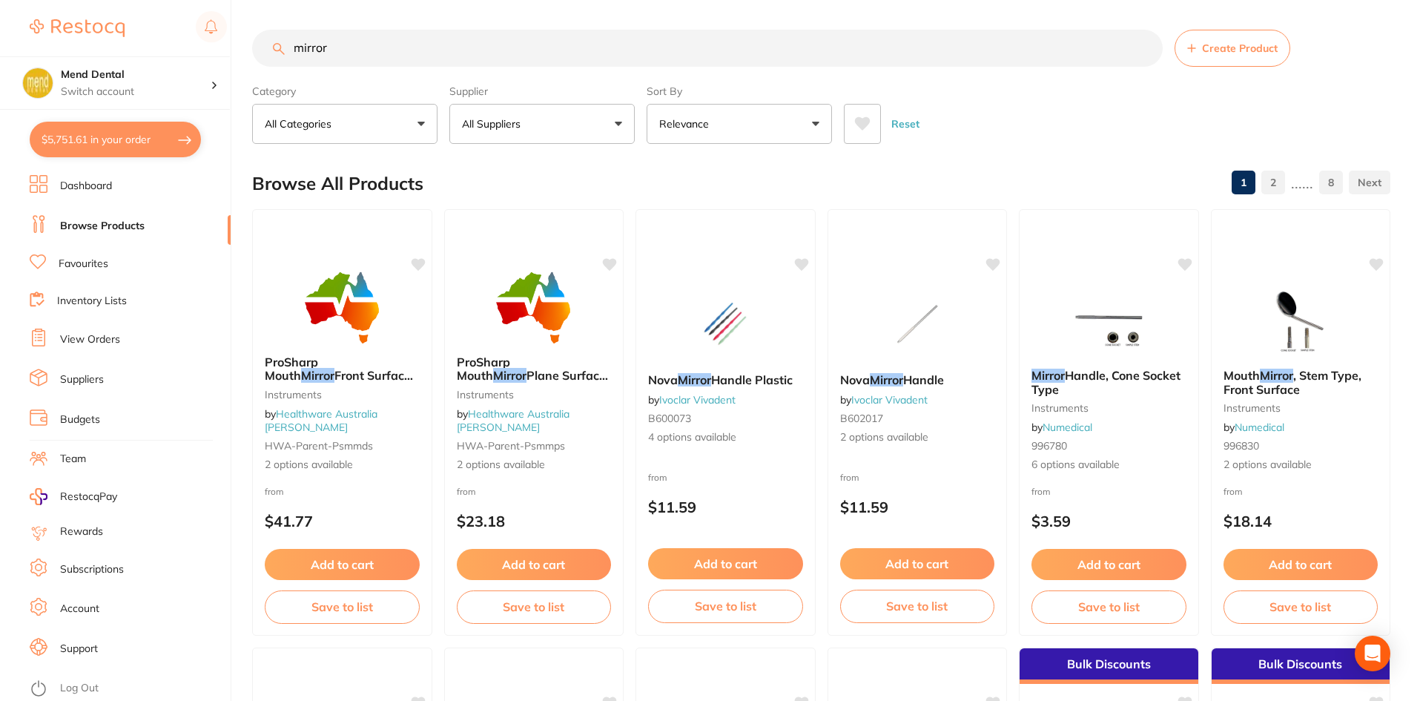
type input "mirror"
click at [579, 123] on button "All Suppliers" at bounding box center [542, 124] width 185 height 40
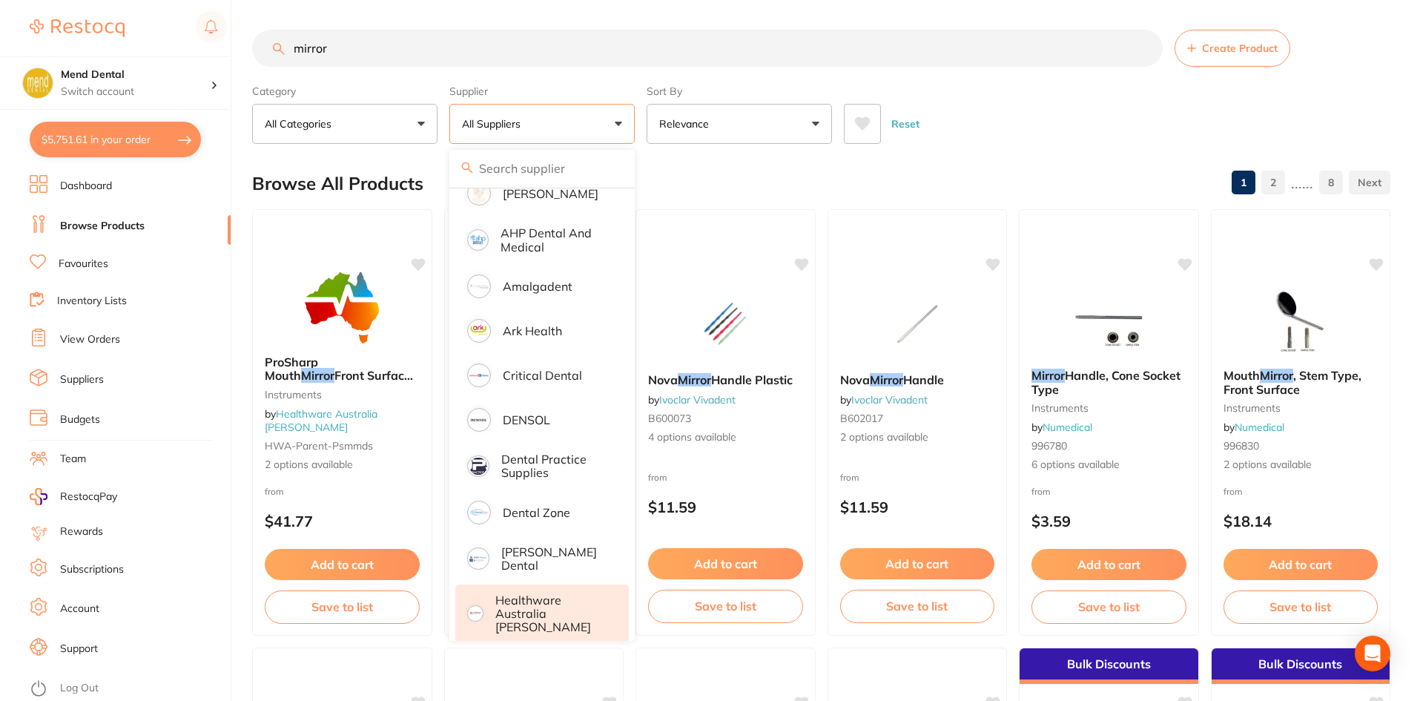
scroll to position [371, 0]
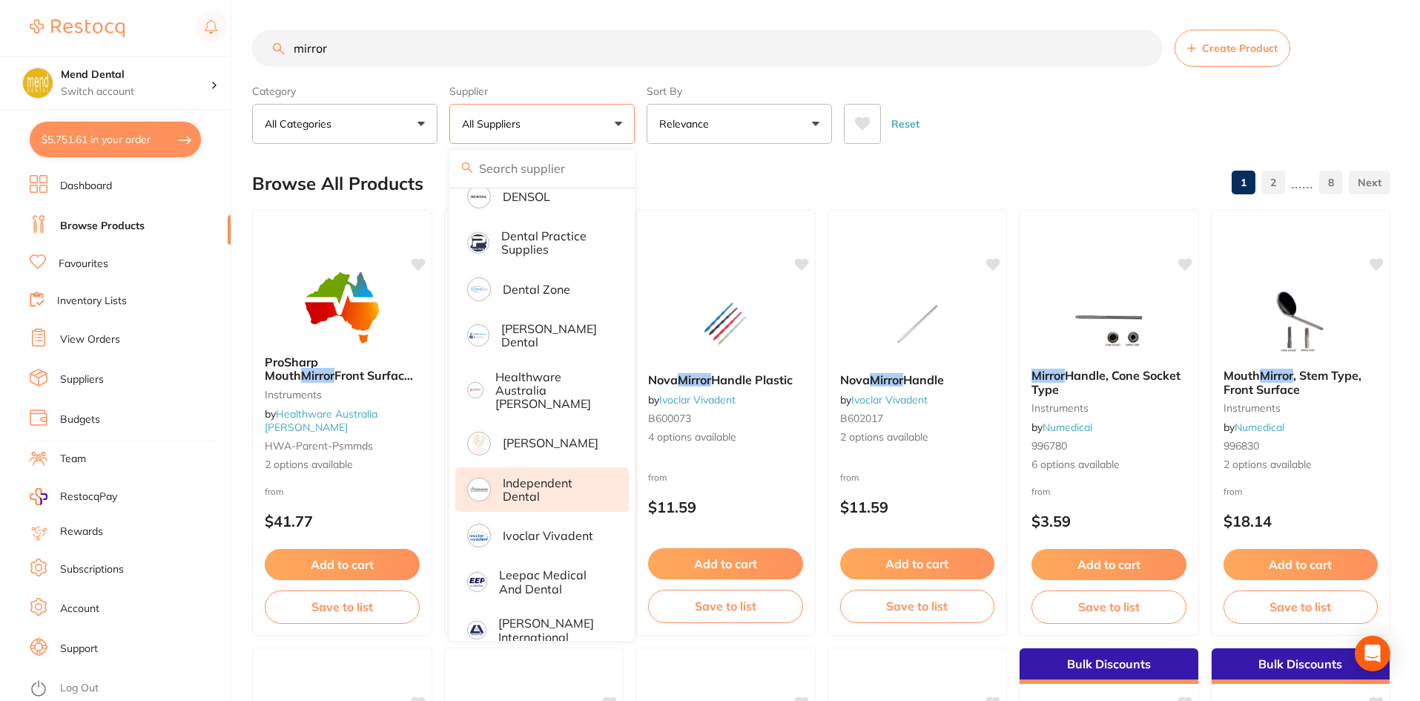
click at [516, 491] on li "Independent Dental" at bounding box center [542, 489] width 174 height 45
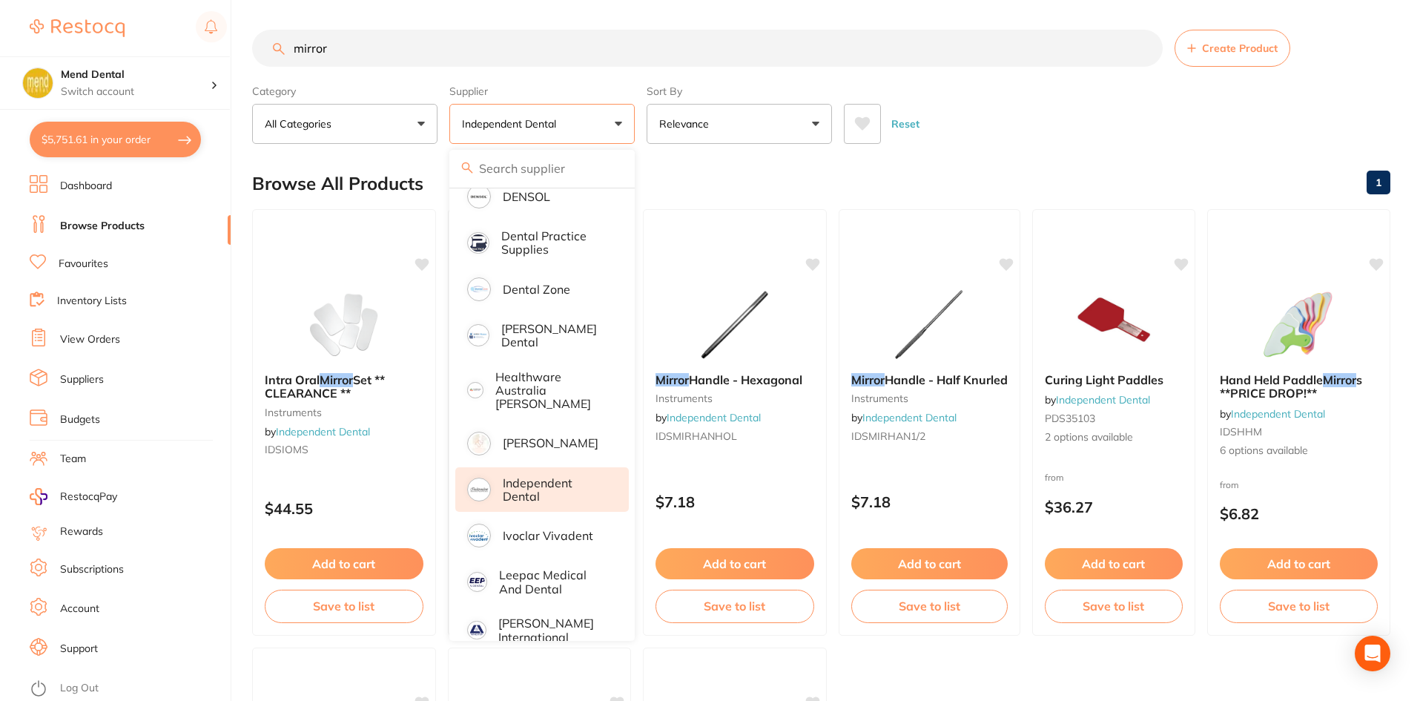
click at [1140, 144] on div "Reset" at bounding box center [1111, 118] width 535 height 52
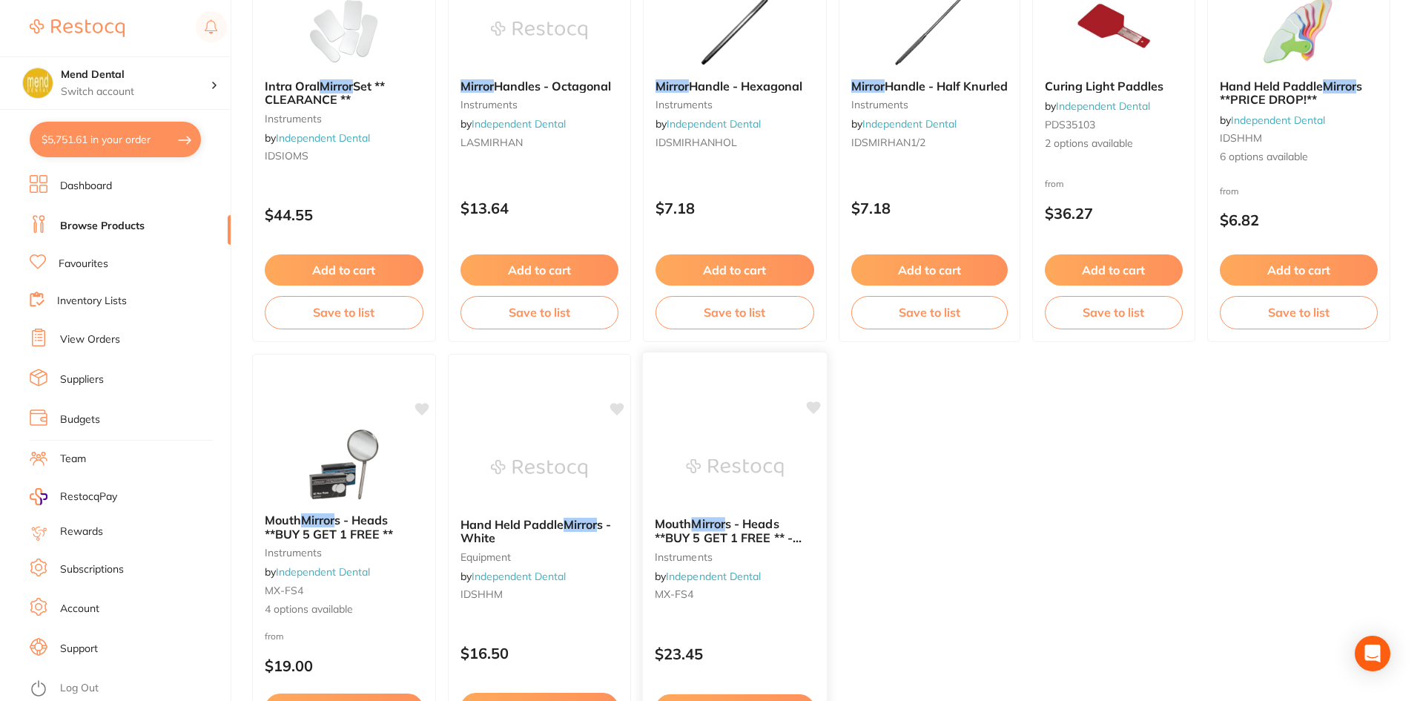
scroll to position [297, 0]
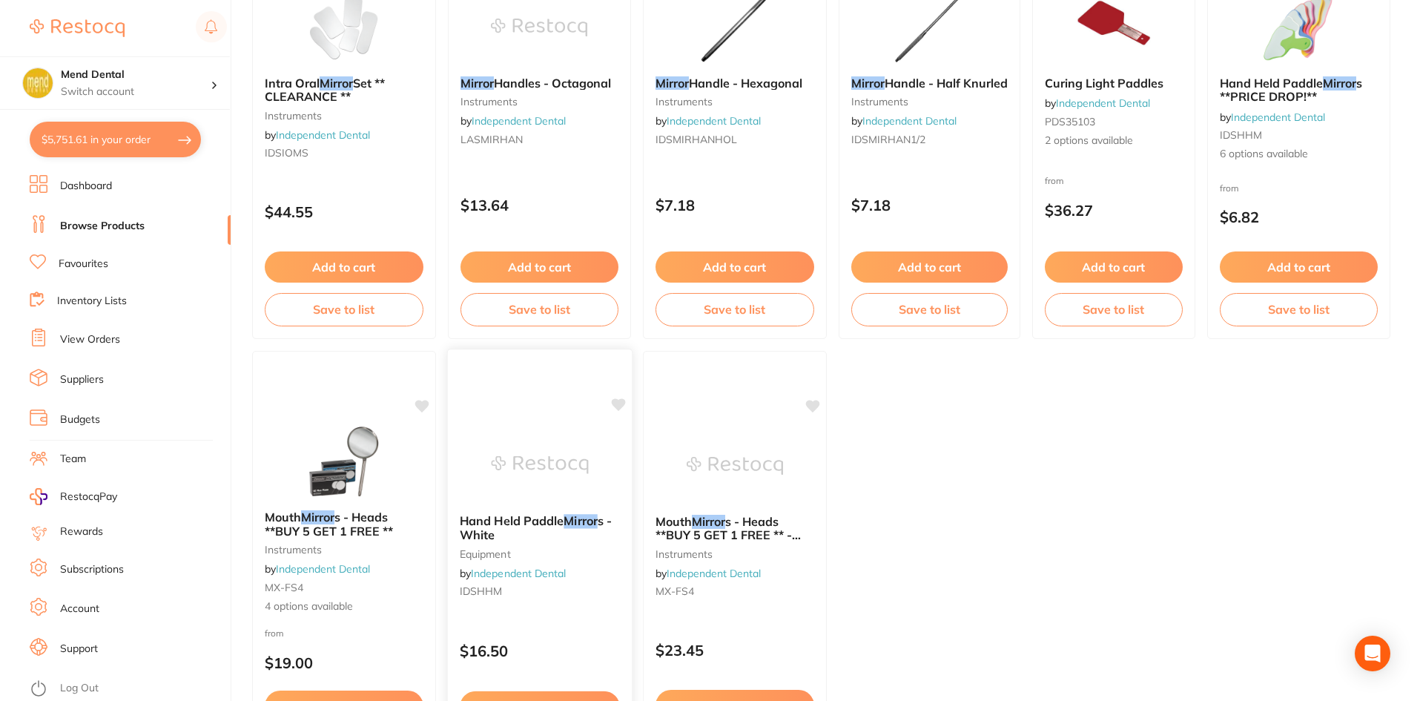
click at [618, 540] on b "Hand Held Paddle Mirror s - White" at bounding box center [539, 527] width 160 height 27
click at [733, 521] on section at bounding box center [710, 350] width 1420 height 701
click at [740, 521] on span "s - Heads **BUY 5 GET 1 FREE ** - Front Surface - #4" at bounding box center [728, 534] width 147 height 42
click at [740, 521] on section at bounding box center [710, 350] width 1420 height 701
click at [725, 507] on div "Mouth Mirror s - Heads **BUY 5 GET 1 FREE ** - Front Surface - #4 instruments b…" at bounding box center [735, 558] width 184 height 113
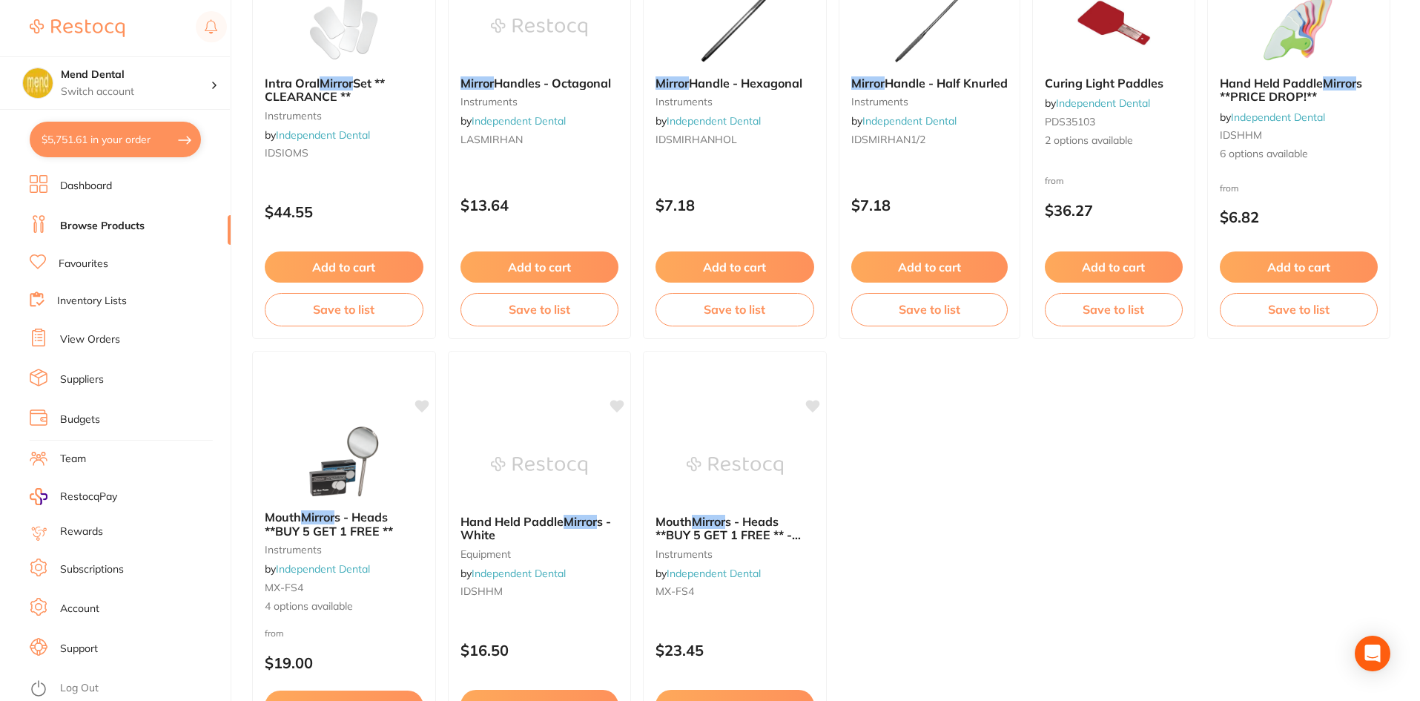
click at [714, 619] on section at bounding box center [710, 350] width 1420 height 701
click at [715, 404] on div "mirror Create Product Category All Categories All Categories equipment instrume…" at bounding box center [836, 53] width 1168 height 701
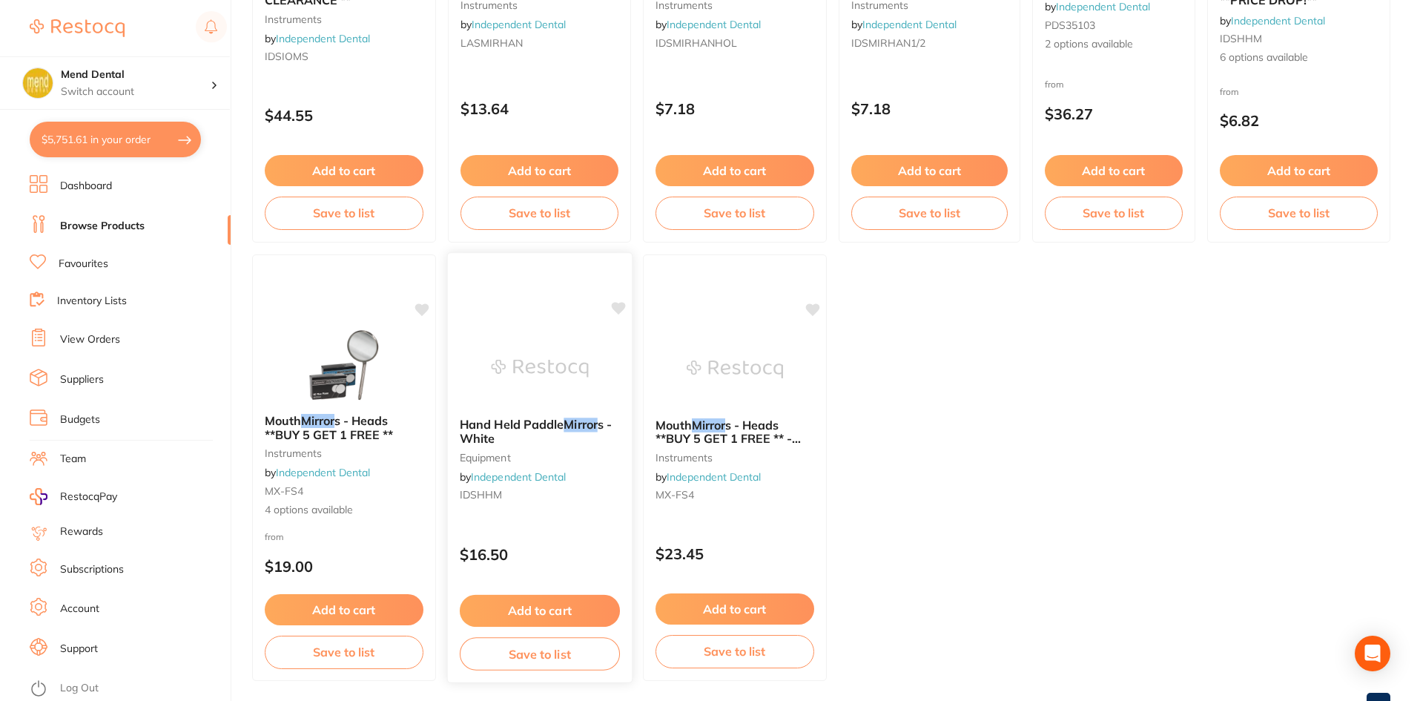
scroll to position [450, 0]
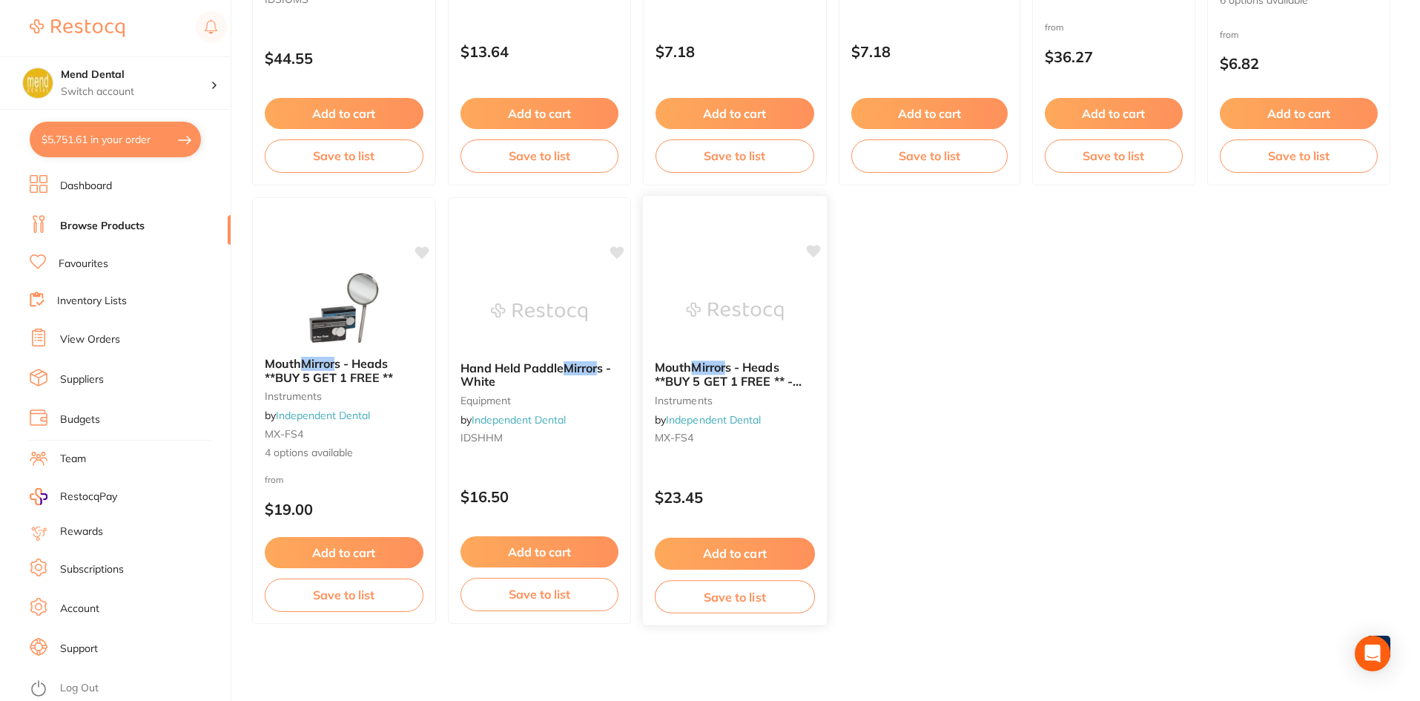
click at [705, 399] on small "instruments" at bounding box center [735, 400] width 160 height 12
click at [720, 309] on section at bounding box center [710, 350] width 1420 height 701
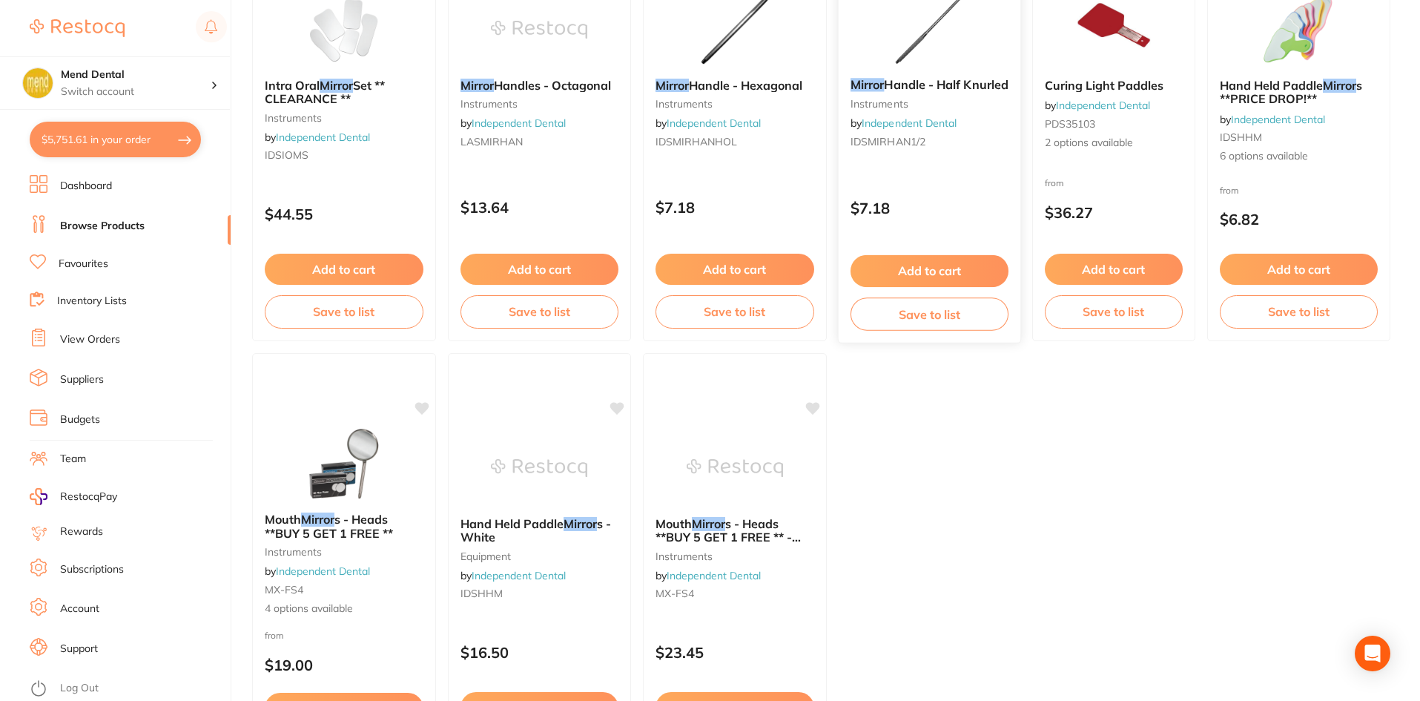
scroll to position [297, 0]
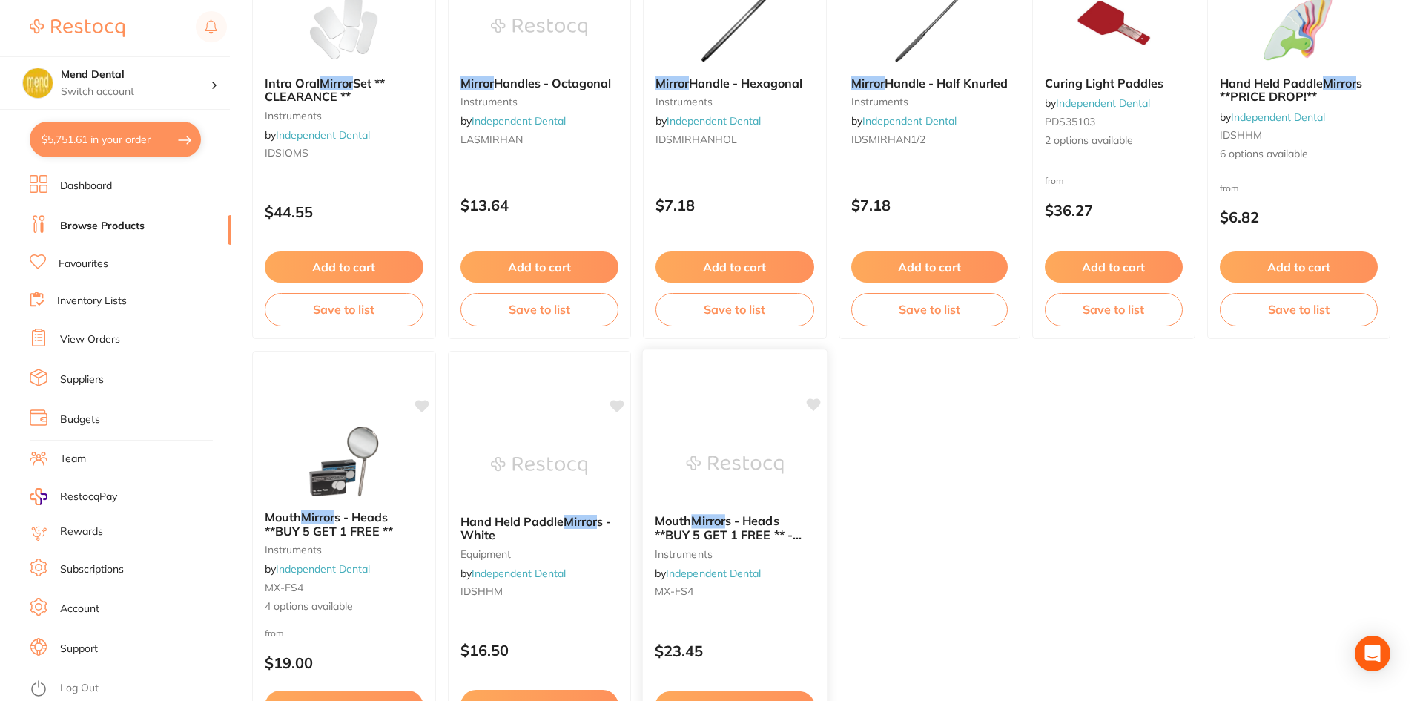
click at [709, 432] on img at bounding box center [734, 464] width 97 height 75
click at [709, 430] on section at bounding box center [710, 350] width 1420 height 701
click at [709, 404] on div "mirror Create Product Category All Categories All Categories equipment instrume…" at bounding box center [836, 53] width 1168 height 701
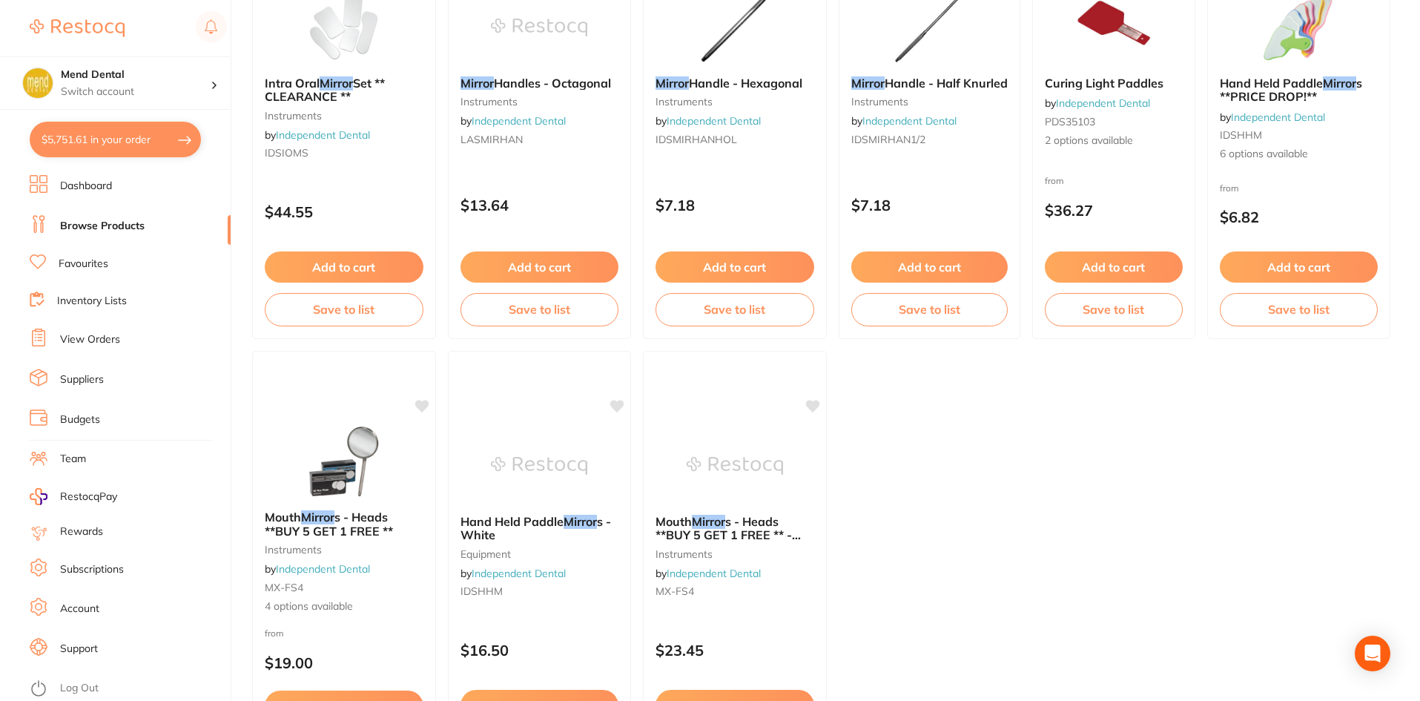
click at [709, 404] on div "mirror Create Product Category All Categories All Categories equipment instrume…" at bounding box center [836, 53] width 1168 height 701
click at [713, 404] on div "mirror Create Product Category All Categories All Categories equipment instrume…" at bounding box center [836, 53] width 1168 height 701
click at [701, 404] on div "mirror Create Product Category All Categories All Categories equipment instrume…" at bounding box center [836, 53] width 1168 height 701
click at [689, 404] on div "mirror Create Product Category All Categories All Categories equipment instrume…" at bounding box center [836, 53] width 1168 height 701
click at [685, 404] on div "mirror Create Product Category All Categories All Categories equipment instrume…" at bounding box center [836, 53] width 1168 height 701
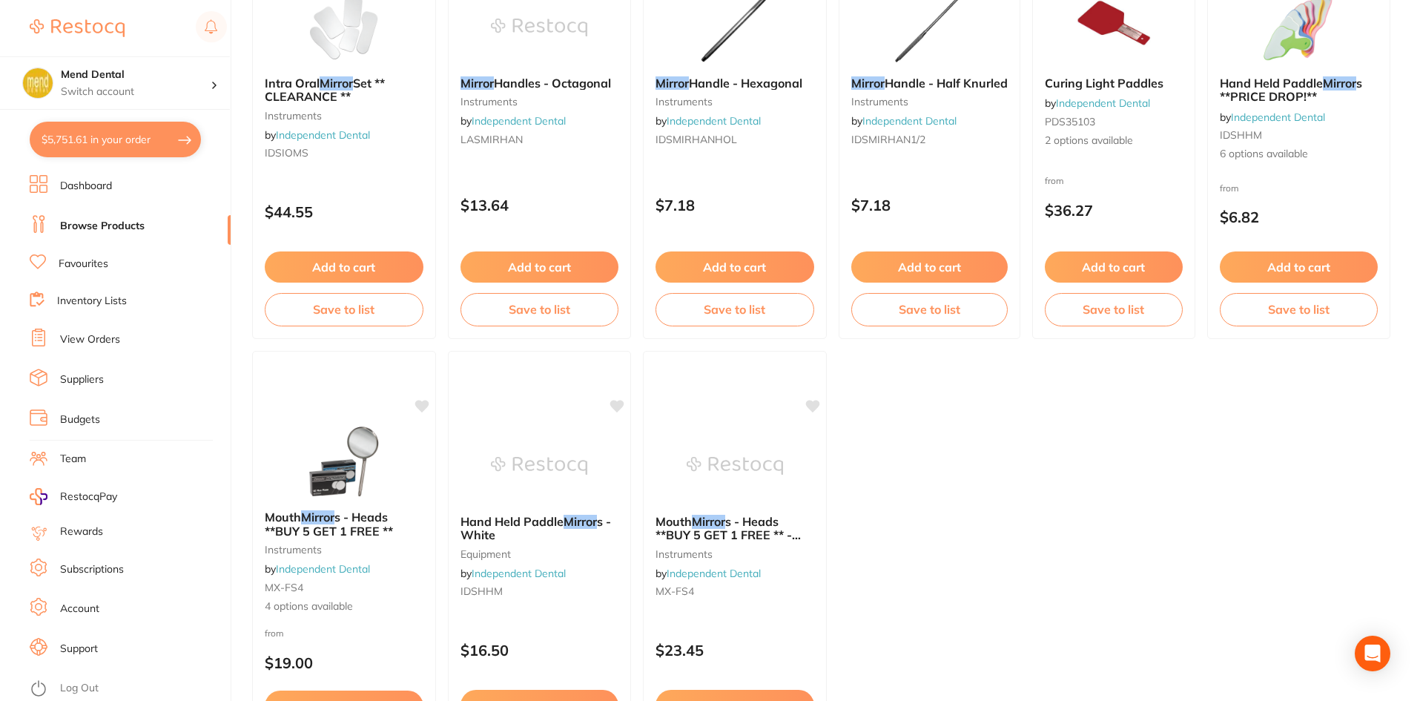
click at [679, 404] on div "mirror Create Product Category All Categories All Categories equipment instrume…" at bounding box center [836, 53] width 1168 height 701
click at [701, 404] on div "mirror Create Product Category All Categories All Categories equipment instrume…" at bounding box center [836, 53] width 1168 height 701
click at [772, 404] on div "mirror Create Product Category All Categories All Categories equipment instrume…" at bounding box center [836, 53] width 1168 height 701
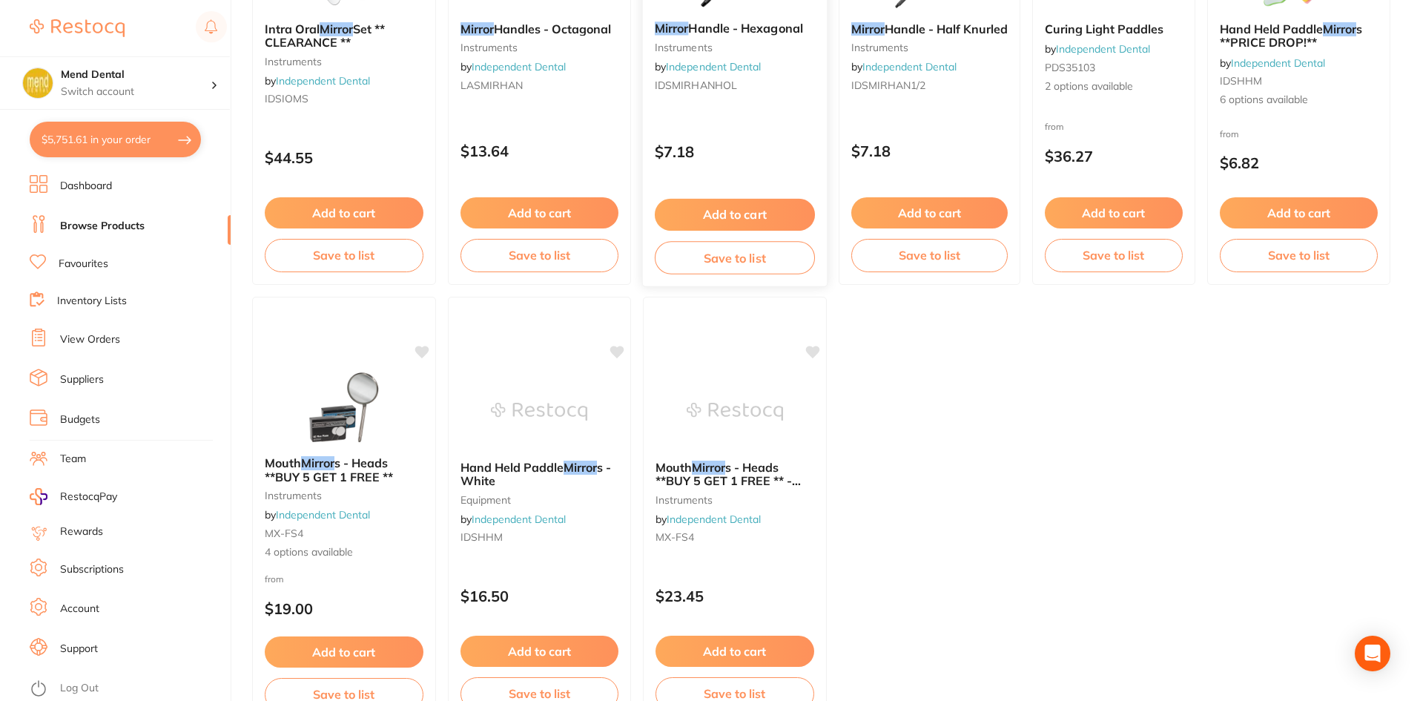
scroll to position [450, 0]
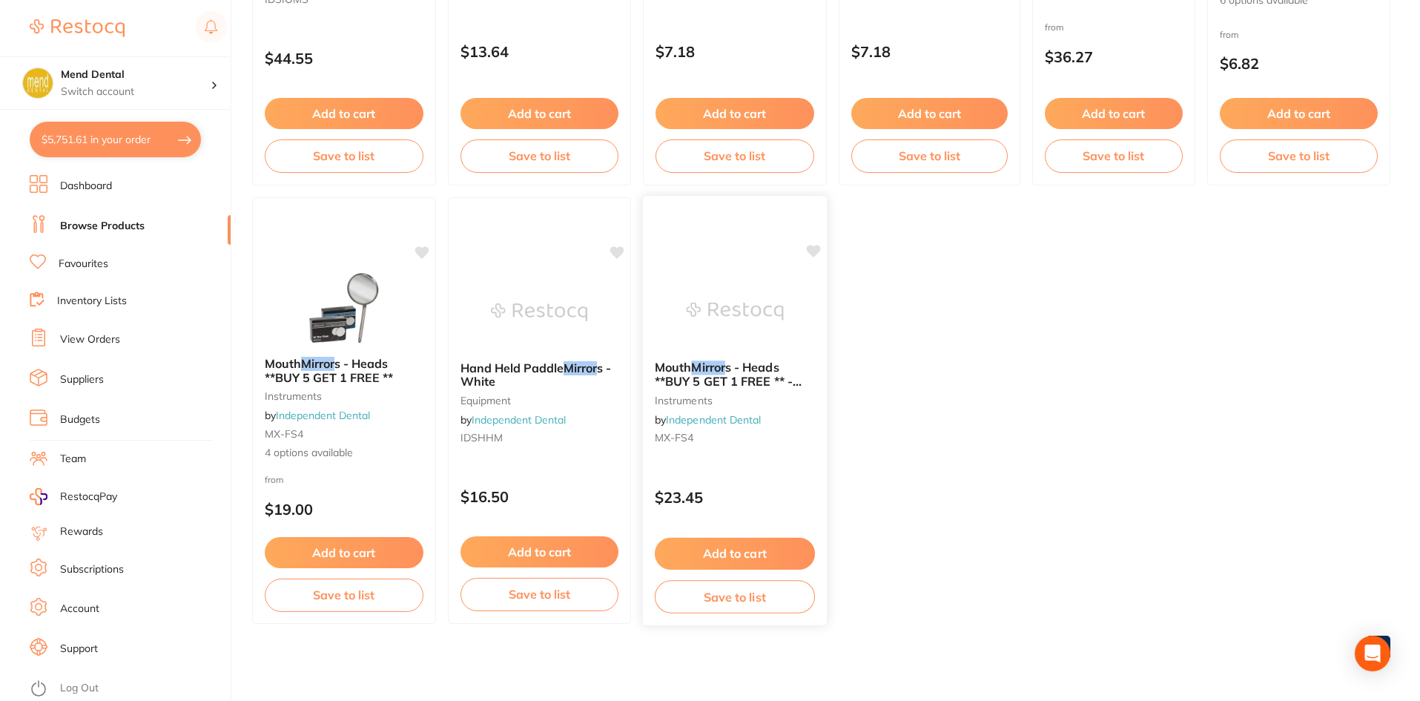
click at [737, 386] on span "s - Heads **BUY 5 GET 1 FREE ** - Front Surface - #4" at bounding box center [728, 381] width 147 height 42
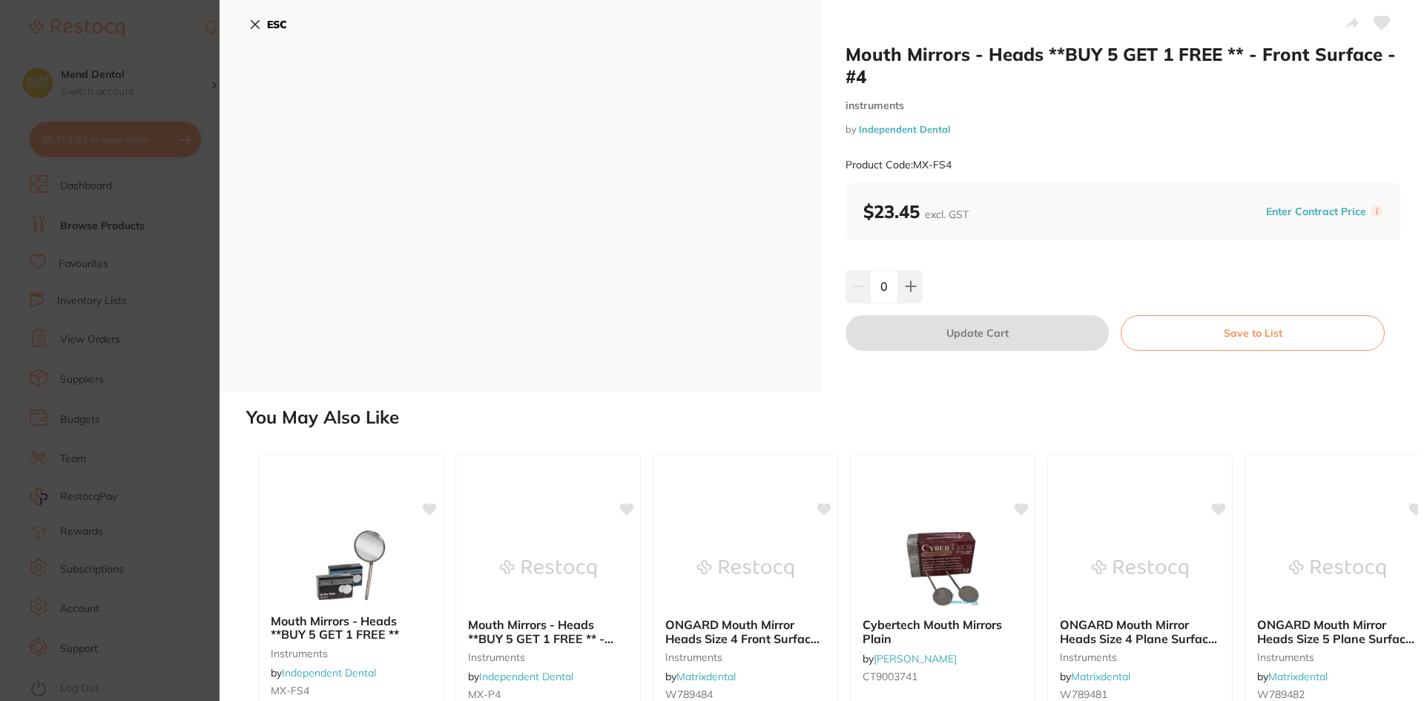
click at [262, 40] on div "ESC" at bounding box center [520, 33] width 543 height 43
click at [268, 34] on button "ESC" at bounding box center [268, 24] width 38 height 25
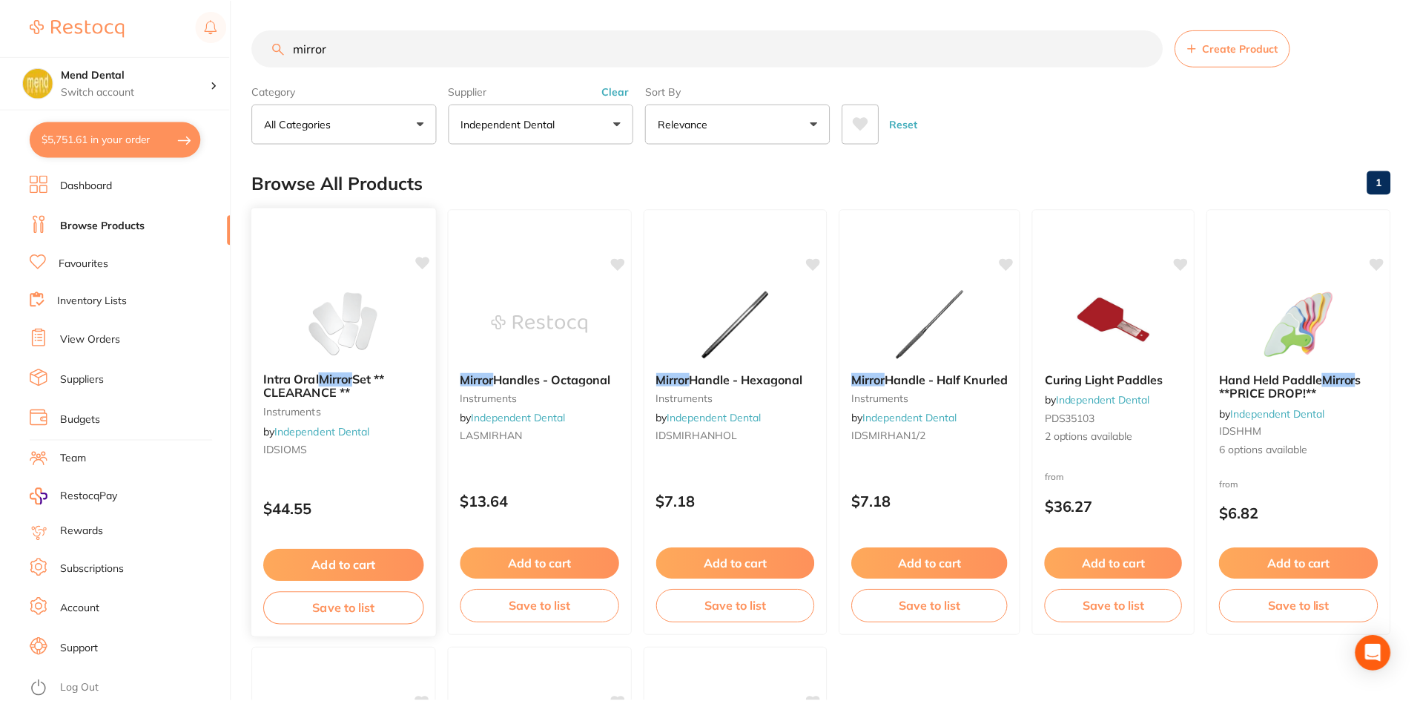
scroll to position [450, 0]
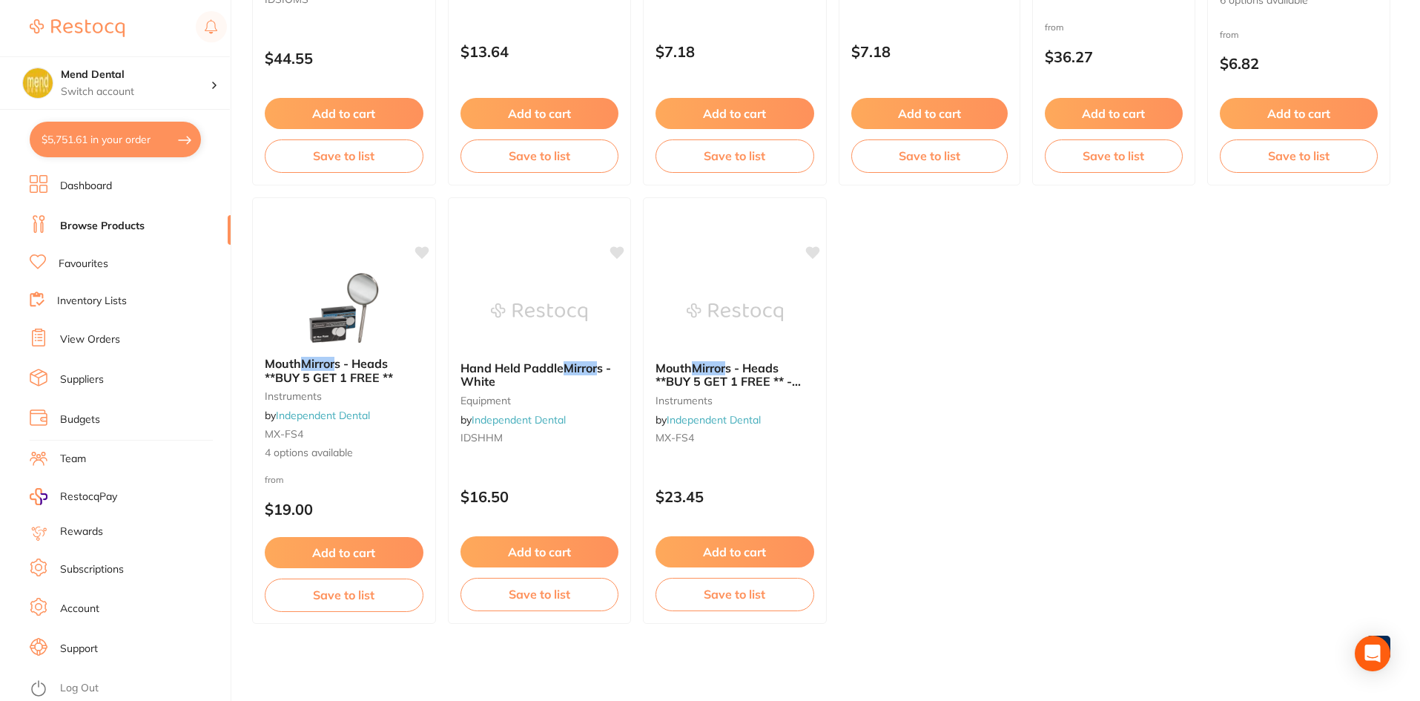
click at [149, 143] on button "$5,751.61 in your order" at bounding box center [115, 140] width 171 height 36
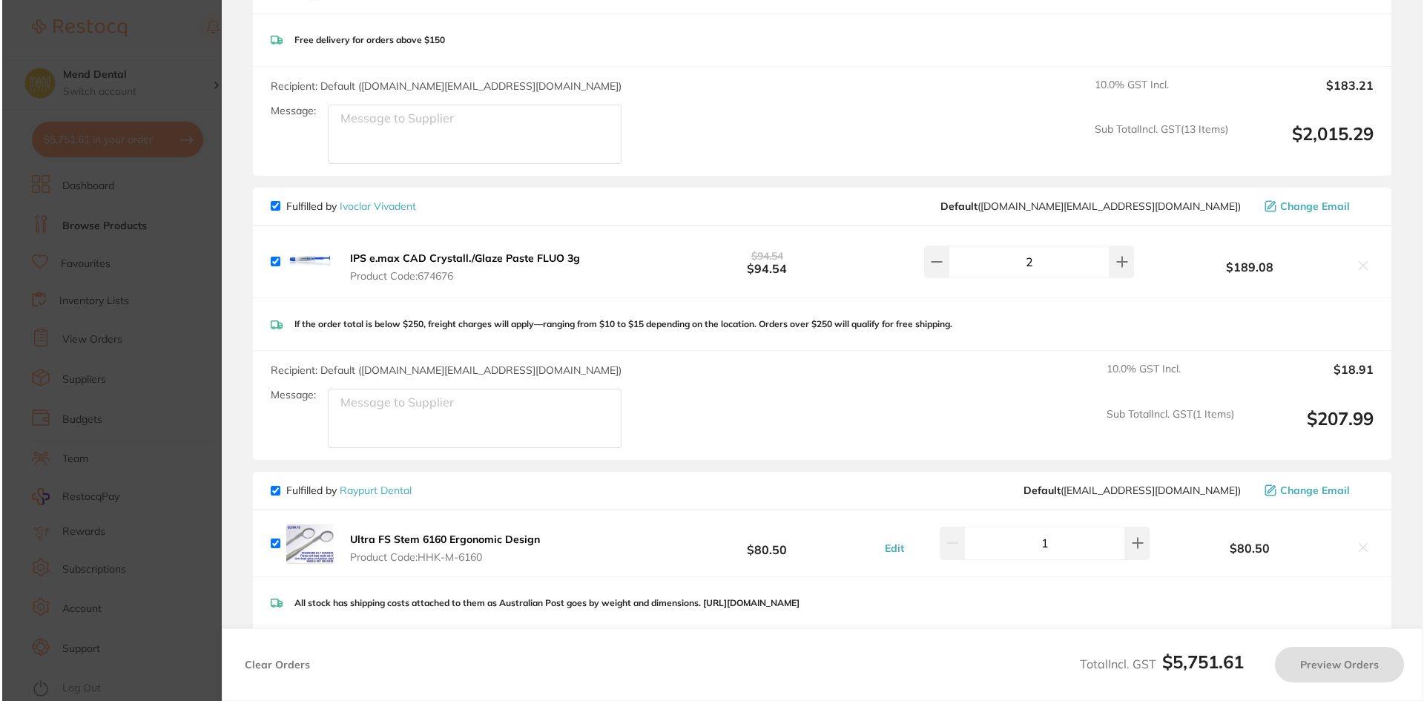
scroll to position [0, 0]
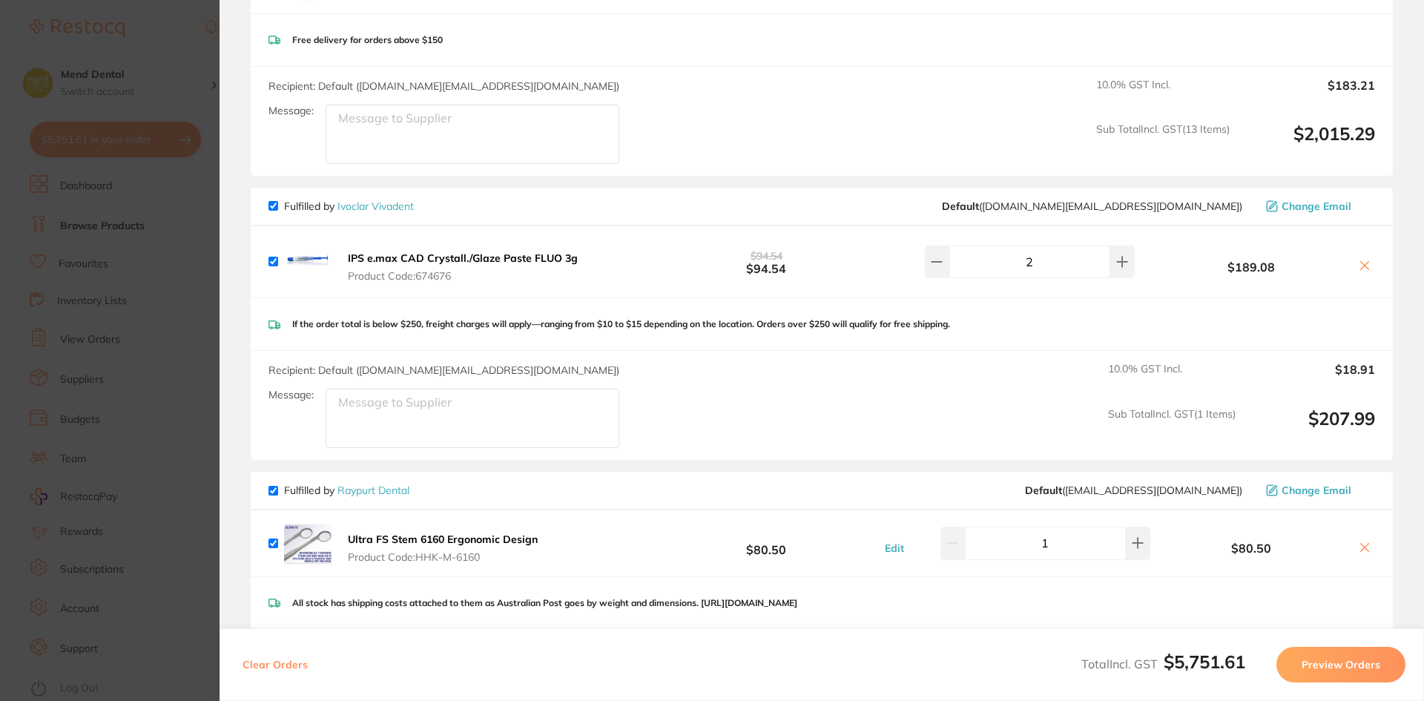
click at [152, 555] on section "Update RRP Set your pre negotiated price for this item. Item Agreed RRP (excl. …" at bounding box center [712, 350] width 1424 height 701
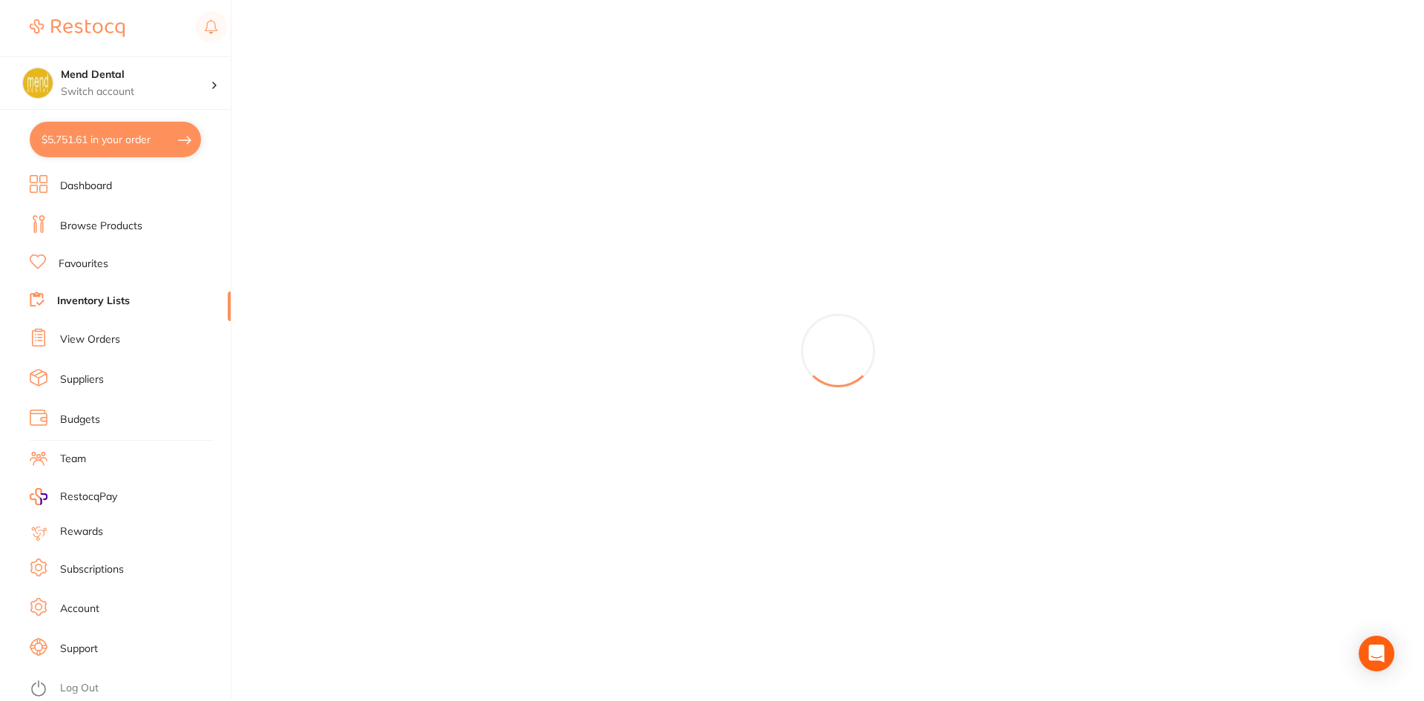
click at [85, 191] on link "Dashboard" at bounding box center [86, 186] width 52 height 15
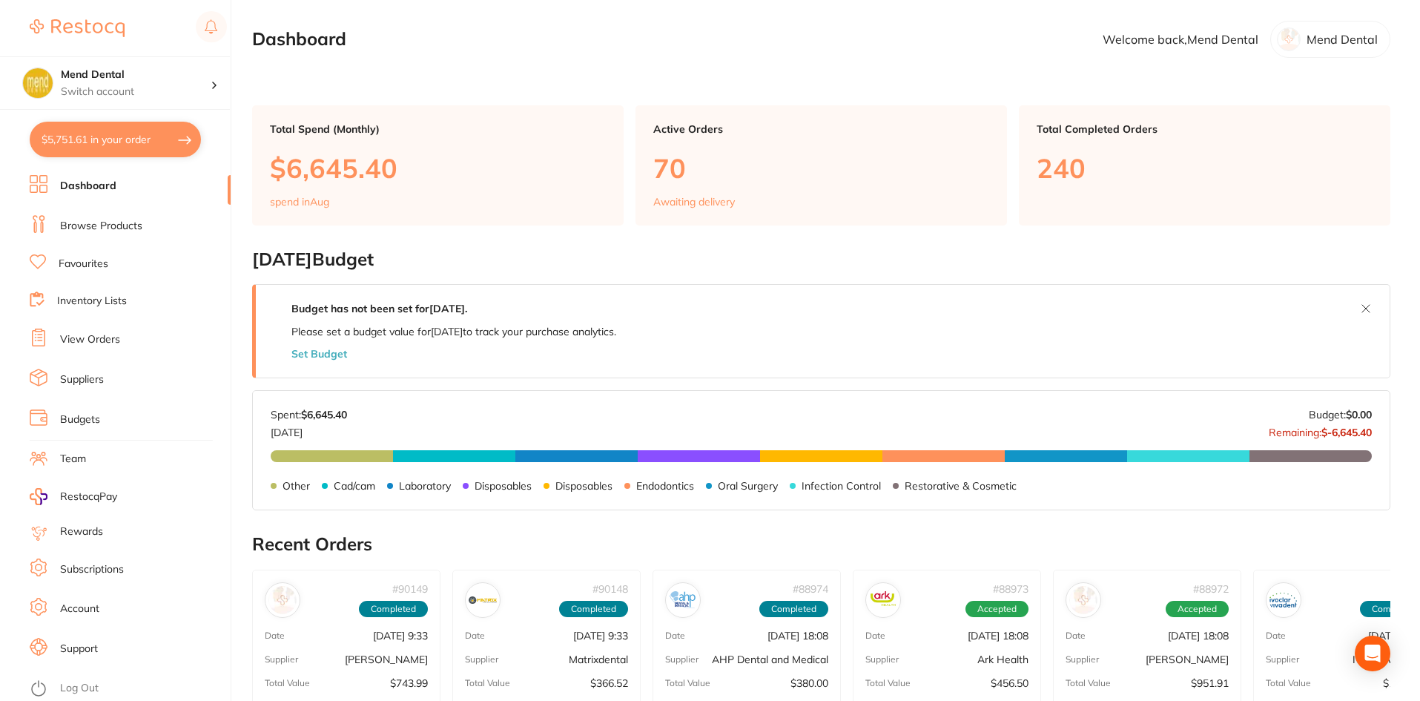
click at [67, 125] on button "$5,751.61 in your order" at bounding box center [115, 140] width 171 height 36
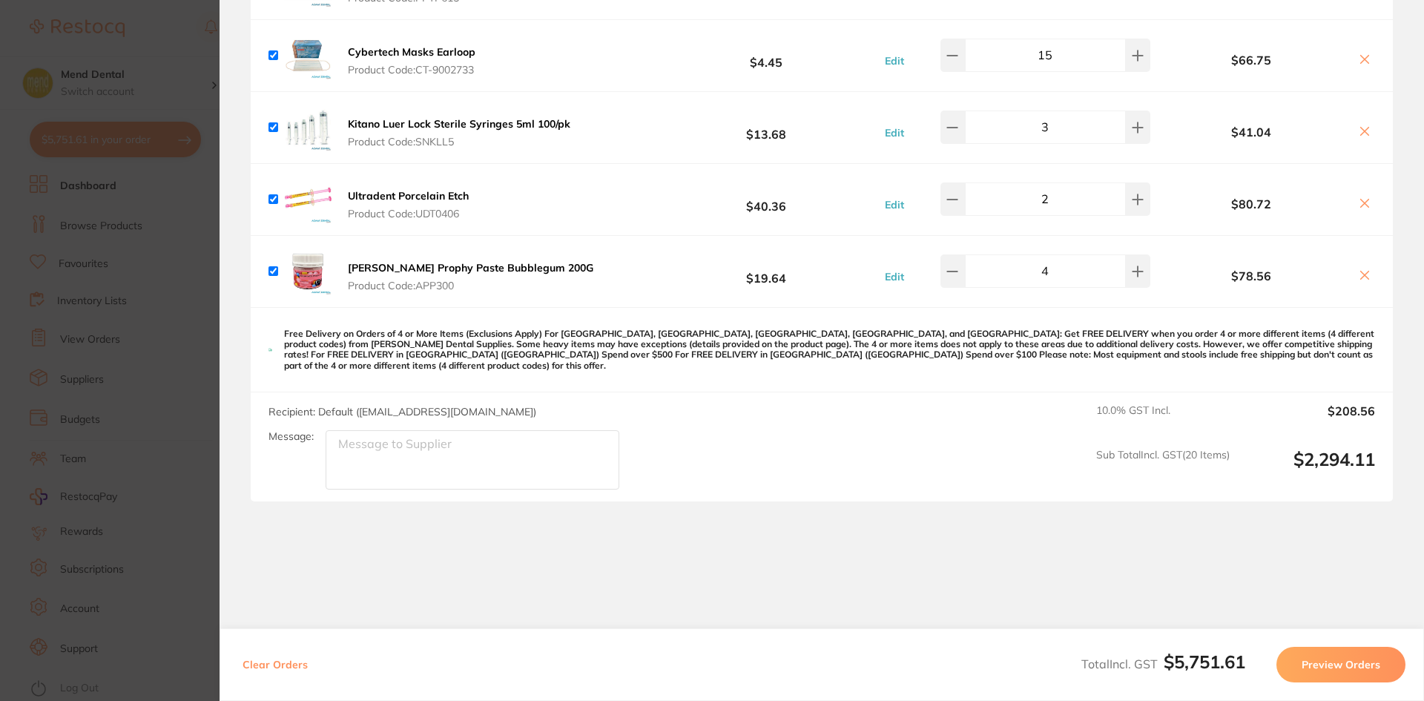
scroll to position [5285, 0]
click at [164, 455] on section "Update RRP Set your pre negotiated price for this item. Item Agreed RRP (excl. …" at bounding box center [712, 350] width 1424 height 701
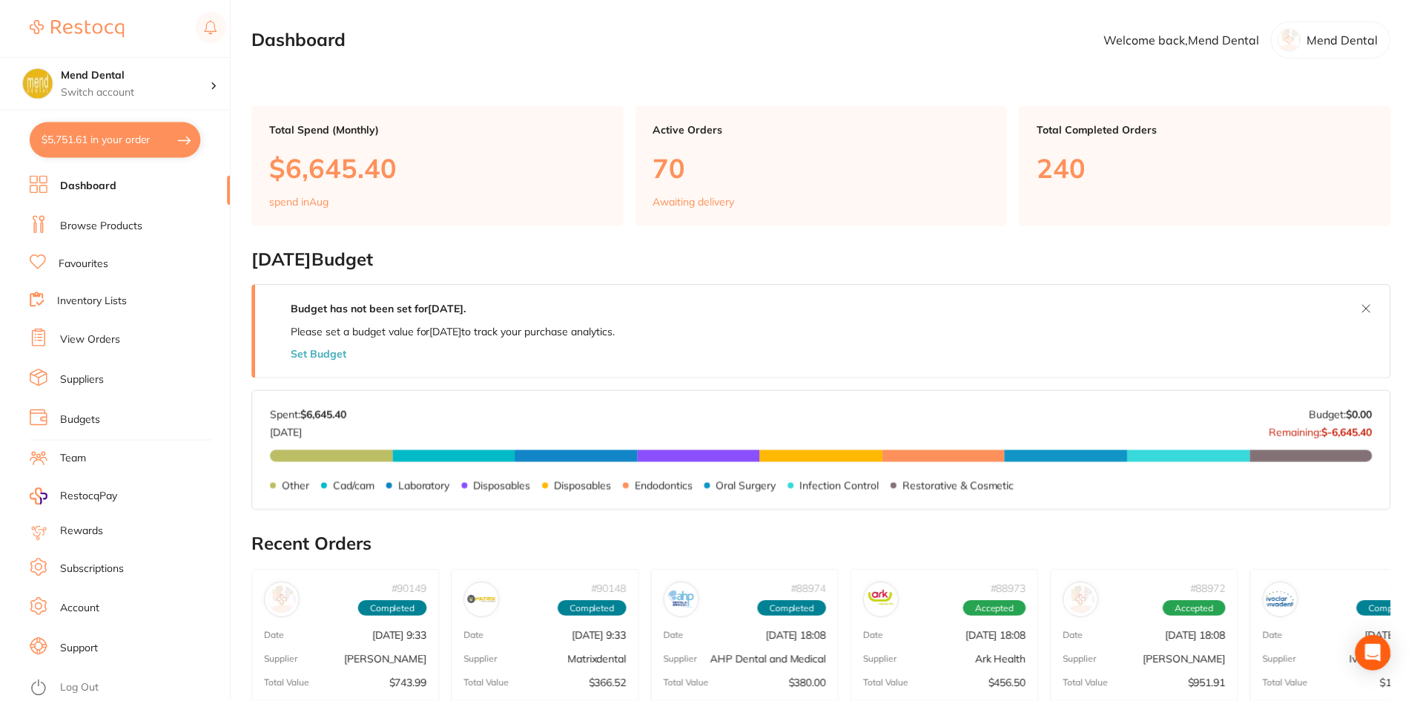
scroll to position [450, 0]
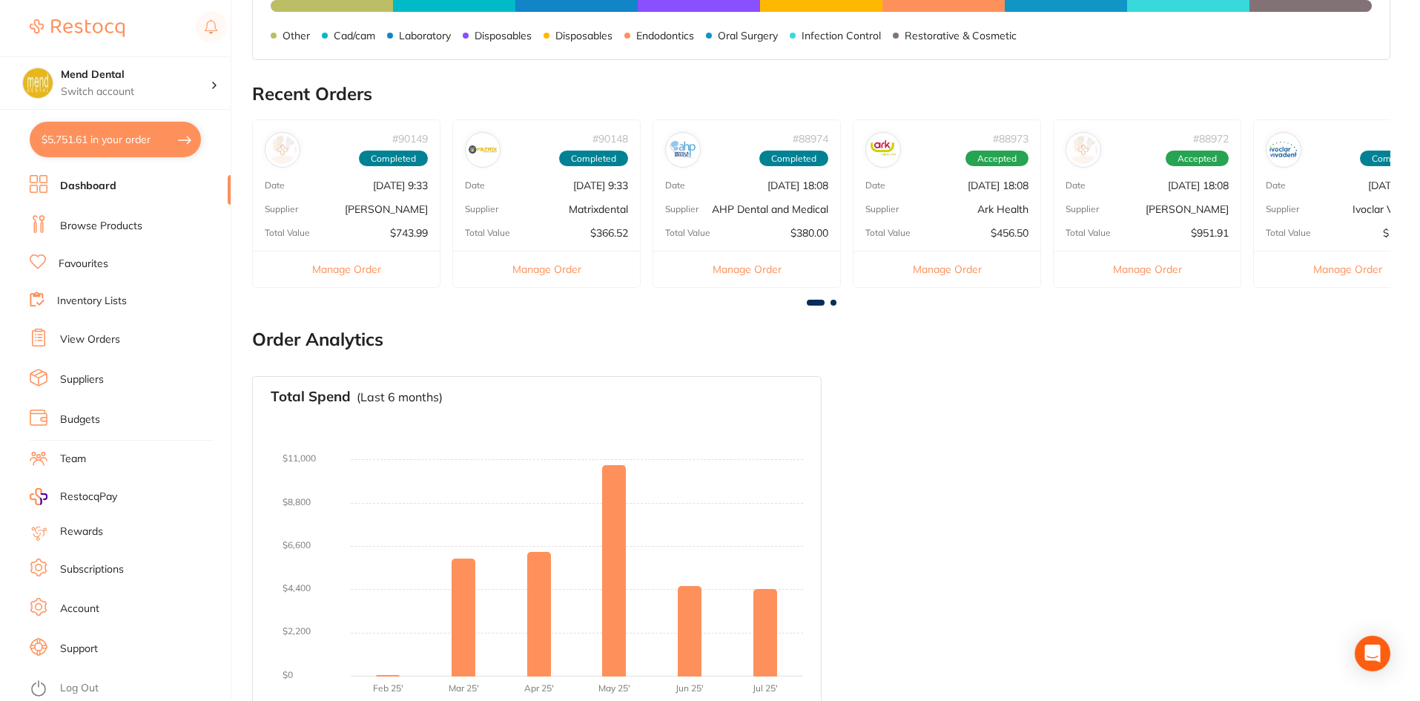
click at [84, 142] on button "$5,751.61 in your order" at bounding box center [115, 140] width 171 height 36
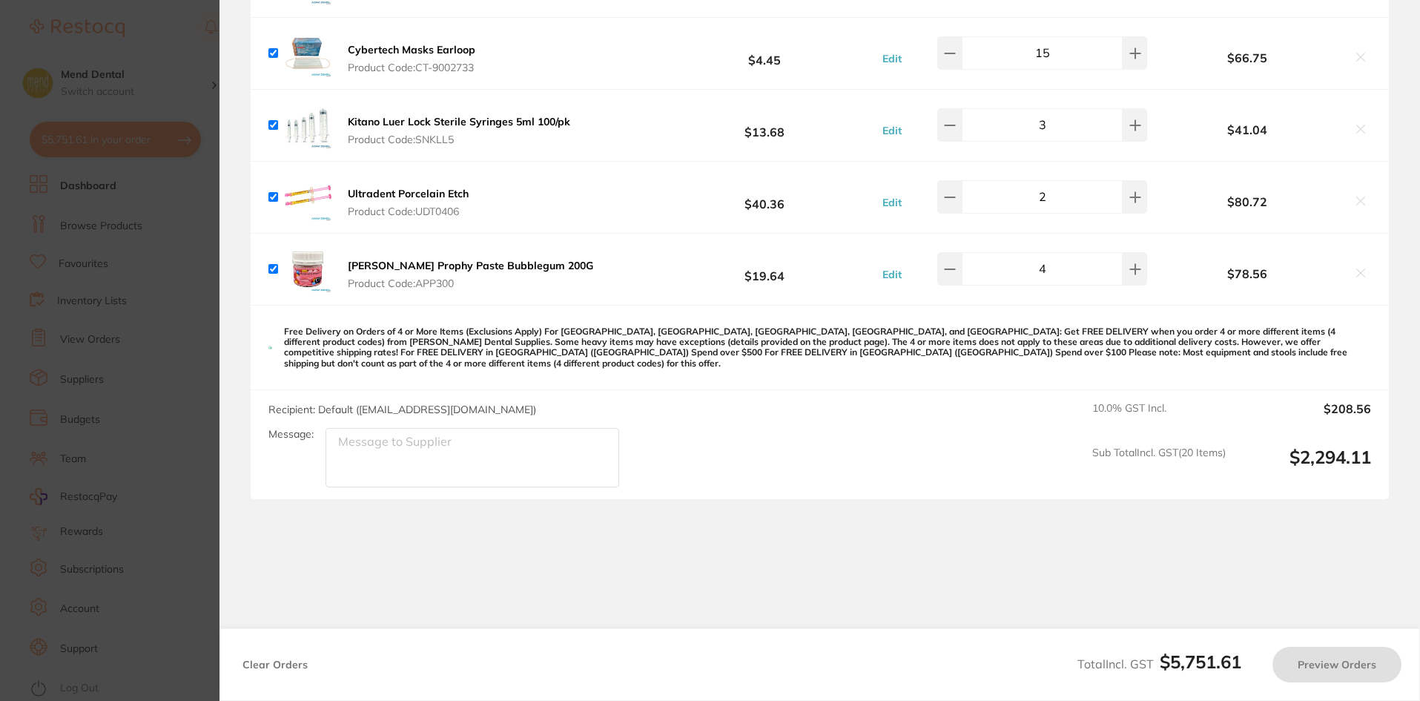
click at [68, 605] on section "Update RRP Set your pre negotiated price for this item. Item Agreed RRP (excl. …" at bounding box center [710, 350] width 1420 height 701
